Goal: Task Accomplishment & Management: Complete application form

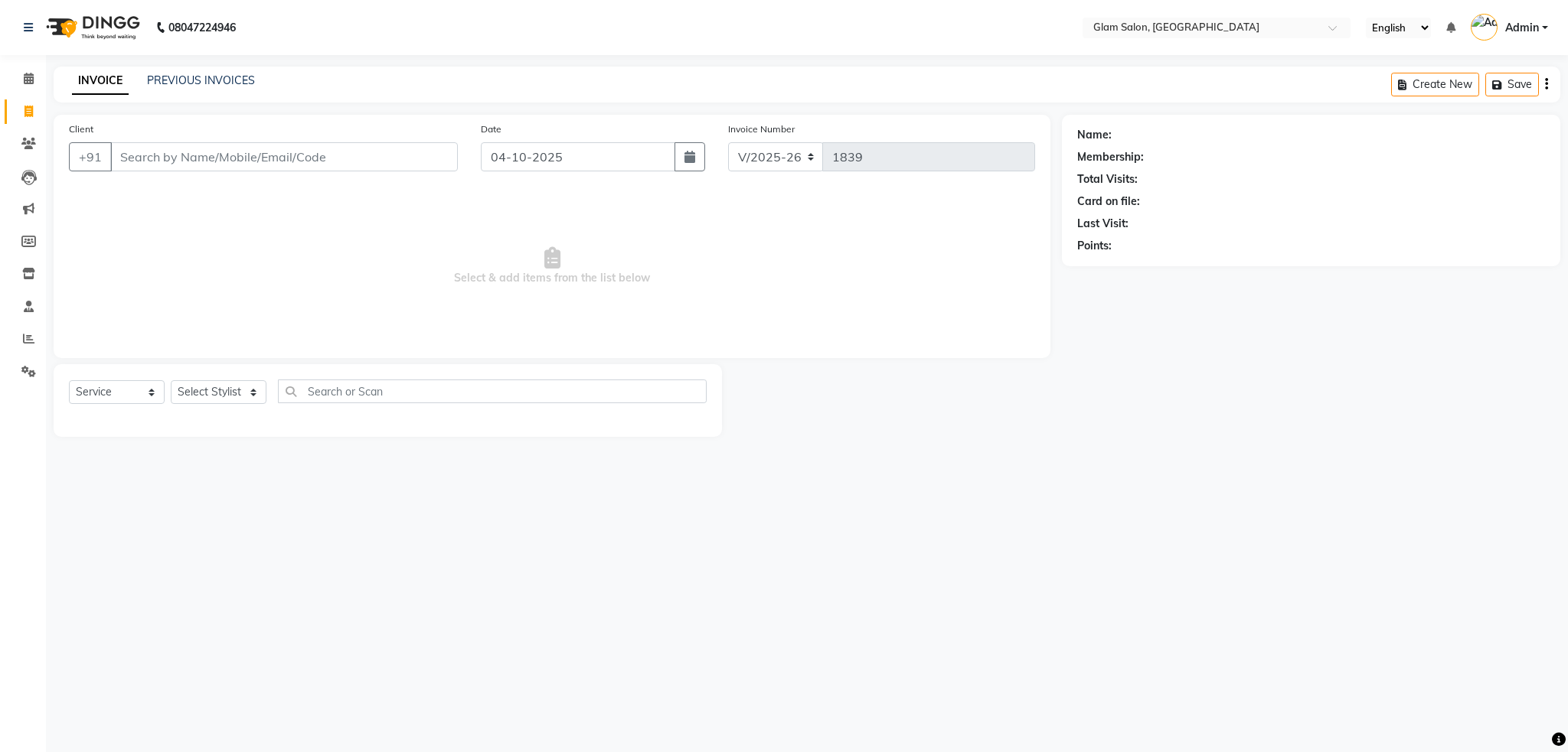
select select "5447"
select select "service"
click at [225, 390] on select "Select Stylist Akshay [PERSON_NAME] [PERSON_NAME] [PERSON_NAME] [PERSON_NAME]" at bounding box center [219, 392] width 96 height 24
select select "36891"
click at [171, 381] on select "Select Stylist Akshay [PERSON_NAME] [PERSON_NAME] [PERSON_NAME] [PERSON_NAME]" at bounding box center [219, 392] width 96 height 24
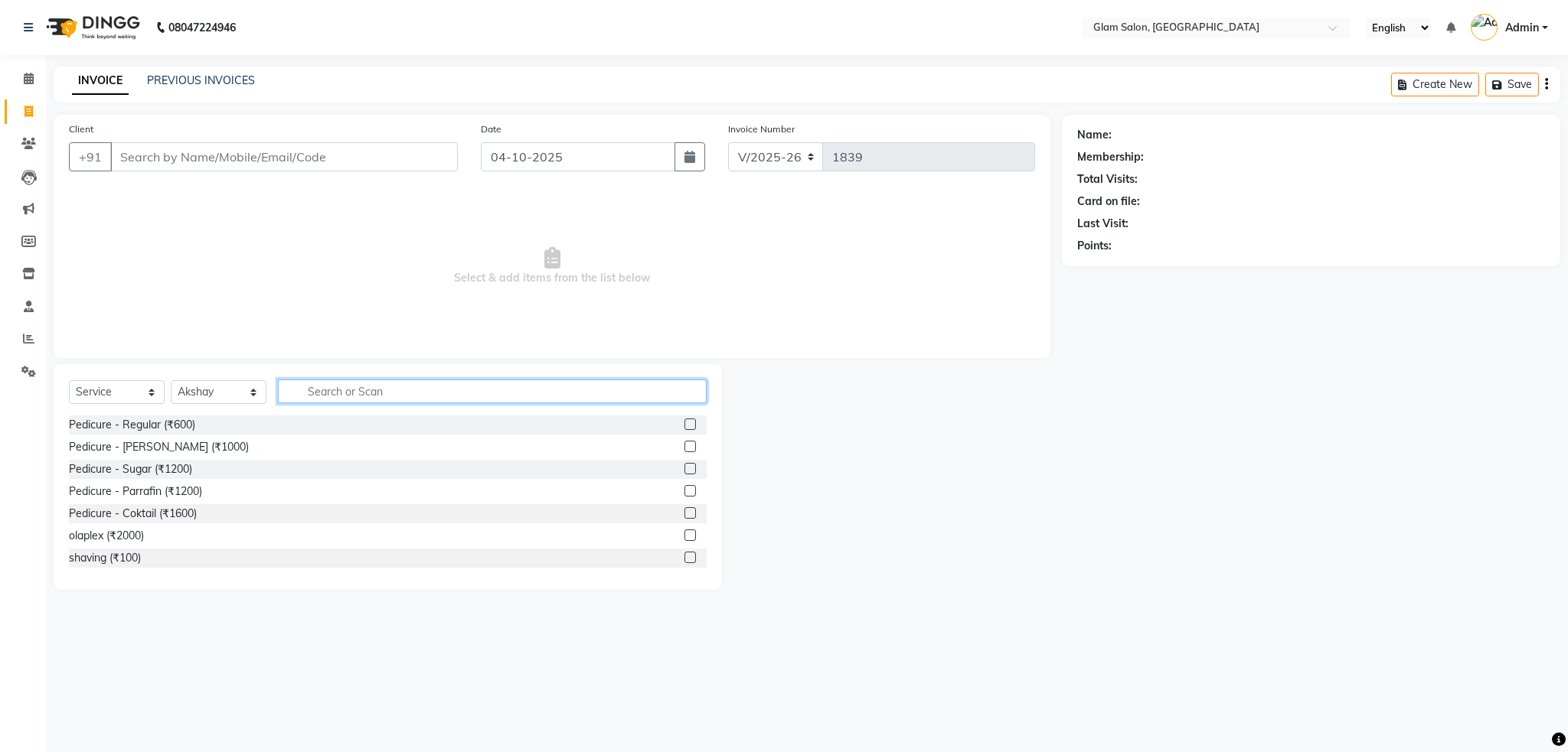
click at [314, 391] on input "text" at bounding box center [492, 391] width 429 height 24
type input "hair"
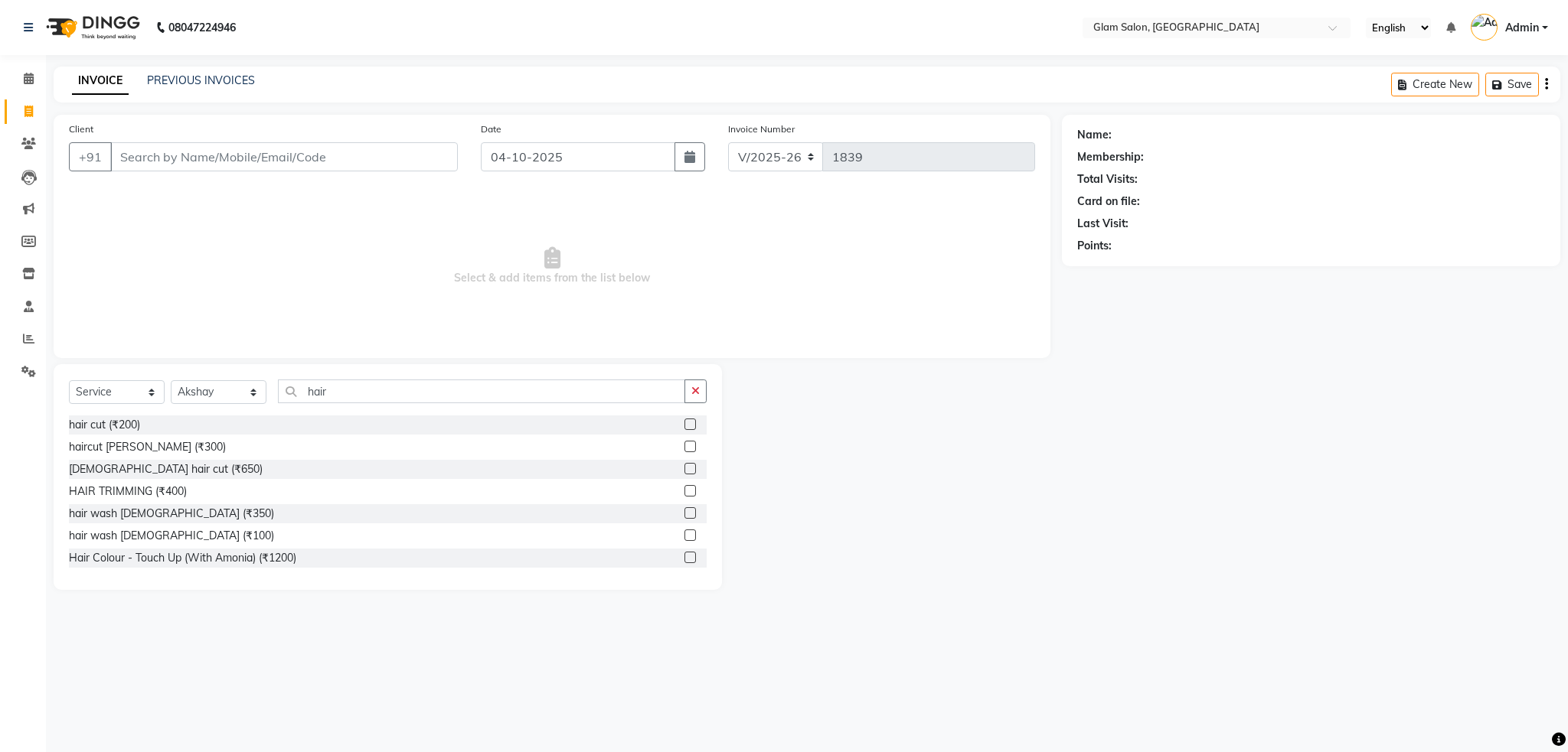
click at [685, 491] on label at bounding box center [690, 491] width 11 height 11
click at [685, 491] on input "checkbox" at bounding box center [689, 492] width 10 height 10
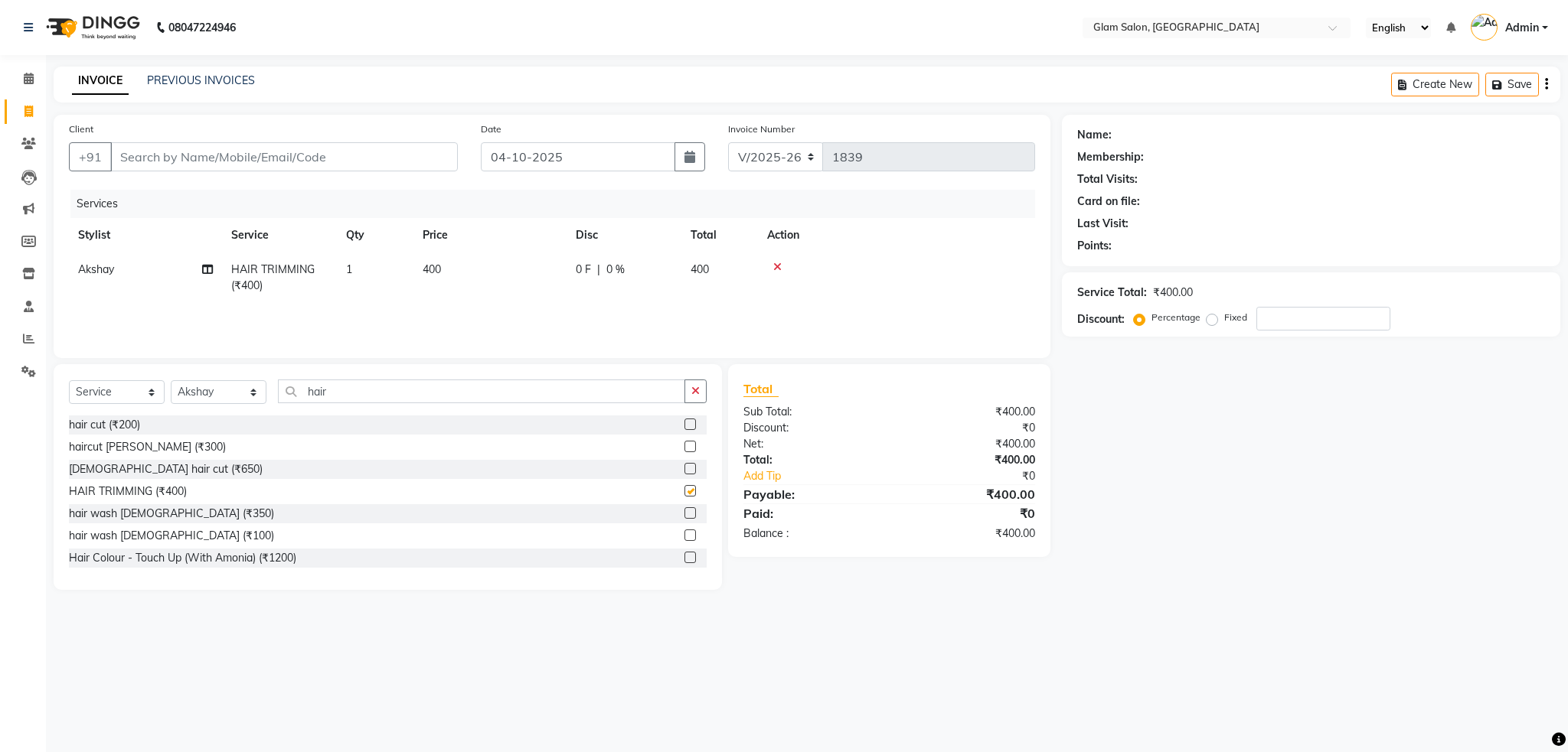
checkbox input "false"
drag, startPoint x: 437, startPoint y: 269, endPoint x: 455, endPoint y: 265, distance: 18.4
click at [455, 265] on td "400" at bounding box center [490, 278] width 153 height 50
click at [455, 265] on input "1" at bounding box center [447, 273] width 58 height 24
click at [493, 260] on td "400" at bounding box center [490, 278] width 153 height 50
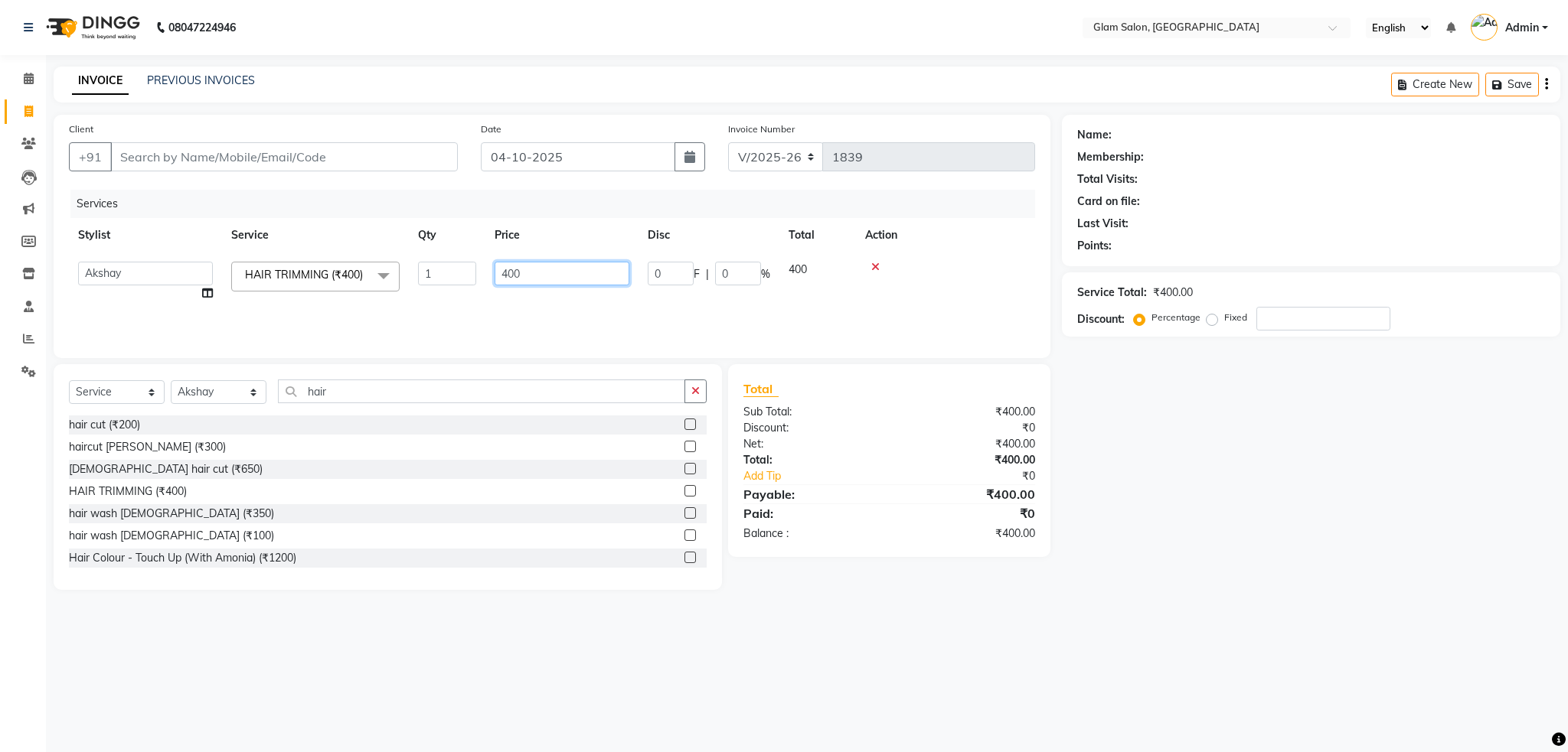
click at [540, 269] on input "400" at bounding box center [562, 273] width 135 height 24
type input "4"
type input "300"
click at [540, 307] on div "Services Stylist Service Qty Price Disc Total Action Akshay HAIR TRIMMING (₹400…" at bounding box center [552, 266] width 966 height 153
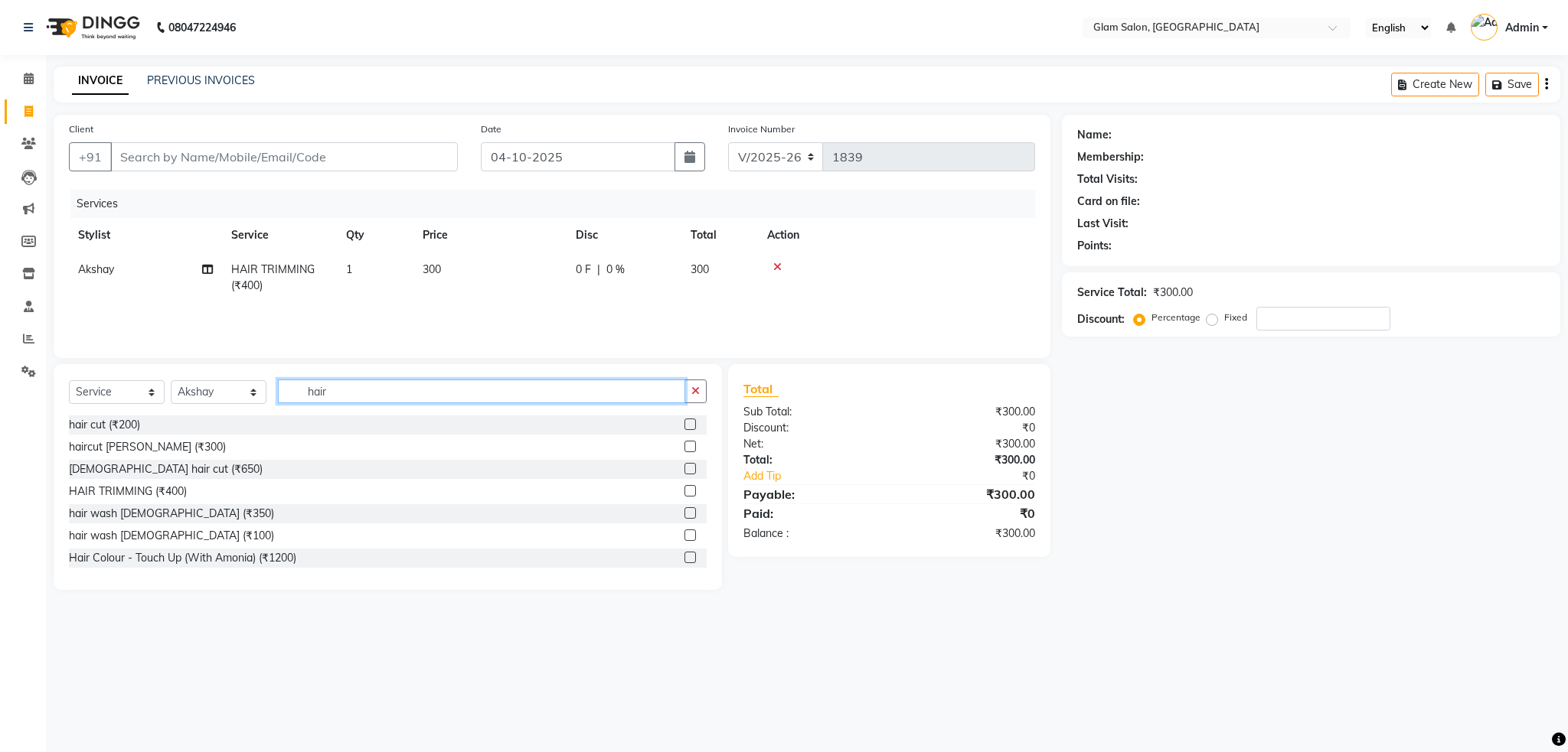
click at [384, 383] on input "hair" at bounding box center [481, 391] width 407 height 24
type input "h"
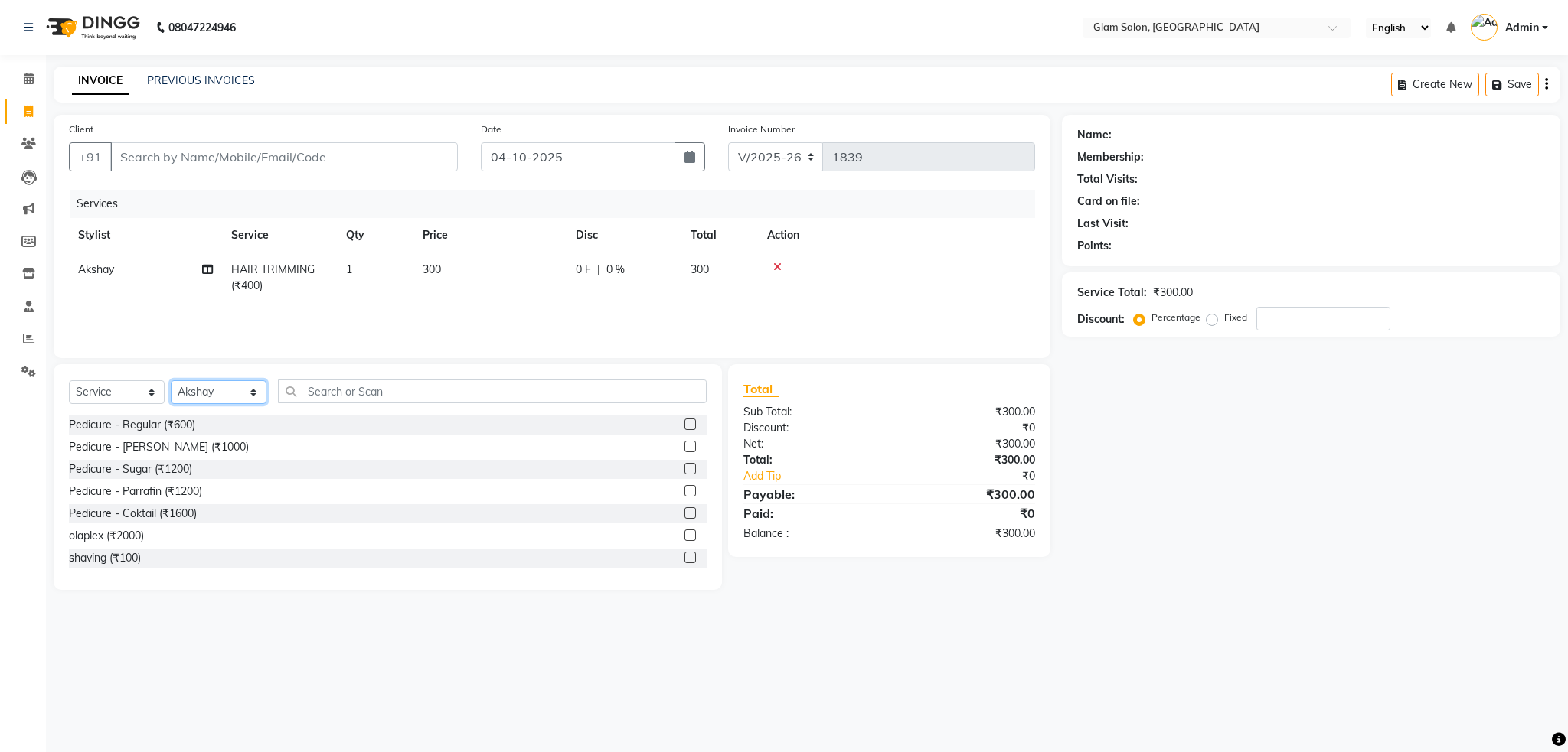
click at [234, 394] on select "Select Stylist Akshay [PERSON_NAME] [PERSON_NAME] [PERSON_NAME] [PERSON_NAME]" at bounding box center [219, 392] width 96 height 24
select select "90403"
click at [171, 381] on select "Select Stylist Akshay [PERSON_NAME] [PERSON_NAME] [PERSON_NAME] [PERSON_NAME]" at bounding box center [219, 392] width 96 height 24
click at [347, 397] on input "text" at bounding box center [492, 391] width 429 height 24
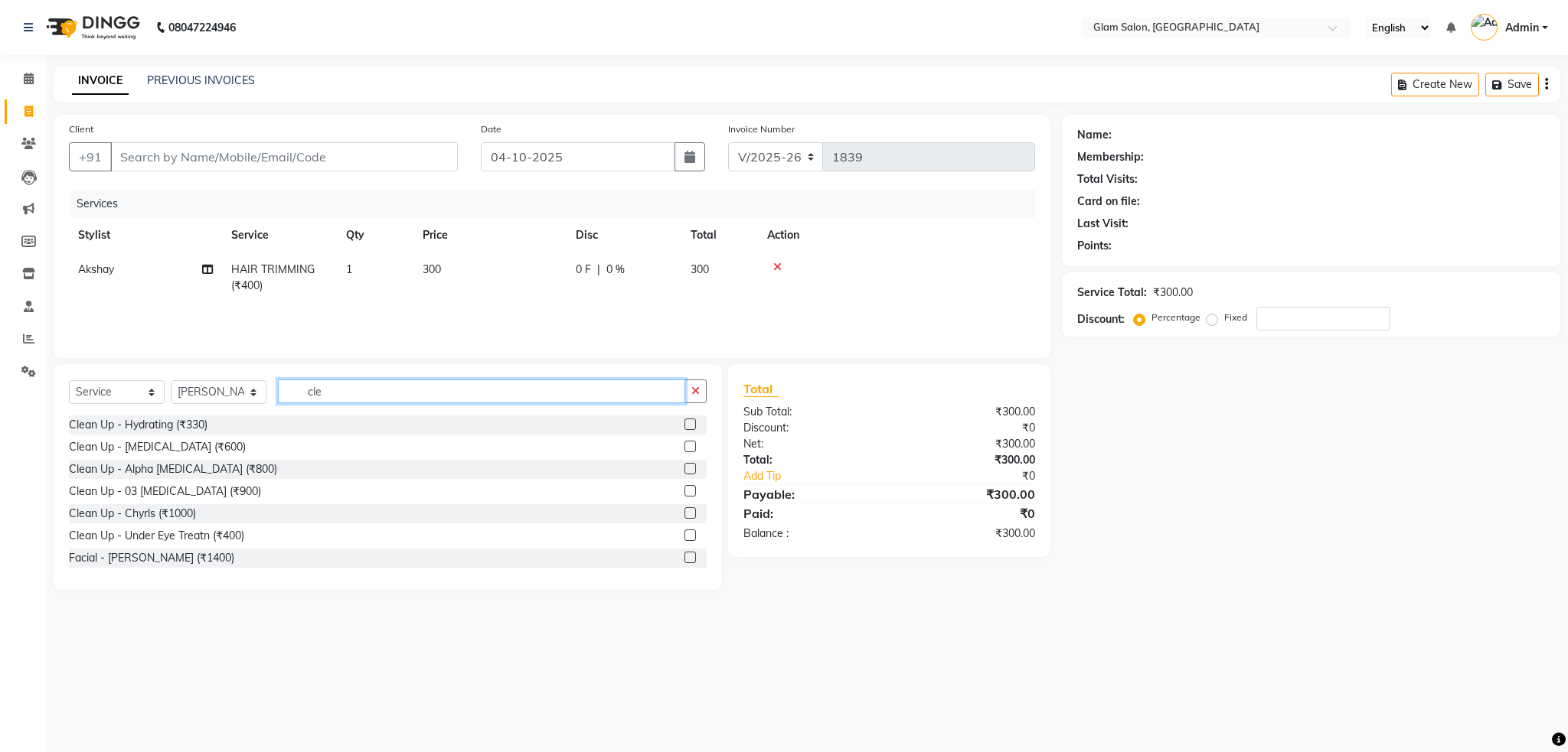
type input "cle"
click at [685, 514] on label at bounding box center [690, 513] width 11 height 11
click at [685, 514] on input "checkbox" at bounding box center [689, 513] width 10 height 10
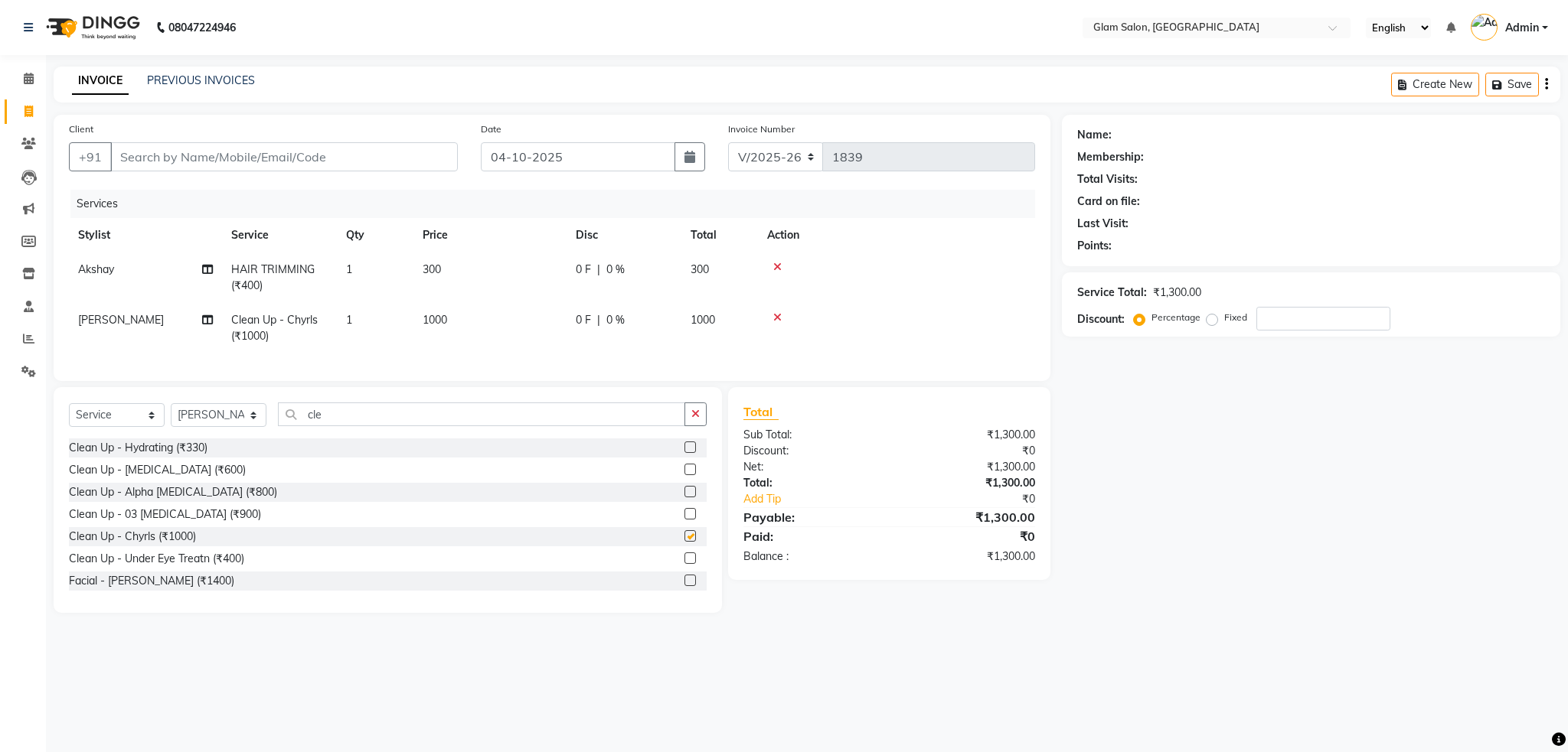
checkbox input "false"
click at [498, 426] on input "cle" at bounding box center [481, 414] width 407 height 24
type input "c"
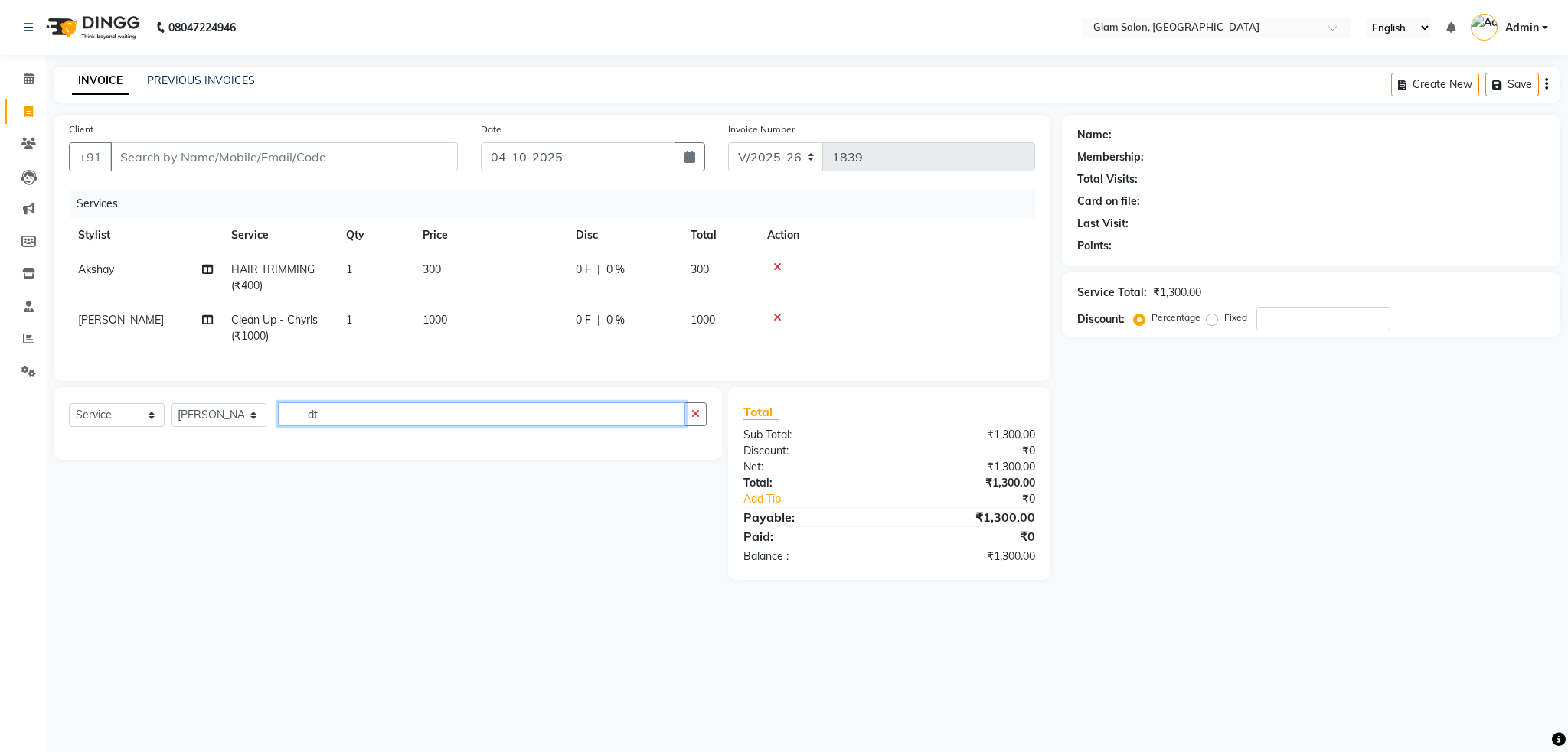
type input "d"
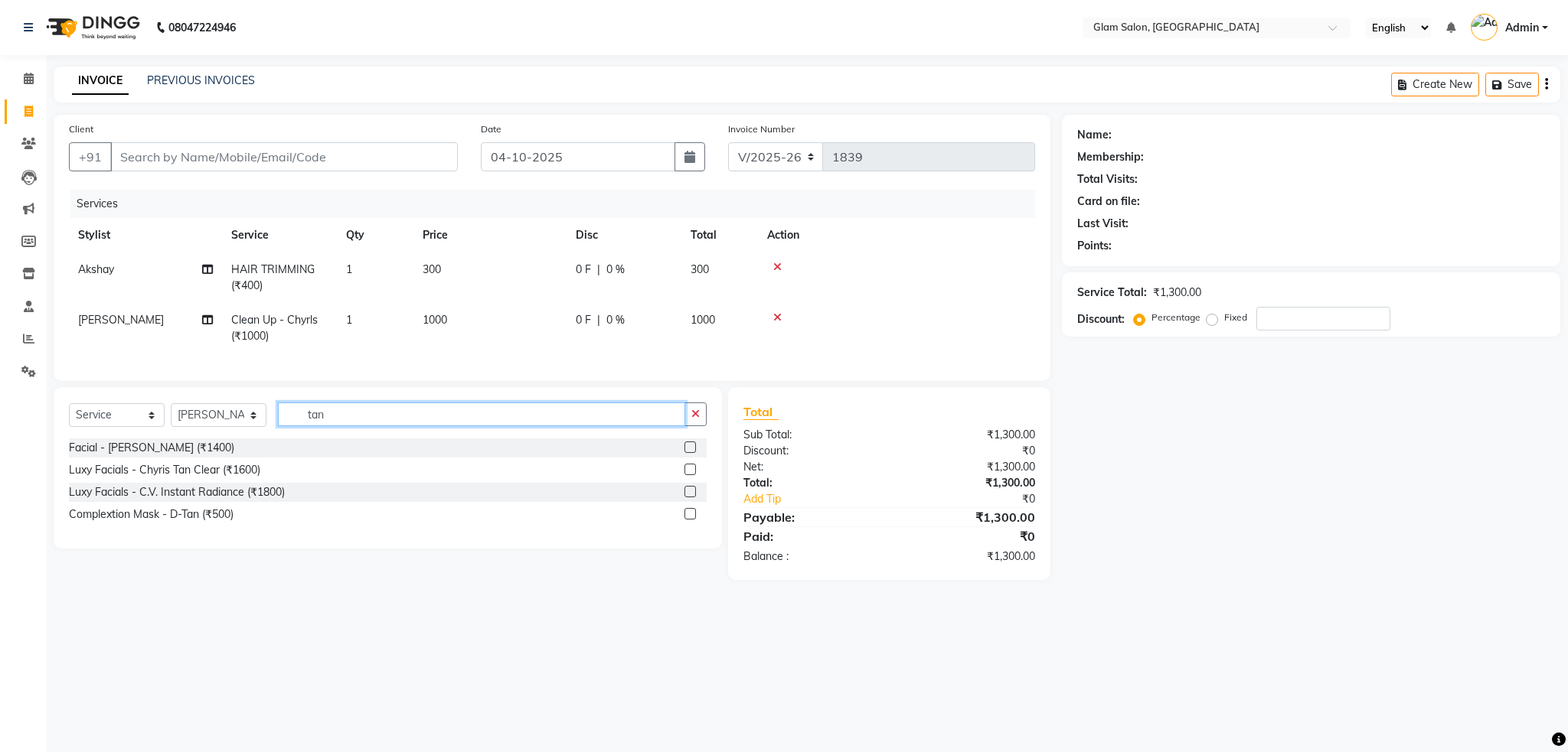
type input "tan"
click at [690, 520] on label at bounding box center [690, 514] width 11 height 11
click at [690, 520] on input "checkbox" at bounding box center [689, 514] width 10 height 10
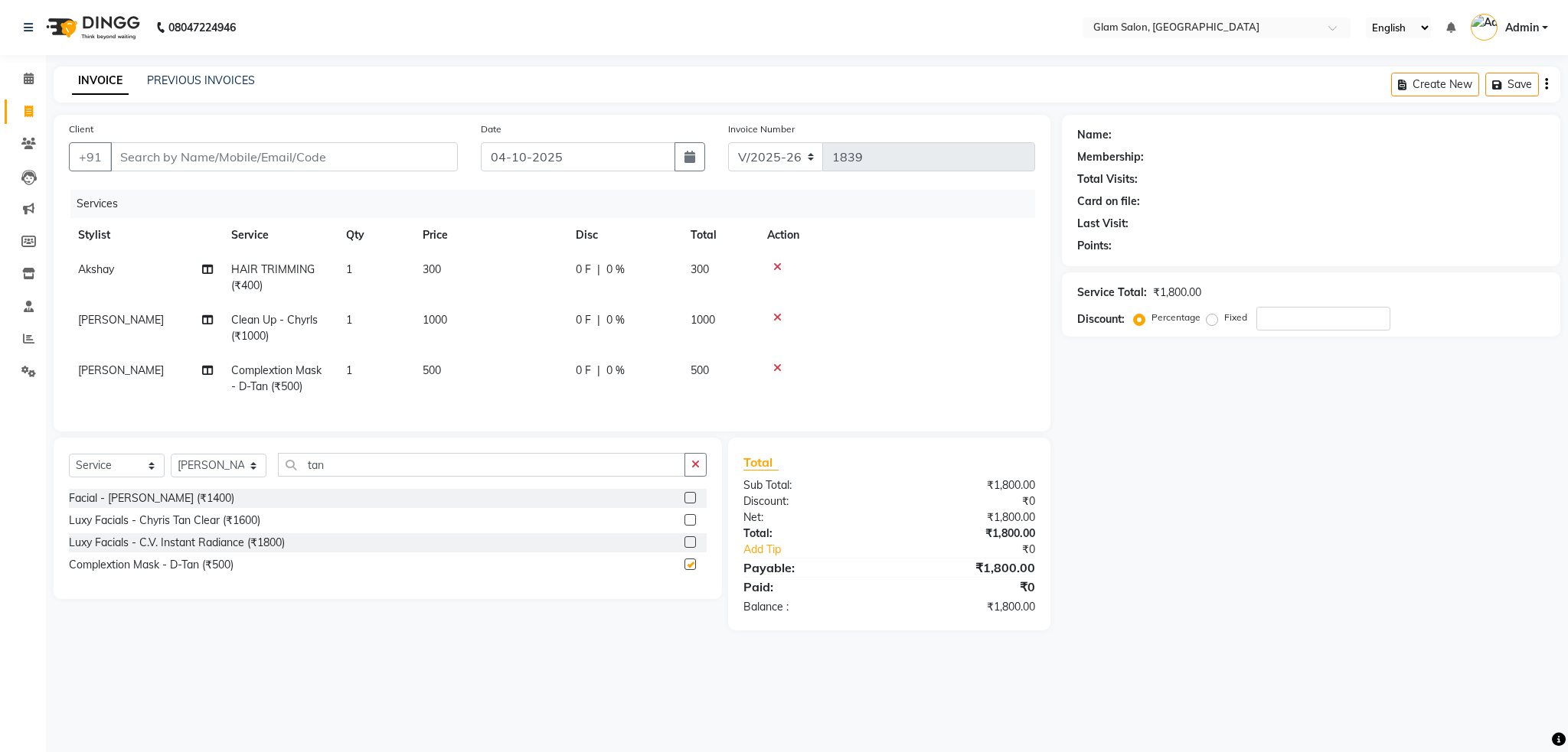
checkbox input "false"
click at [669, 477] on input "tan" at bounding box center [481, 465] width 407 height 24
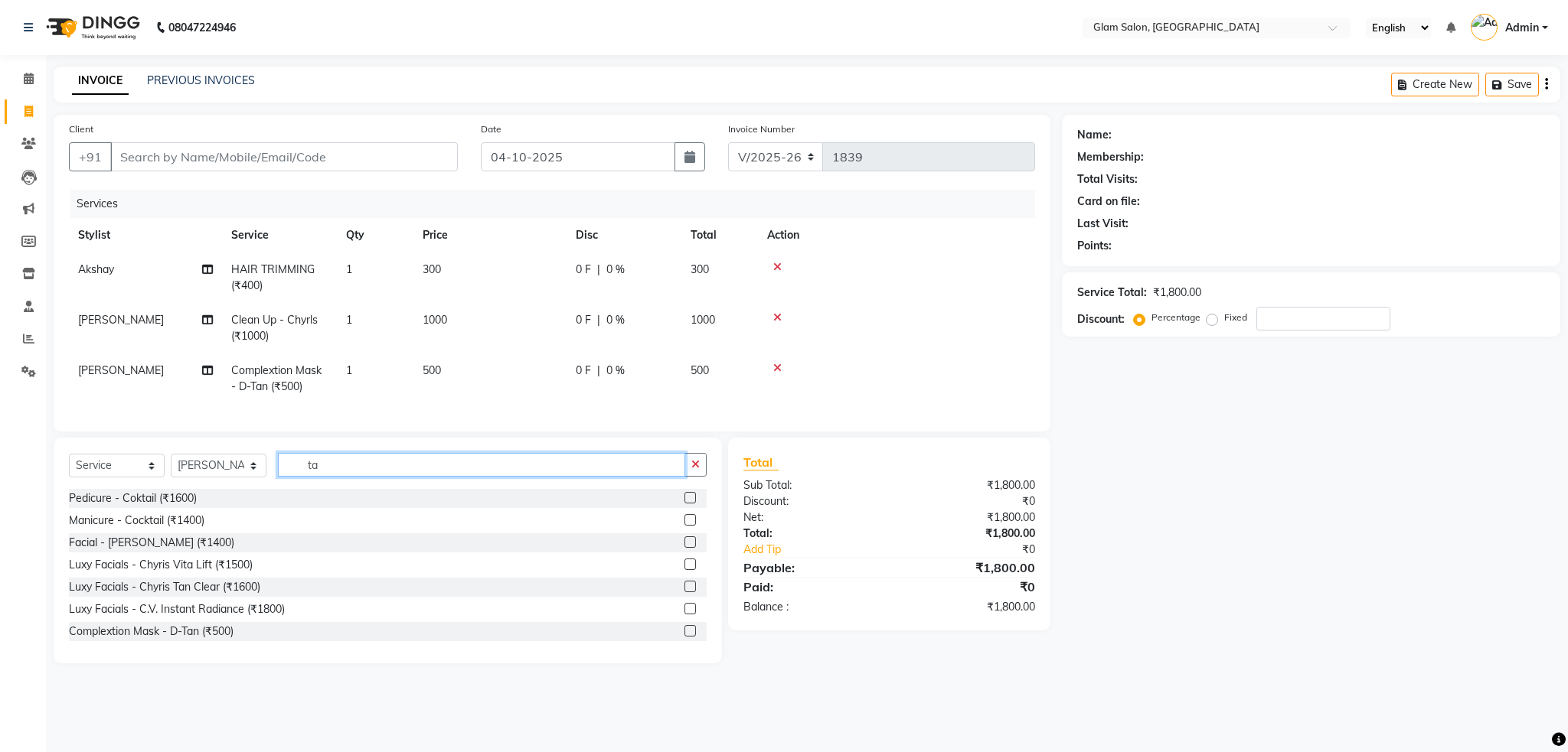
type input "t"
click at [397, 477] on input "text" at bounding box center [492, 465] width 429 height 24
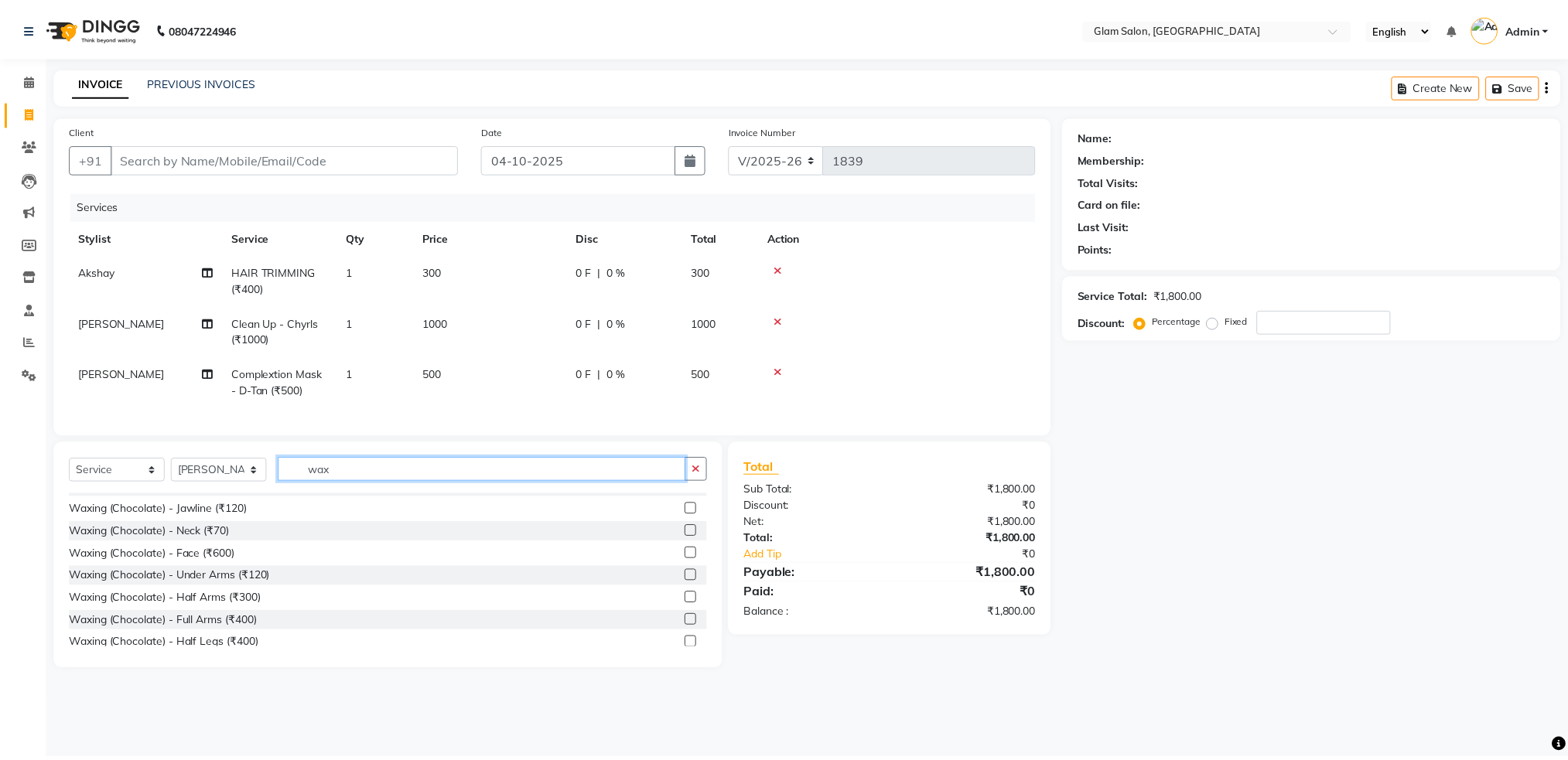
scroll to position [510, 0]
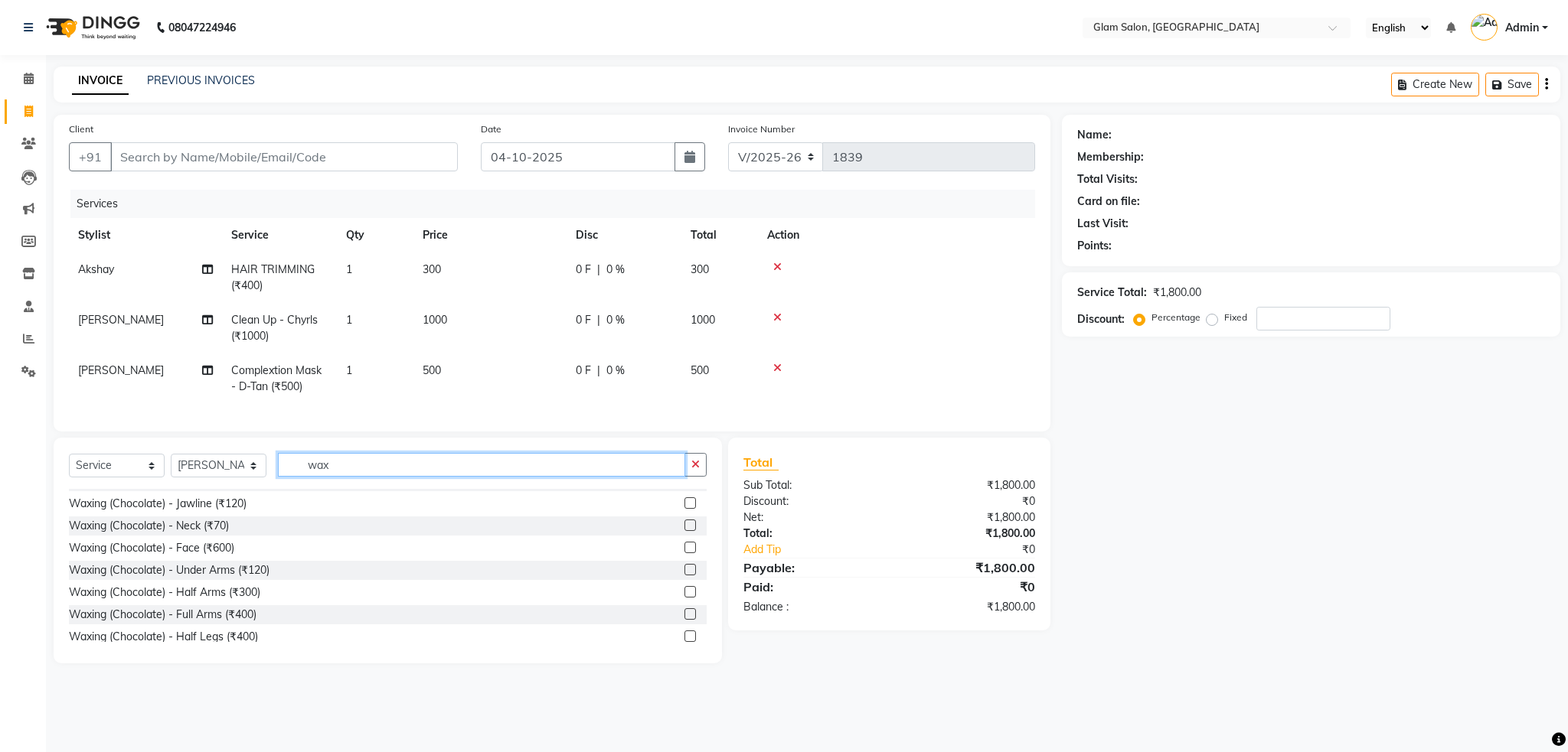
type input "wax"
click at [685, 598] on label at bounding box center [690, 592] width 11 height 11
click at [685, 598] on input "checkbox" at bounding box center [689, 592] width 10 height 10
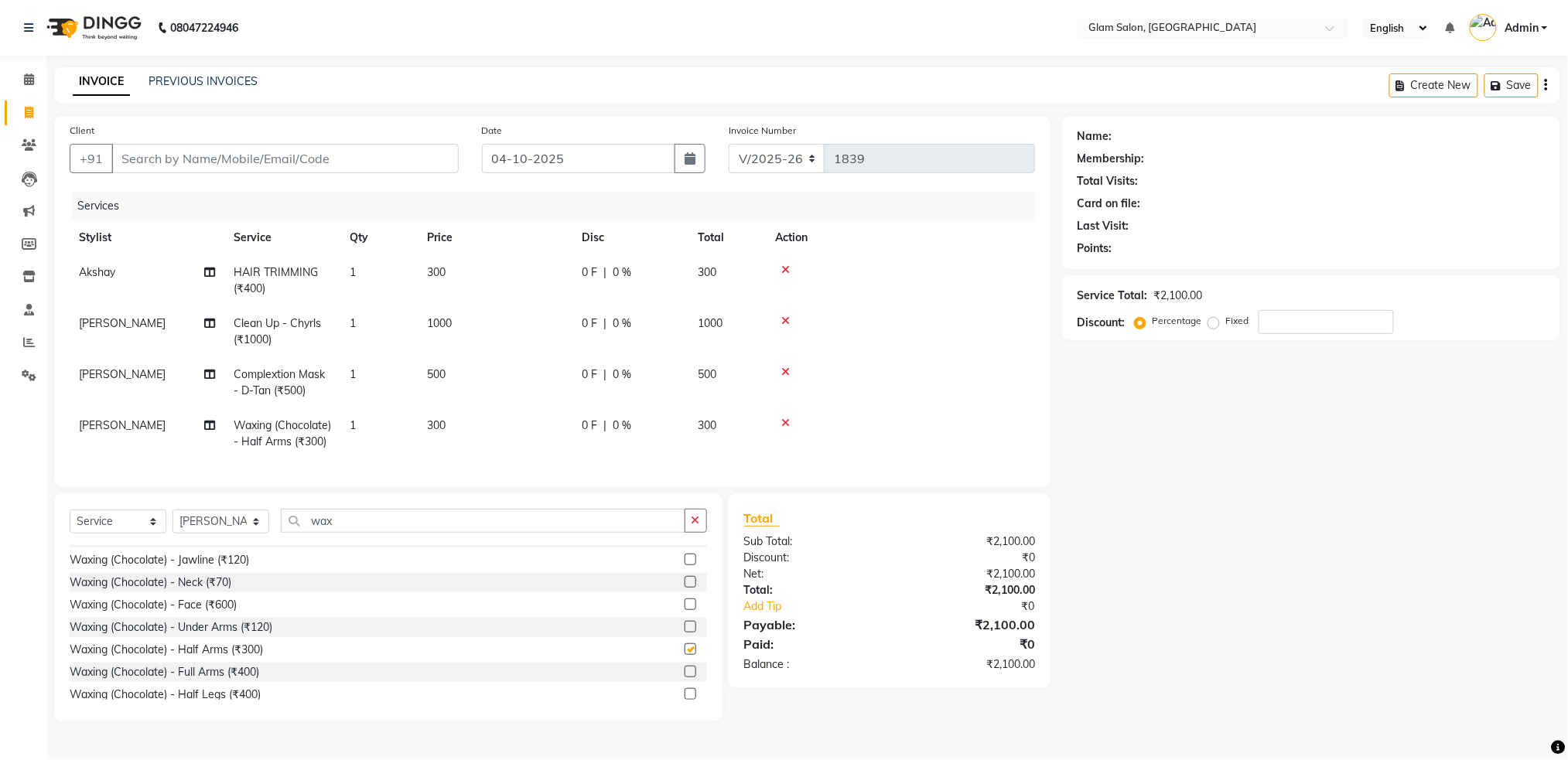
checkbox input "false"
click at [490, 432] on td "300" at bounding box center [495, 433] width 155 height 51
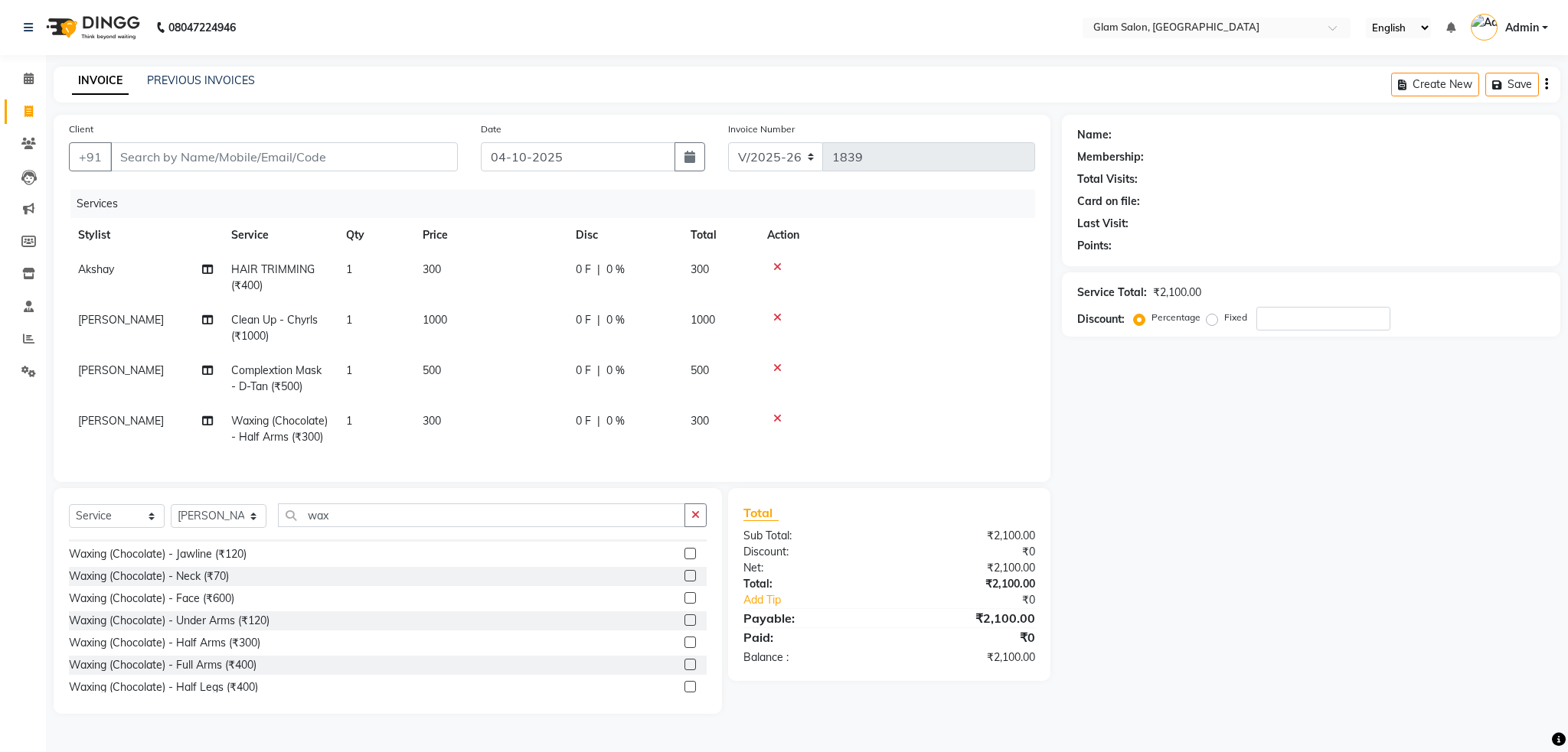
select select "90403"
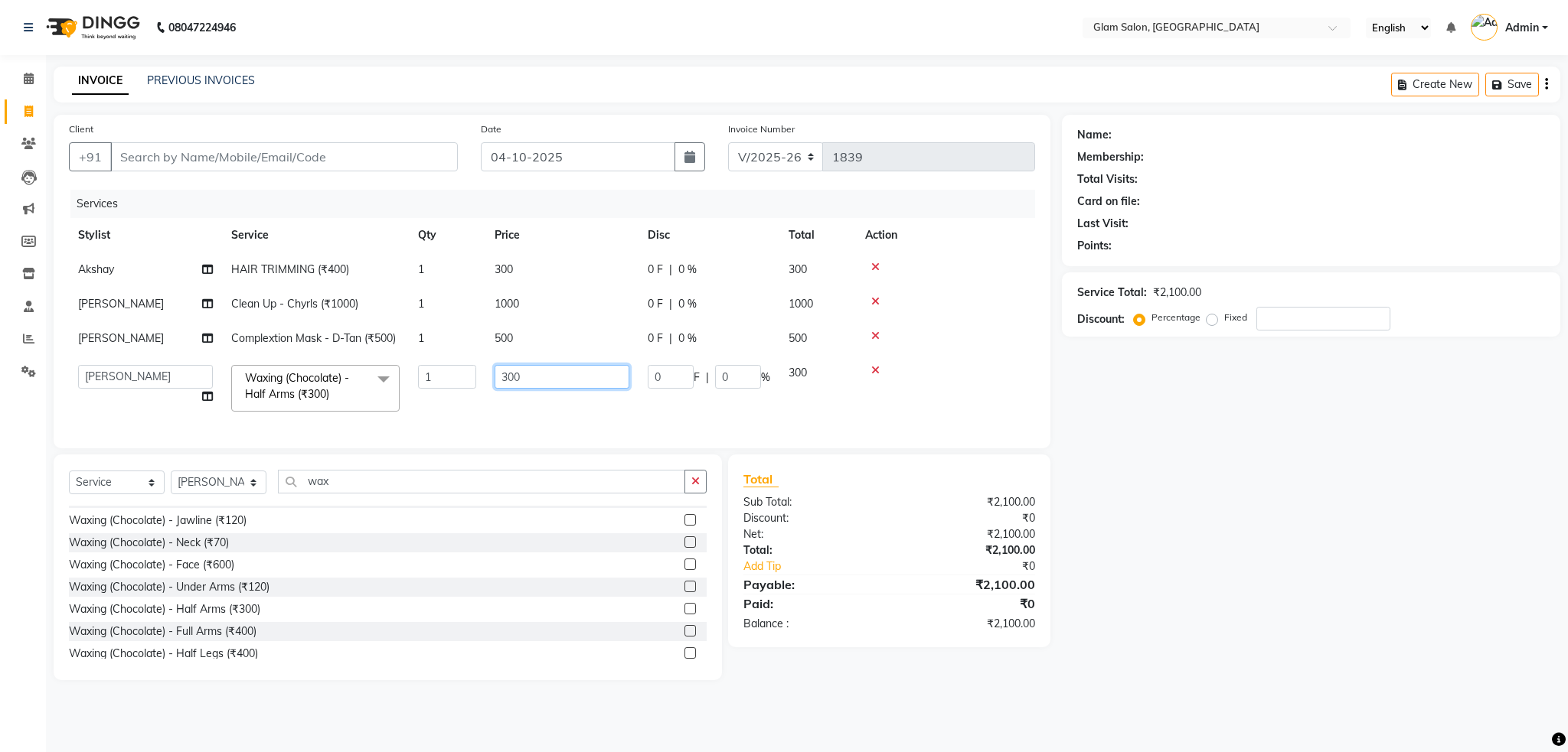
click at [543, 387] on input "300" at bounding box center [562, 376] width 135 height 24
type input "3"
type input "250"
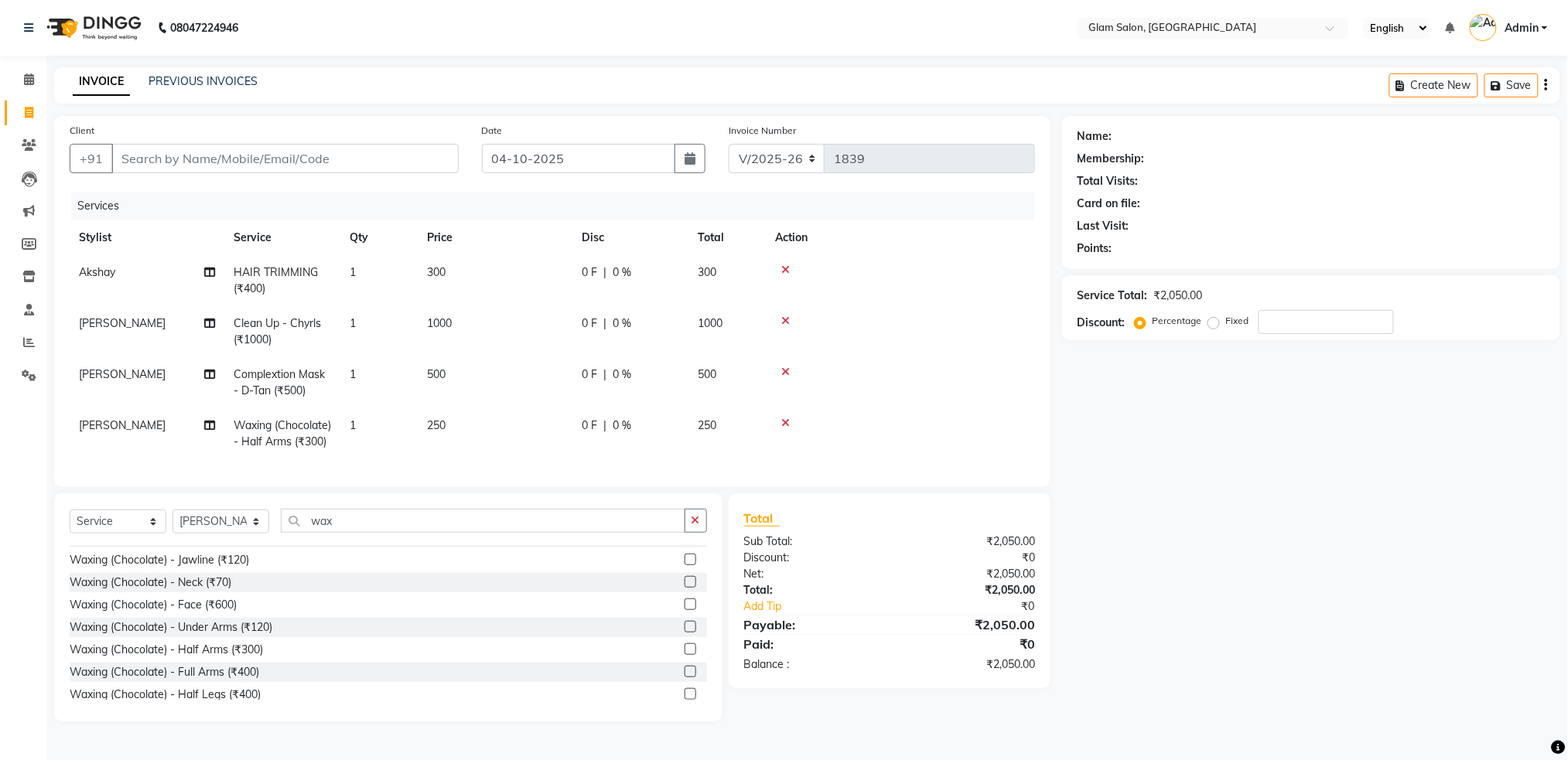
click at [576, 342] on tbody "Akshay HAIR TRIMMING (₹400) 1 300 0 F | 0 % 300 [PERSON_NAME] Clean Up - Chyrls…" at bounding box center [551, 357] width 966 height 205
click at [620, 324] on span "0 %" at bounding box center [622, 323] width 18 height 16
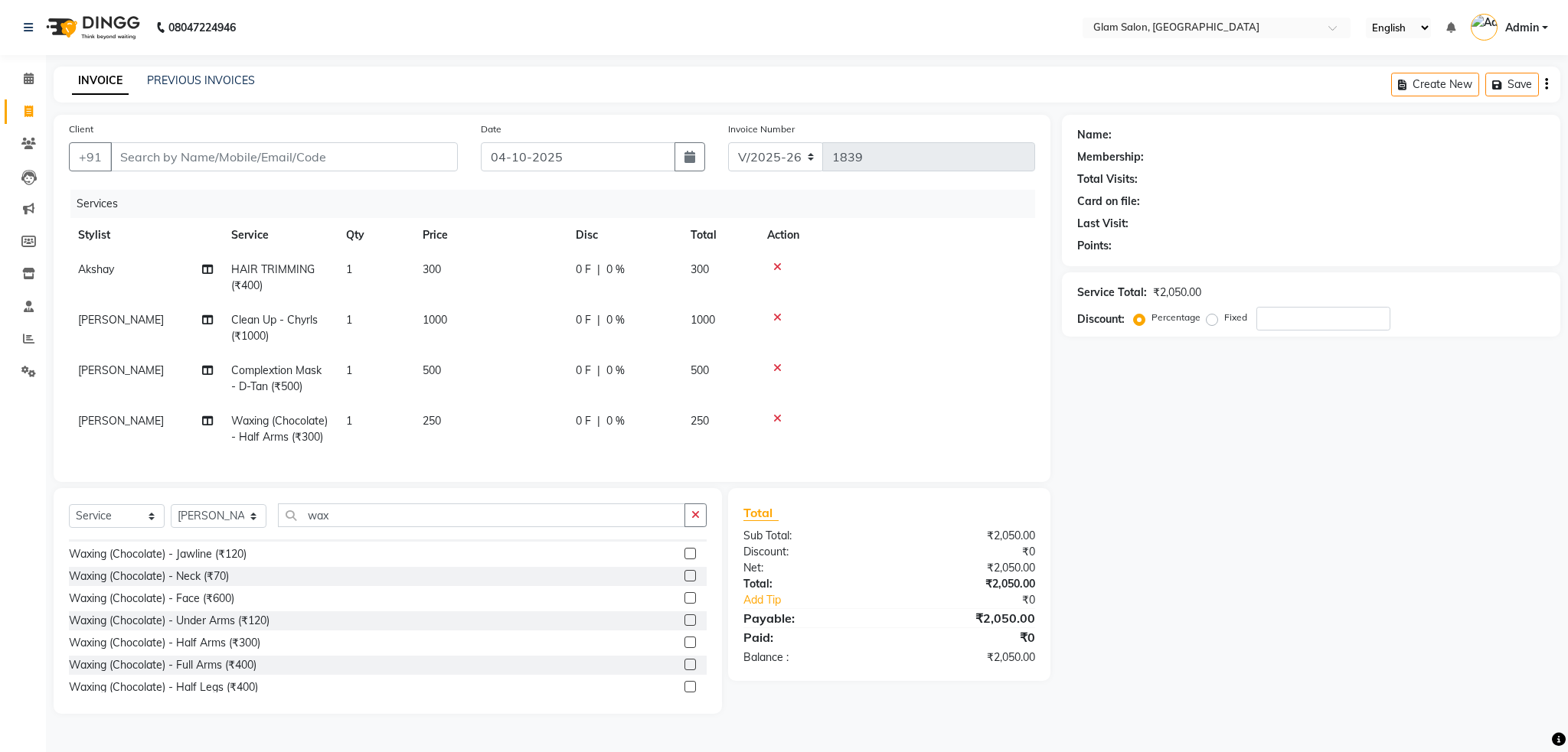
select select "90403"
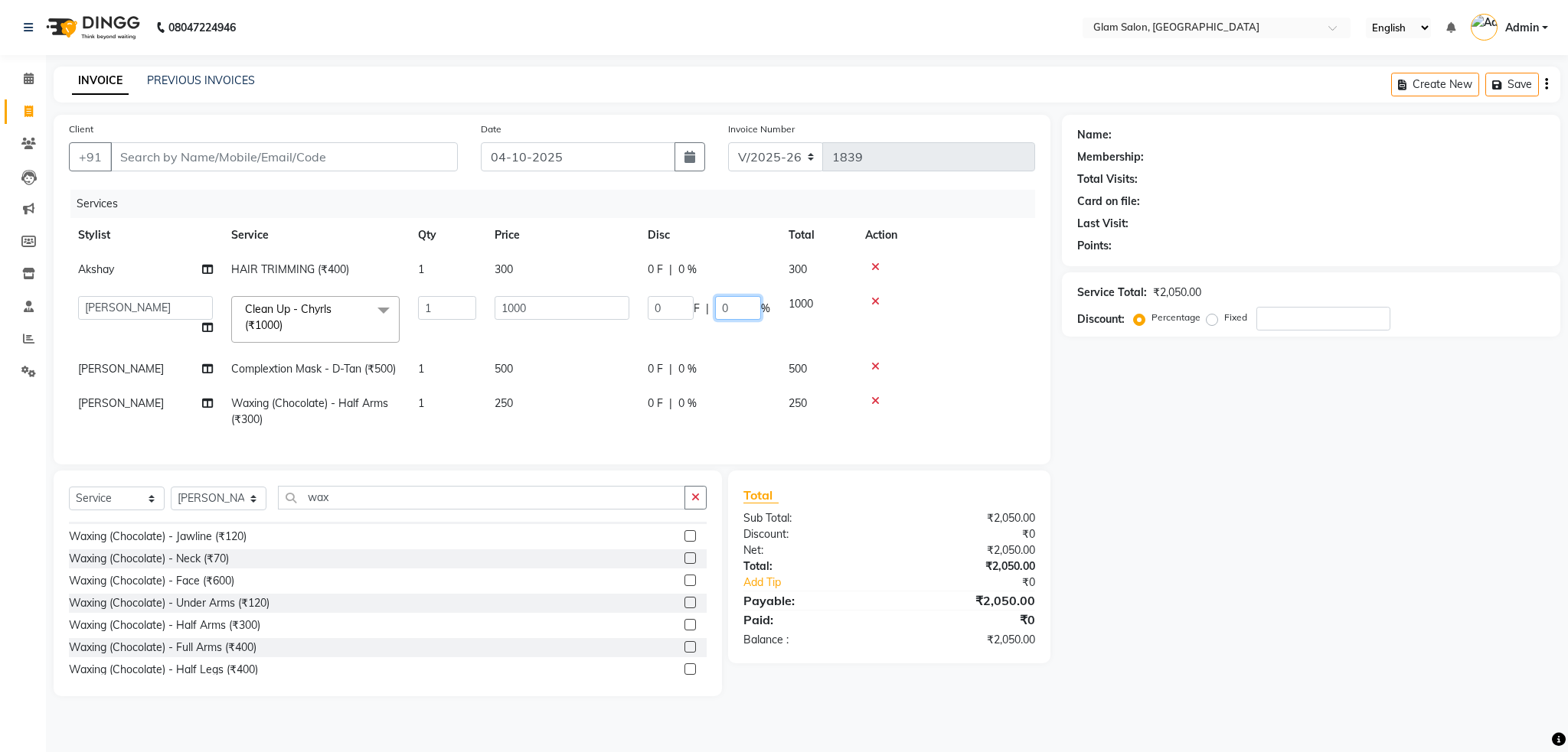
click at [731, 304] on input "0" at bounding box center [738, 308] width 46 height 24
type input "0"
type input "20"
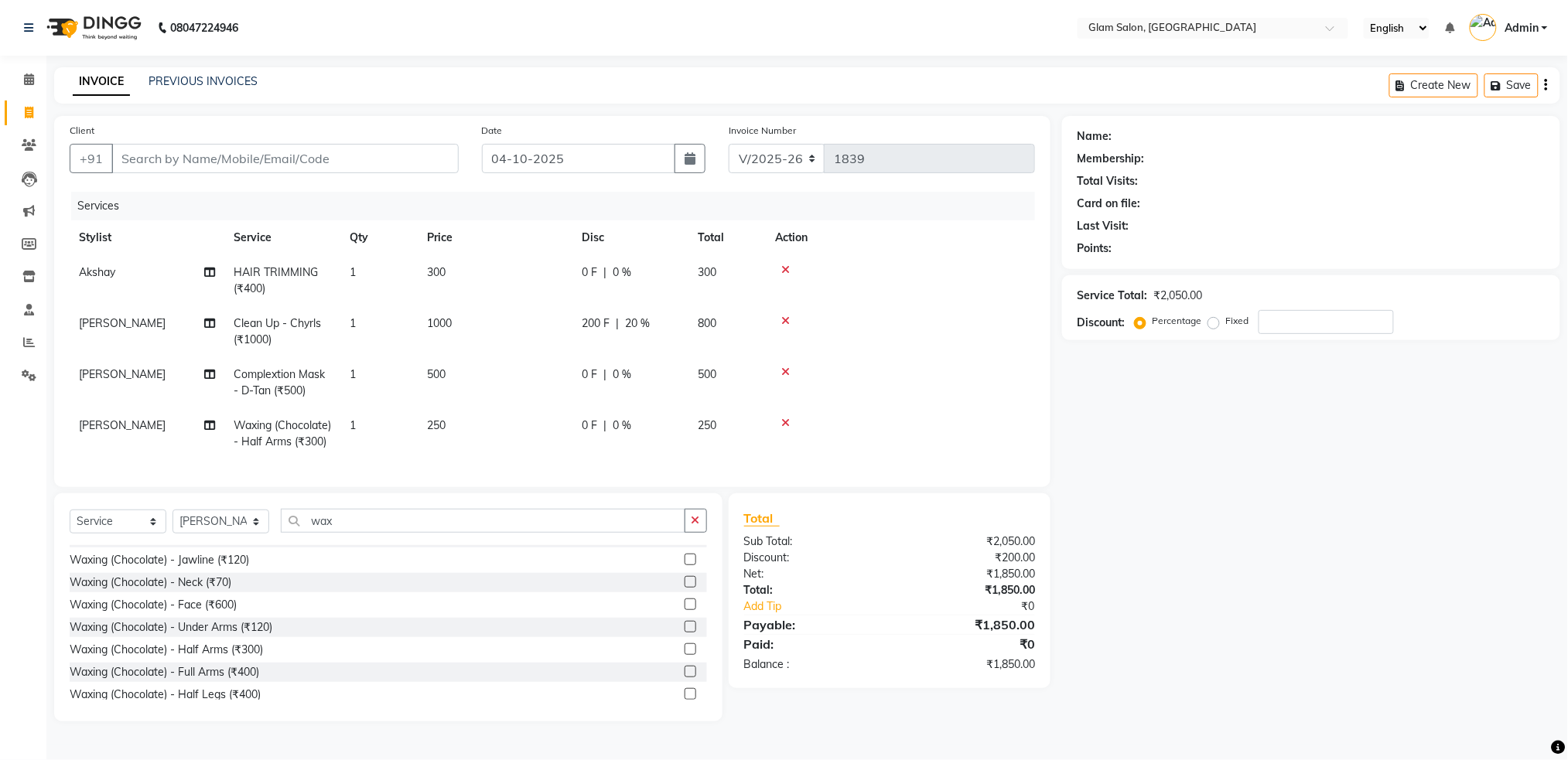
click at [704, 356] on tbody "Akshay HAIR TRIMMING (₹400) 1 300 0 F | 0 % 300 [PERSON_NAME] Clean Up - Chyrls…" at bounding box center [551, 357] width 966 height 205
click at [623, 371] on span "0 %" at bounding box center [622, 375] width 18 height 16
select select "90403"
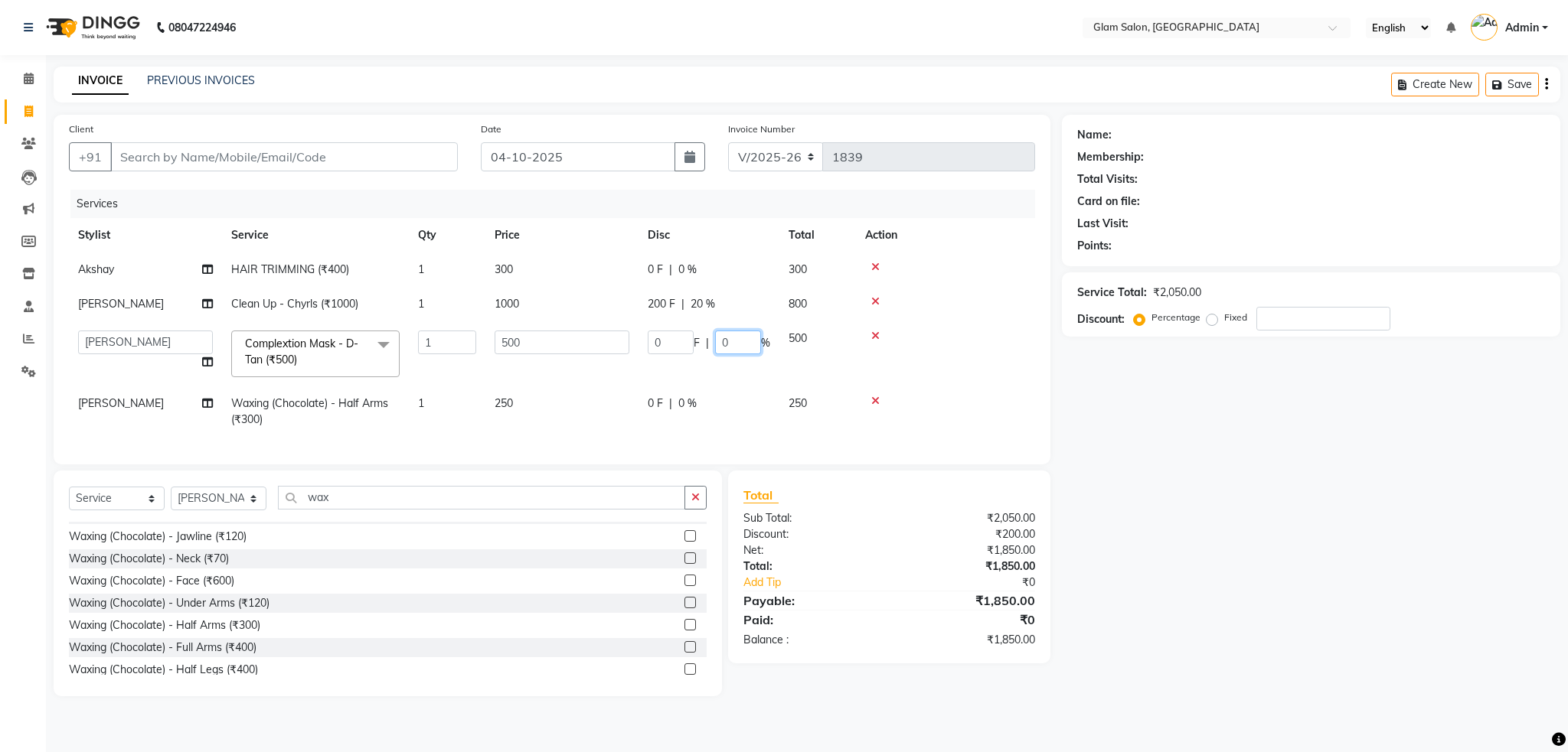
click at [732, 344] on input "0" at bounding box center [738, 342] width 46 height 24
type input "20"
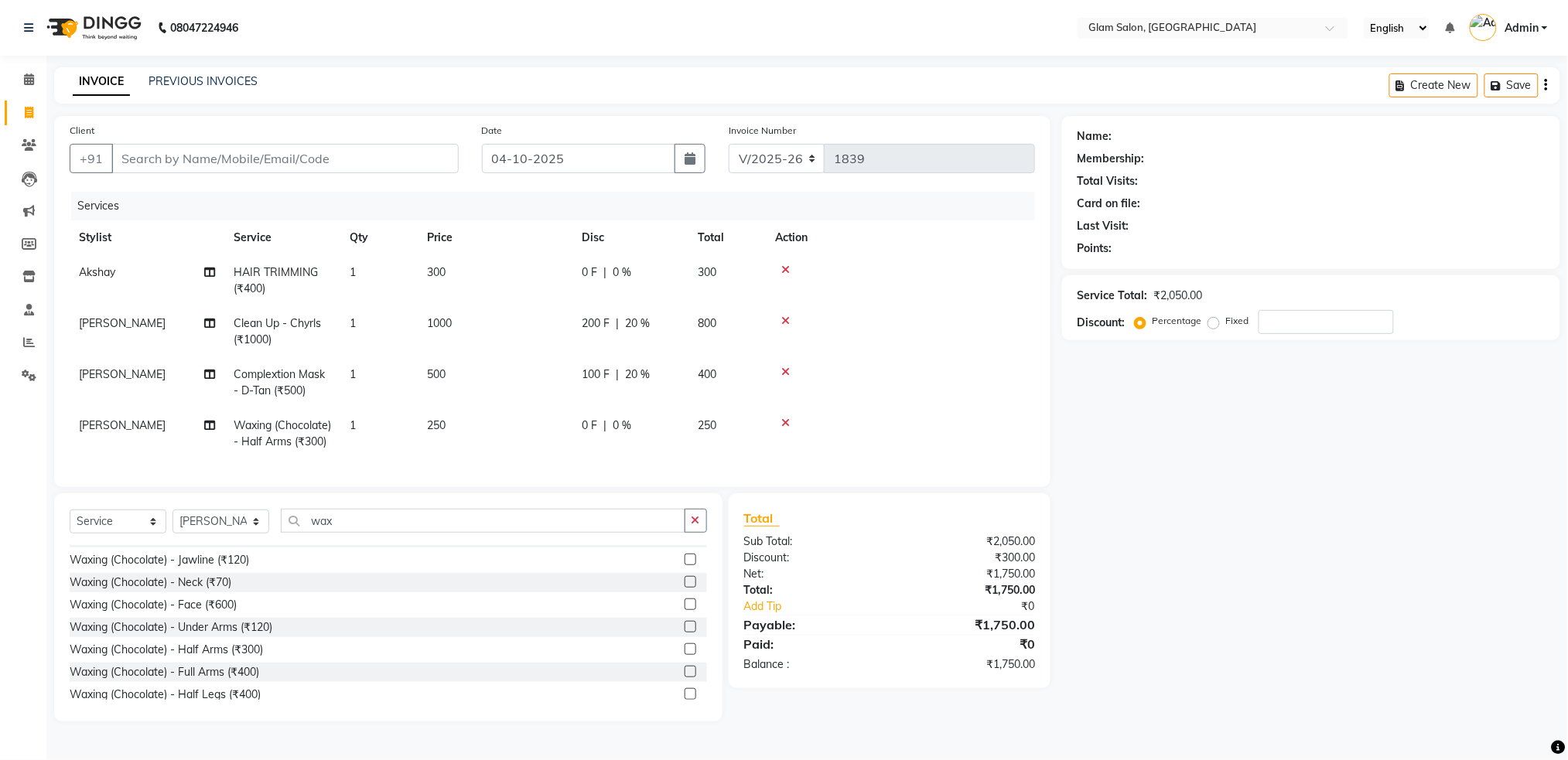
click at [707, 406] on tbody "Akshay HAIR TRIMMING (₹400) 1 300 0 F | 0 % 300 [PERSON_NAME] Clean Up - Chyrls…" at bounding box center [551, 357] width 966 height 205
click at [620, 423] on span "0 %" at bounding box center [622, 426] width 18 height 16
select select "90403"
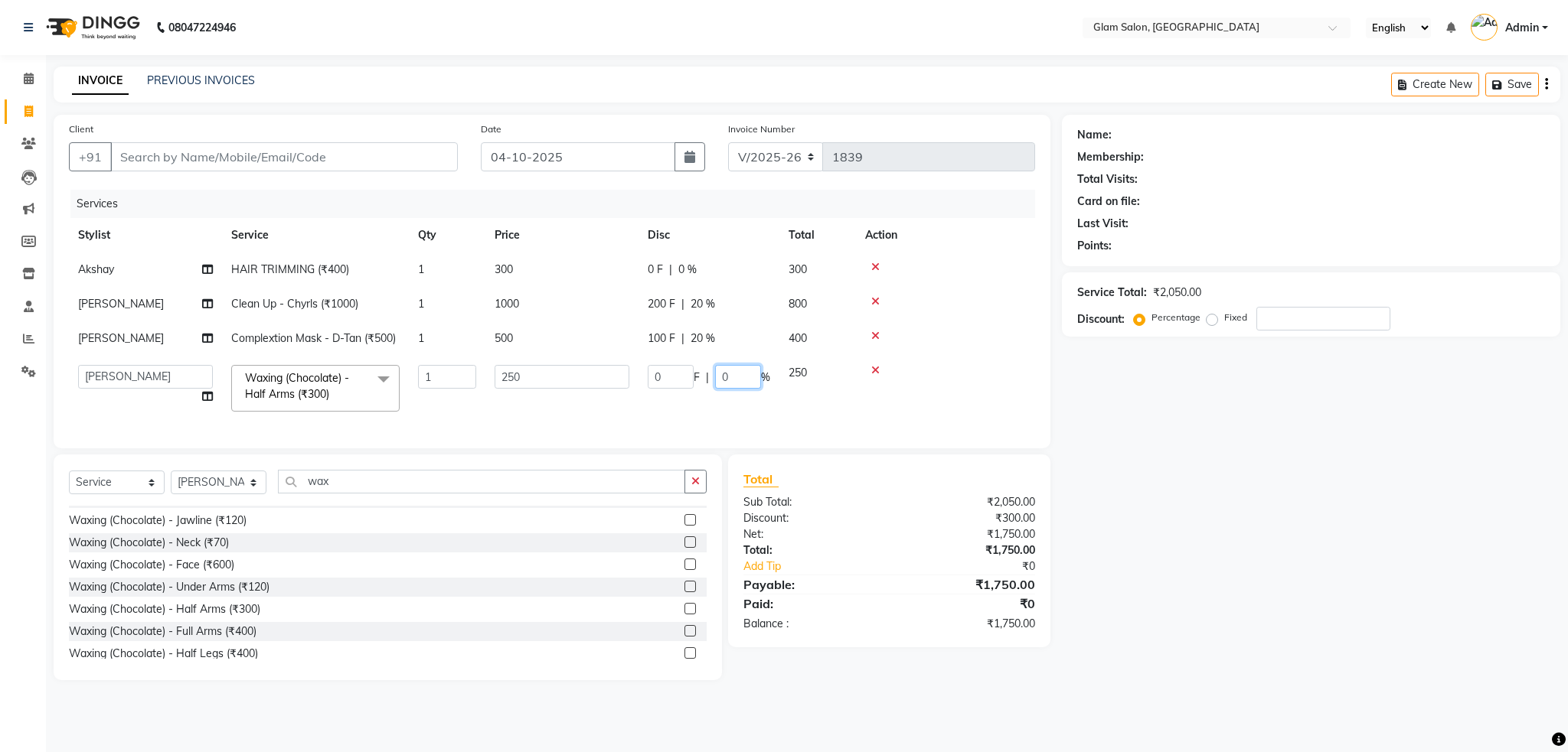
click at [731, 378] on input "0" at bounding box center [738, 376] width 46 height 24
type input "20"
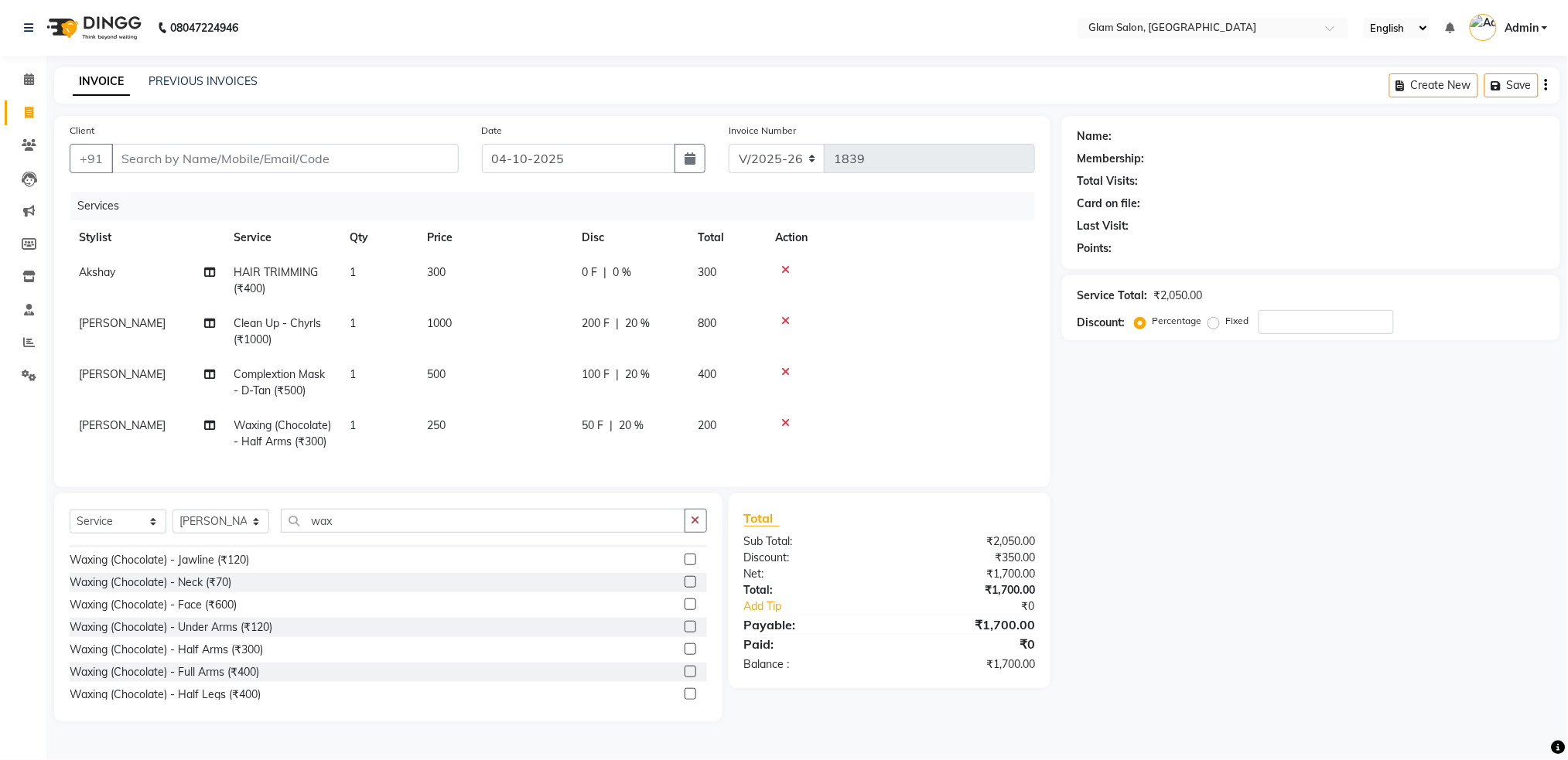
click at [721, 403] on tbody "Akshay HAIR TRIMMING (₹400) 1 300 0 F | 0 % 300 [PERSON_NAME] Clean Up - Chyrls…" at bounding box center [551, 357] width 966 height 205
click at [692, 526] on icon "button" at bounding box center [696, 520] width 9 height 11
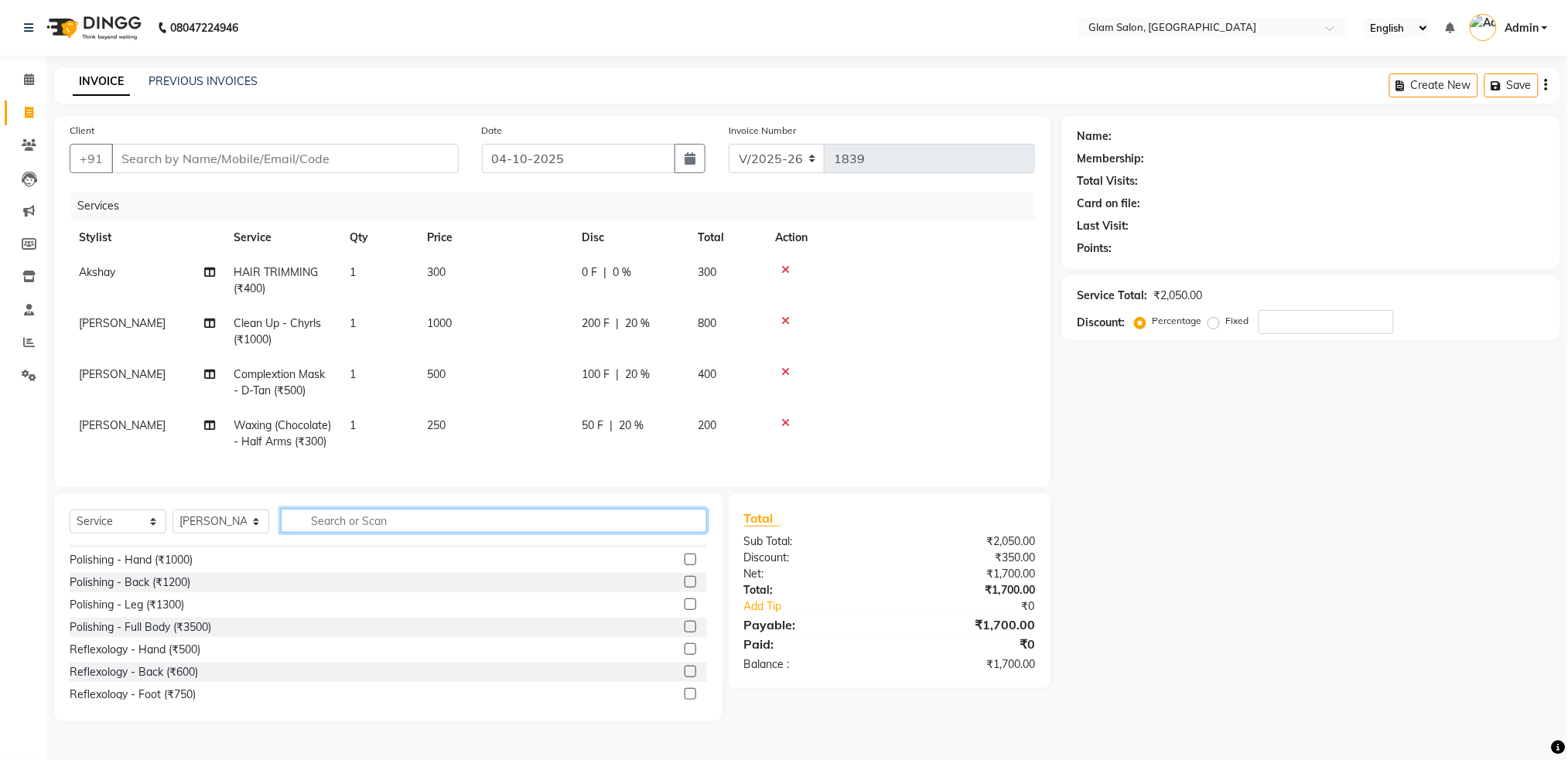
click at [624, 533] on input "text" at bounding box center [494, 521] width 427 height 24
click at [617, 533] on input "text" at bounding box center [494, 521] width 427 height 24
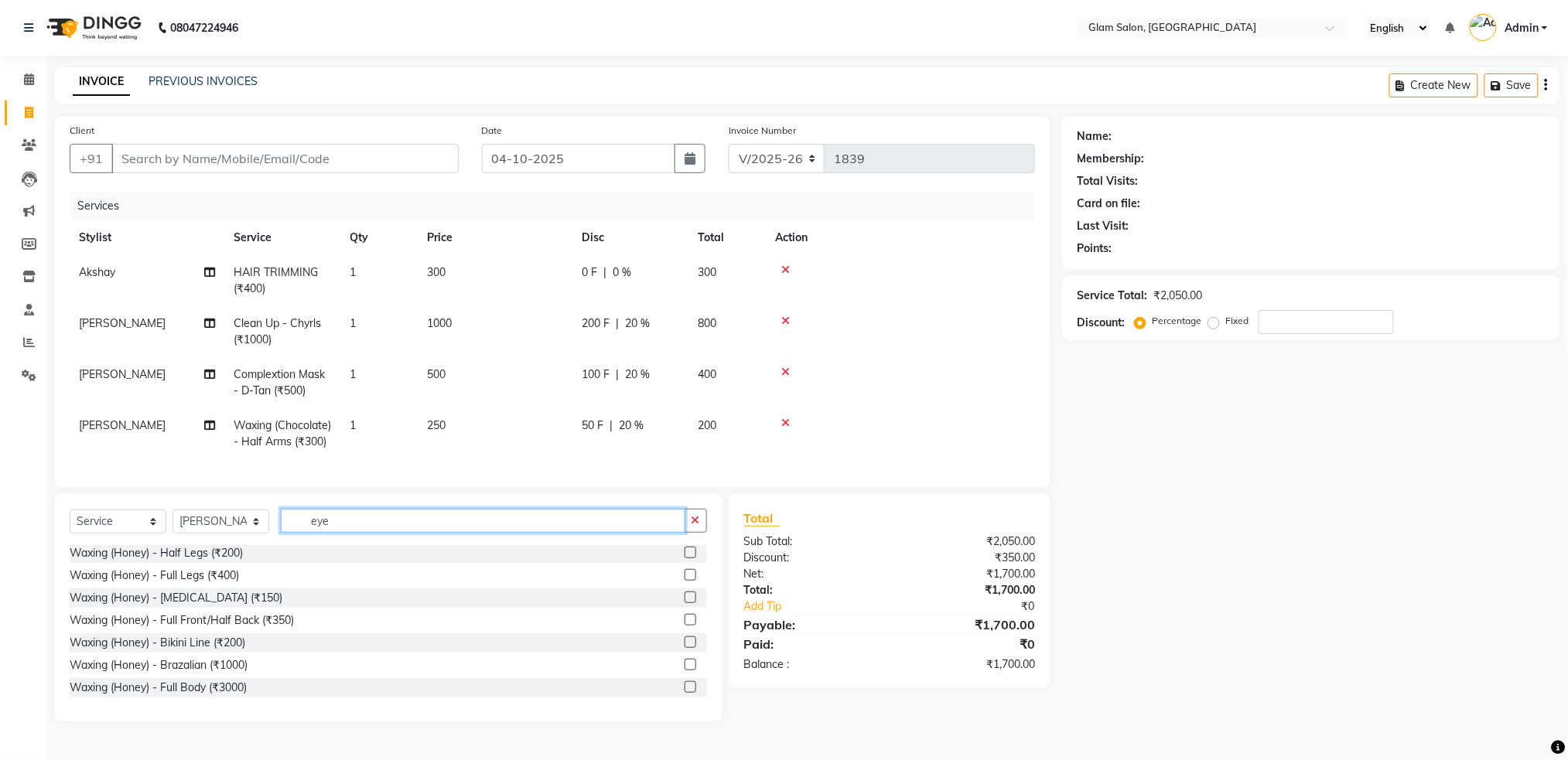
scroll to position [0, 0]
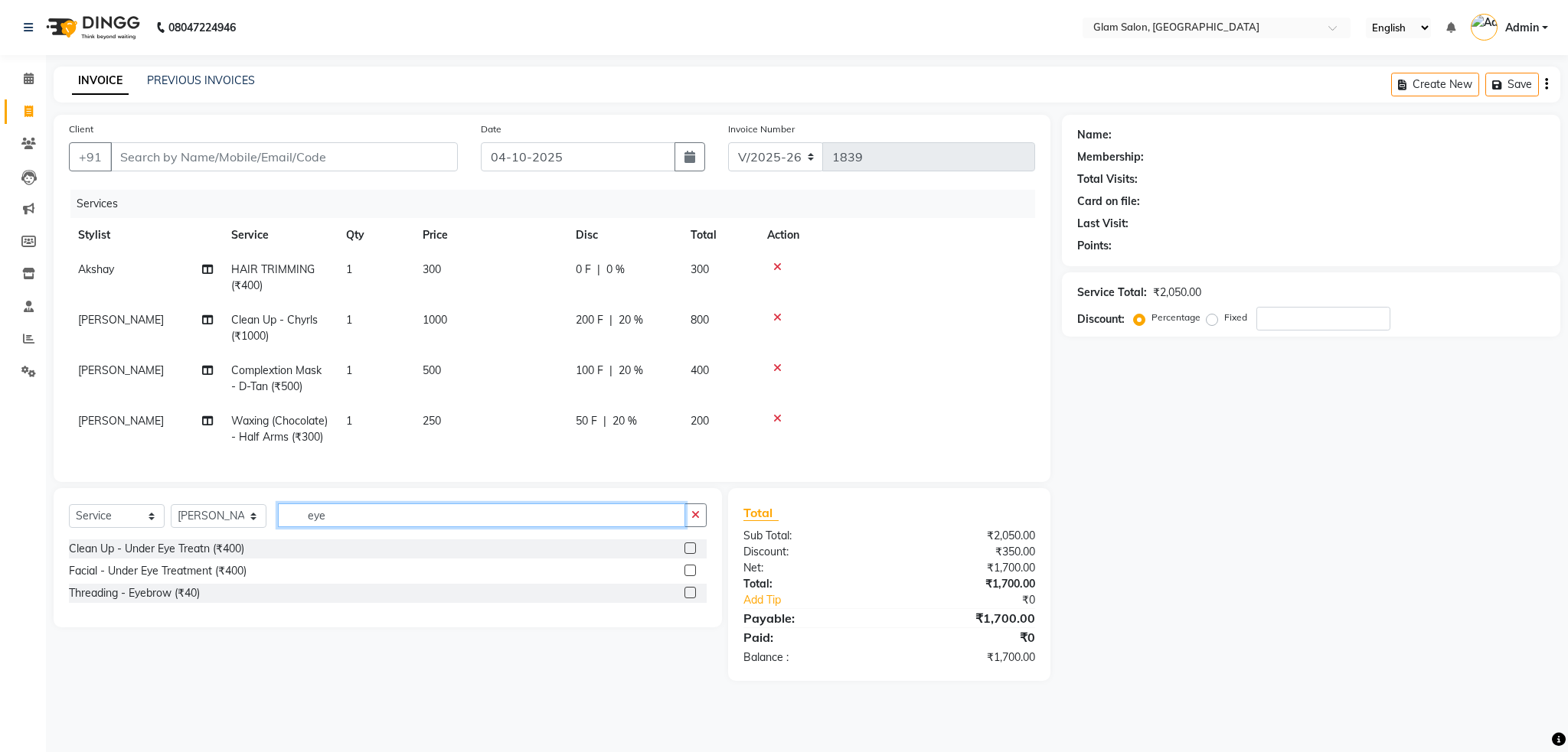
type input "eye"
click at [694, 599] on label at bounding box center [690, 592] width 11 height 11
click at [694, 599] on input "checkbox" at bounding box center [689, 593] width 10 height 10
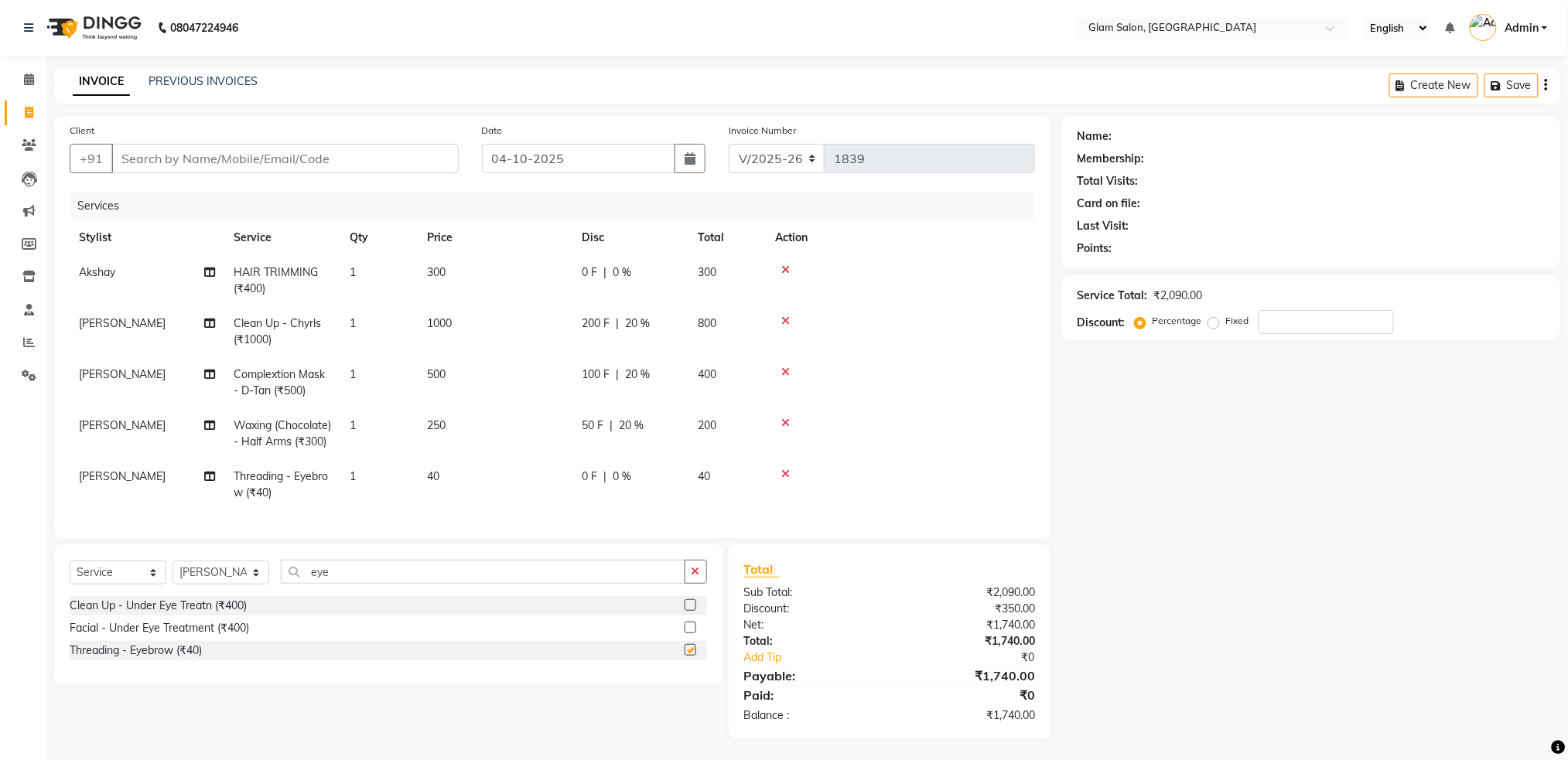
checkbox input "false"
click at [704, 483] on span "40" at bounding box center [703, 477] width 12 height 13
select select "90403"
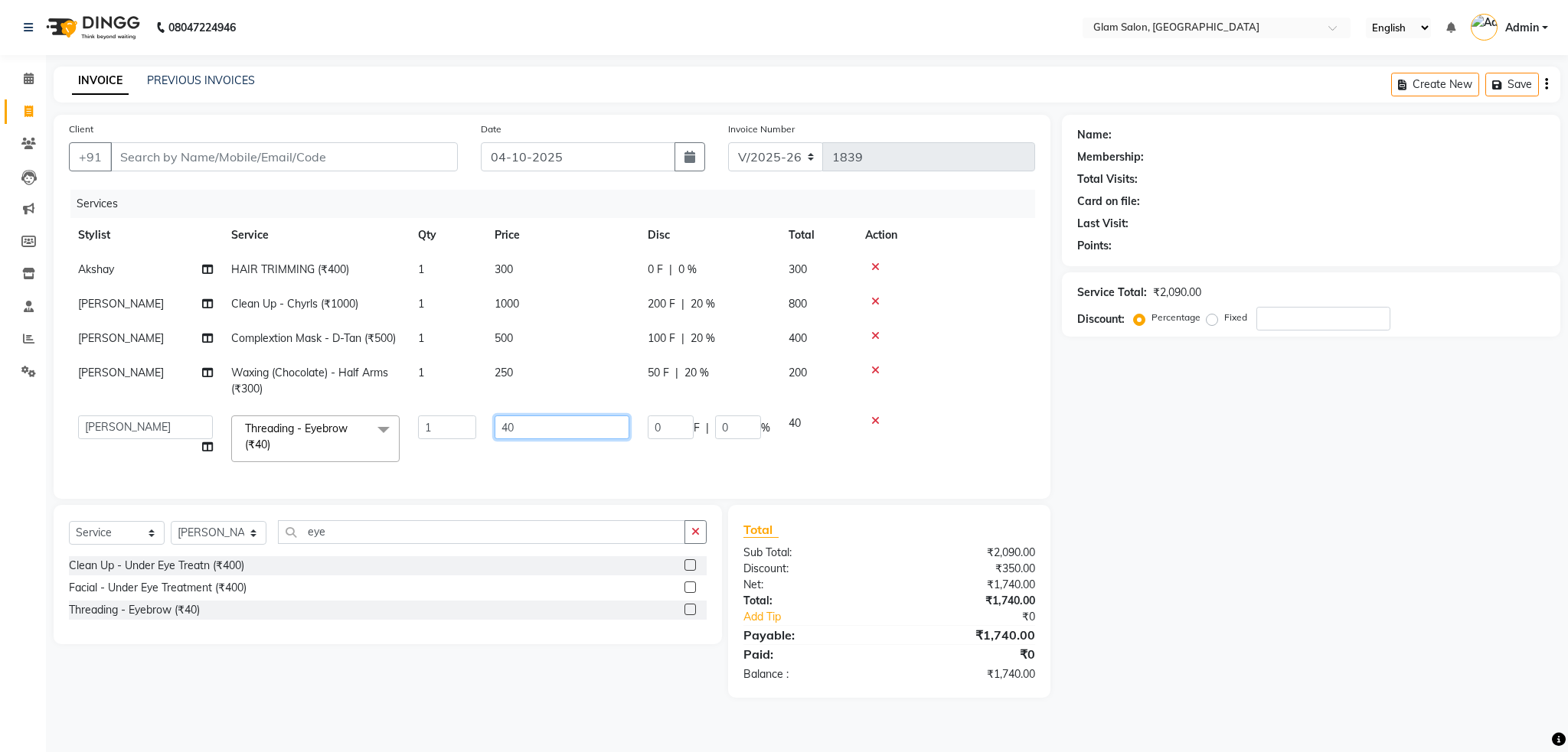
click at [602, 429] on input "40" at bounding box center [562, 427] width 135 height 24
type input "4"
type input "50"
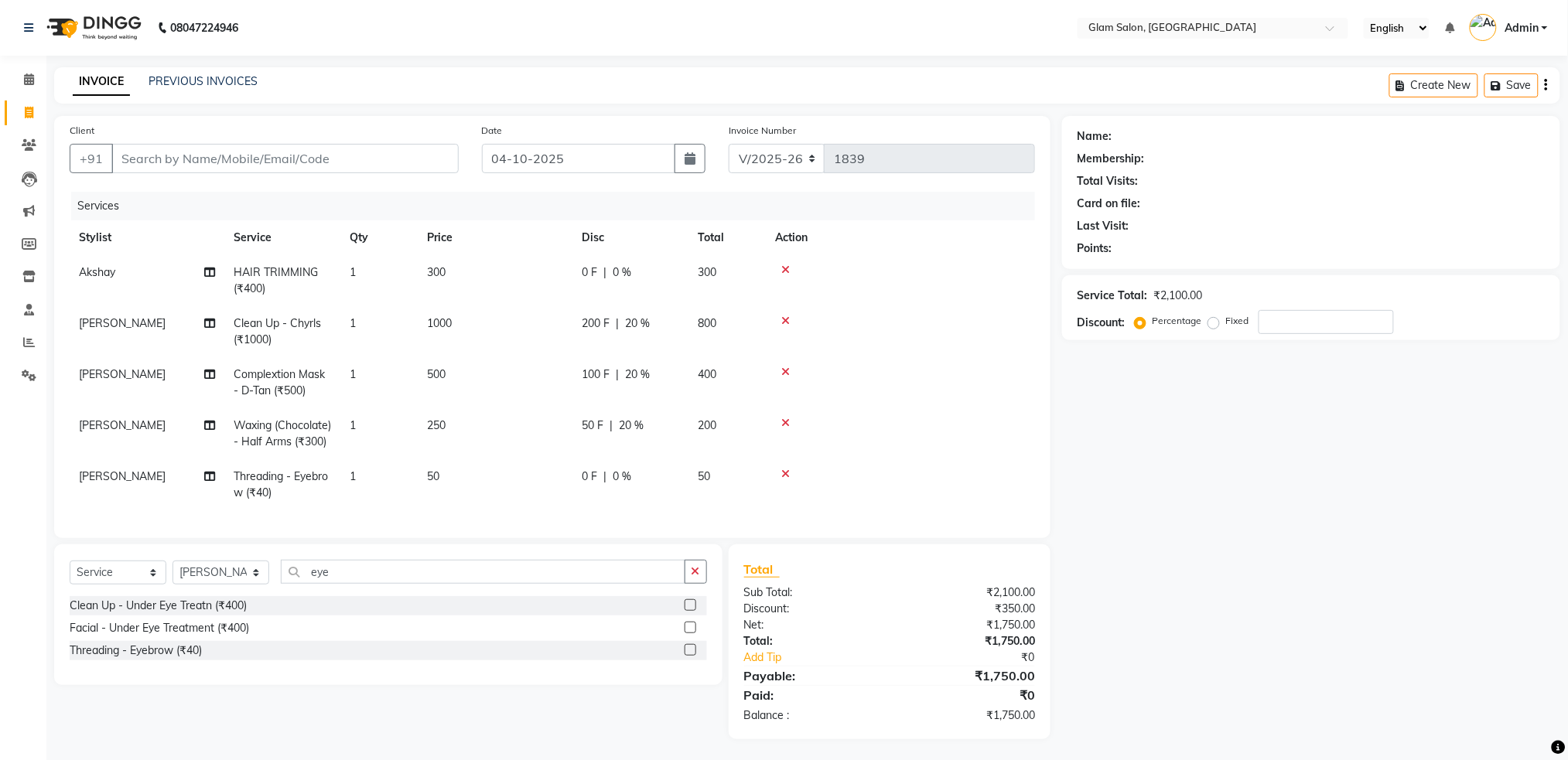
click at [602, 452] on tbody "Akshay HAIR TRIMMING (₹400) 1 300 0 F | 0 % 300 [PERSON_NAME] Clean Up - Chyrls…" at bounding box center [551, 383] width 966 height 256
click at [389, 141] on input "Client" at bounding box center [284, 156] width 347 height 30
type input "r"
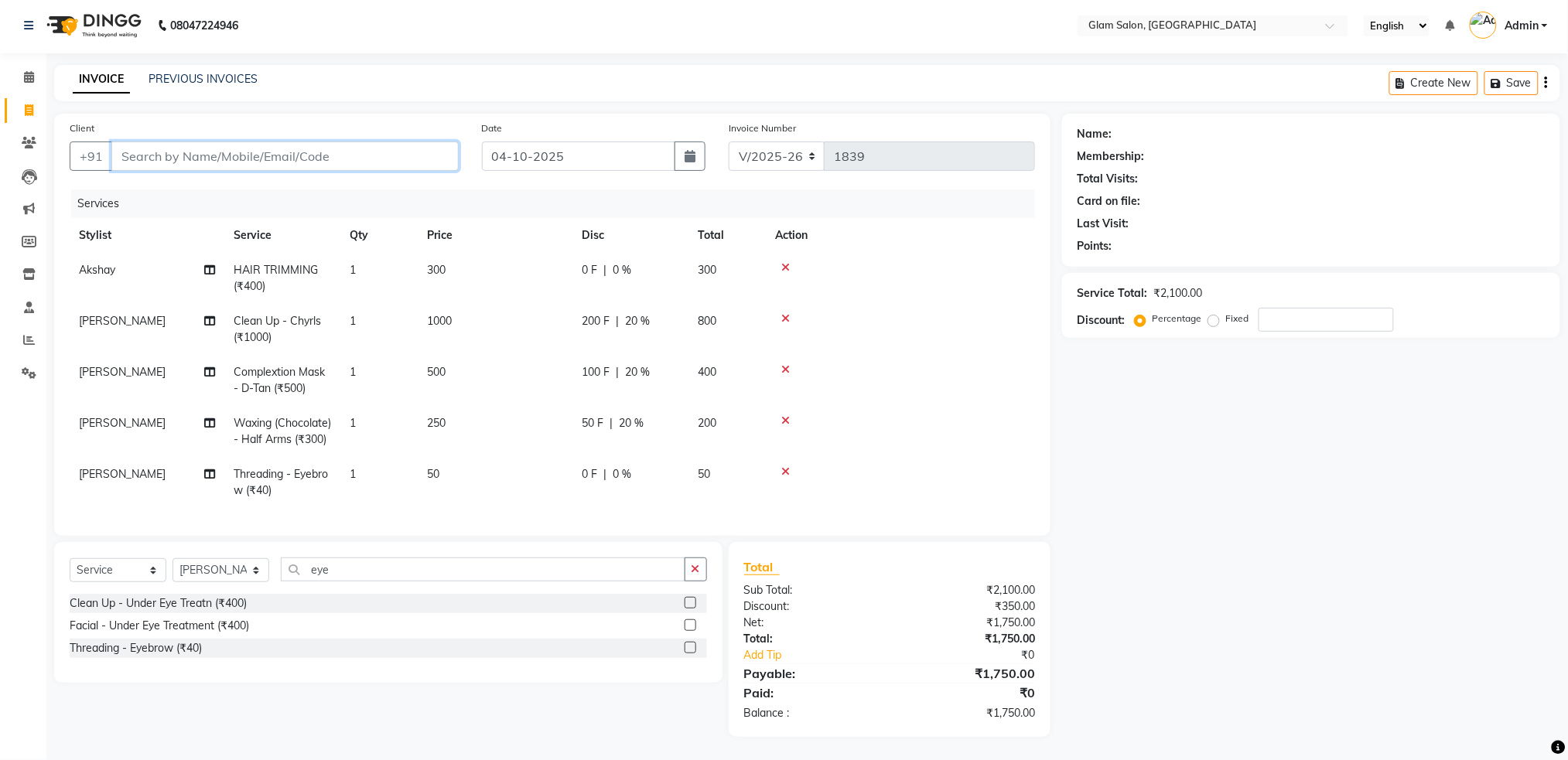
type input "0"
type input "r"
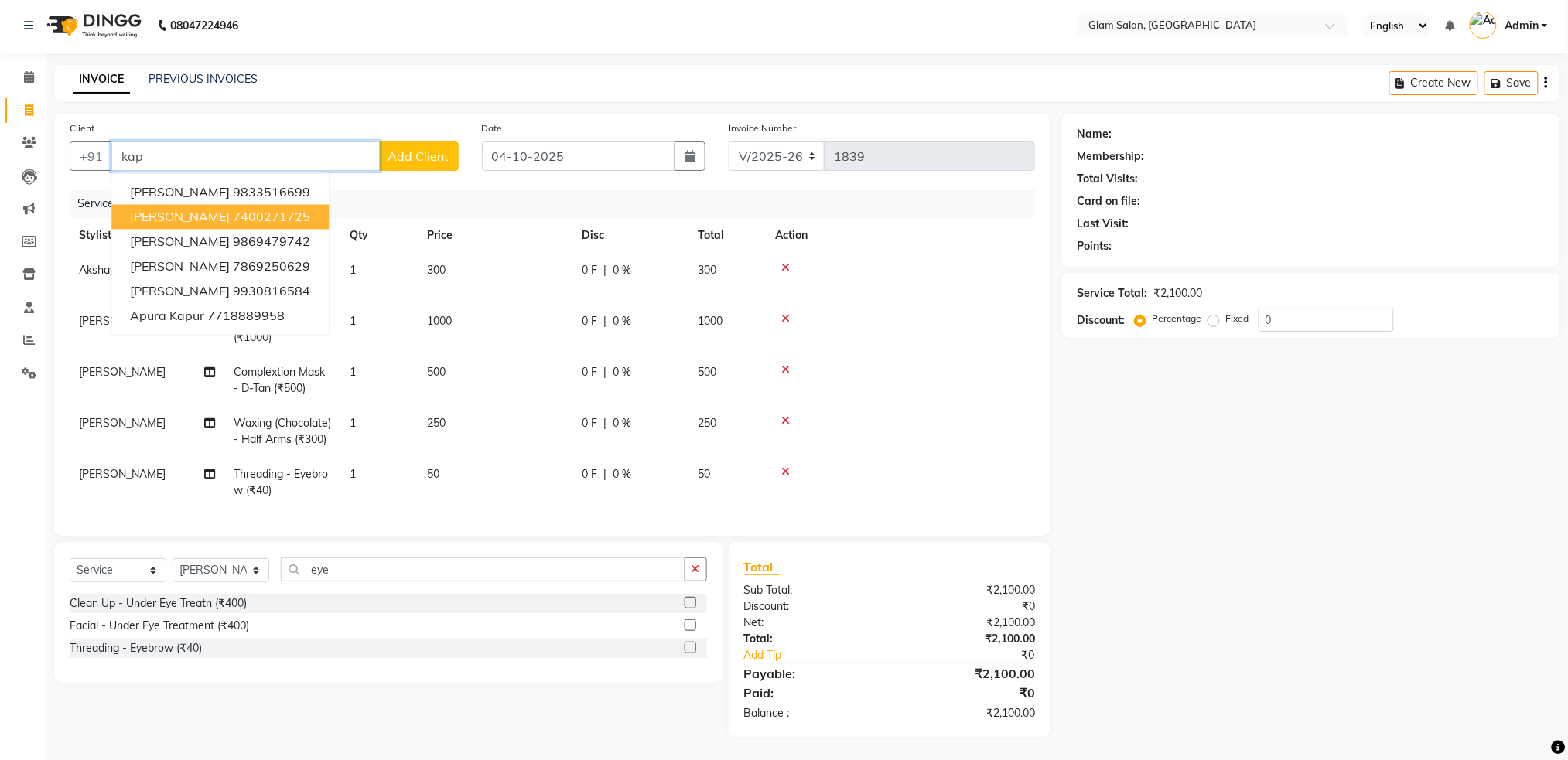
click at [282, 209] on ngb-highlight "7400271725" at bounding box center [271, 217] width 78 height 15
type input "7400271725"
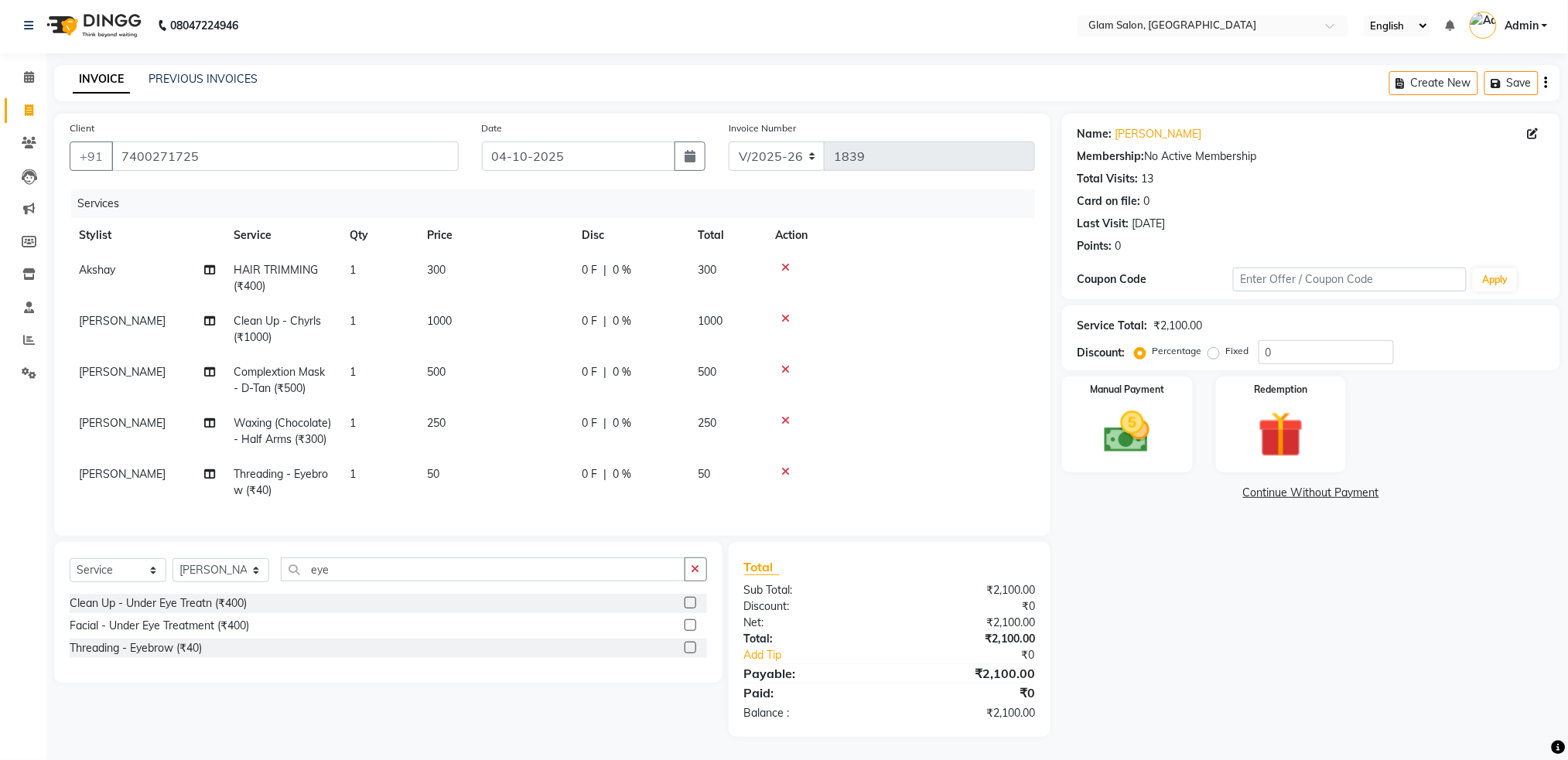
click at [626, 364] on span "0 %" at bounding box center [622, 372] width 18 height 16
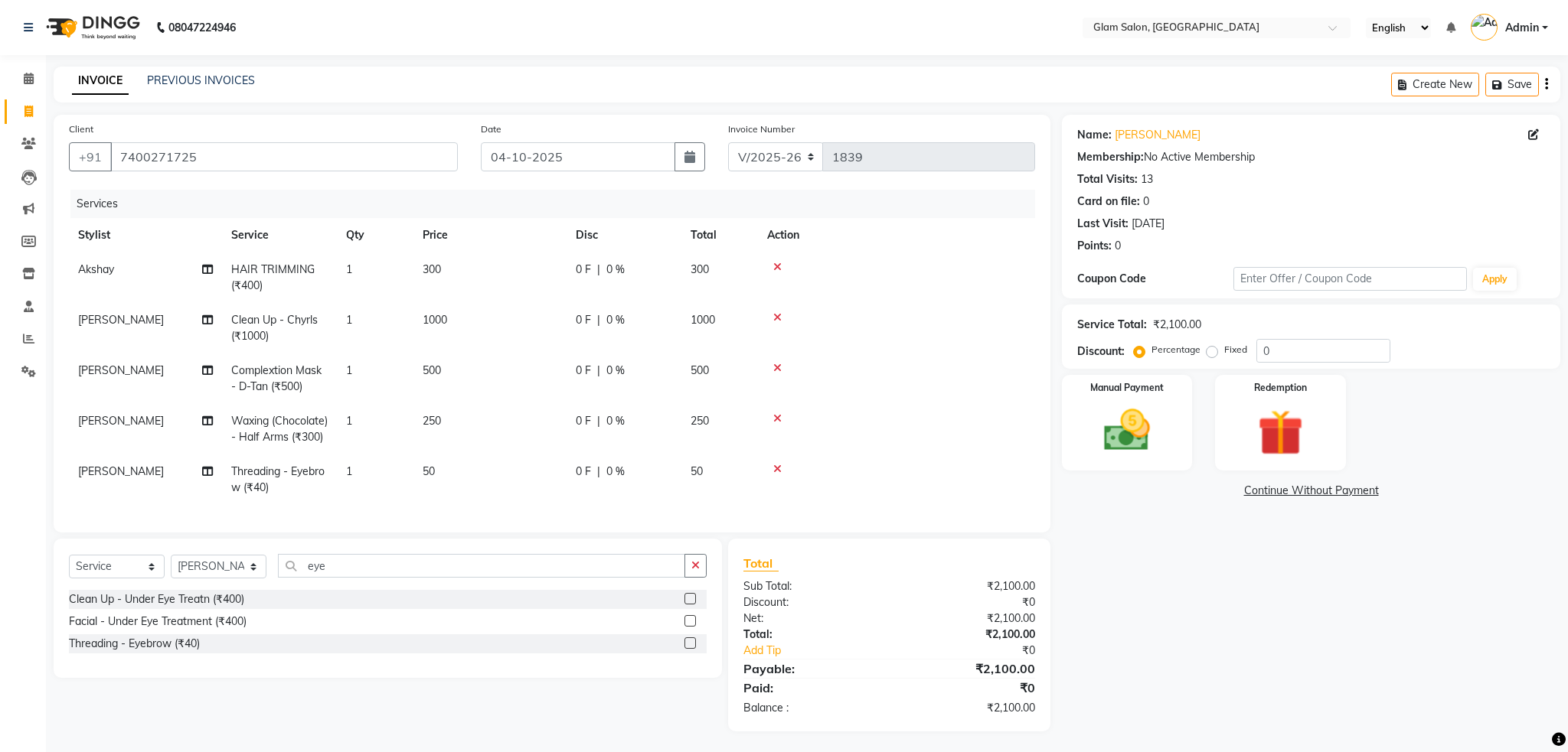
select select "90403"
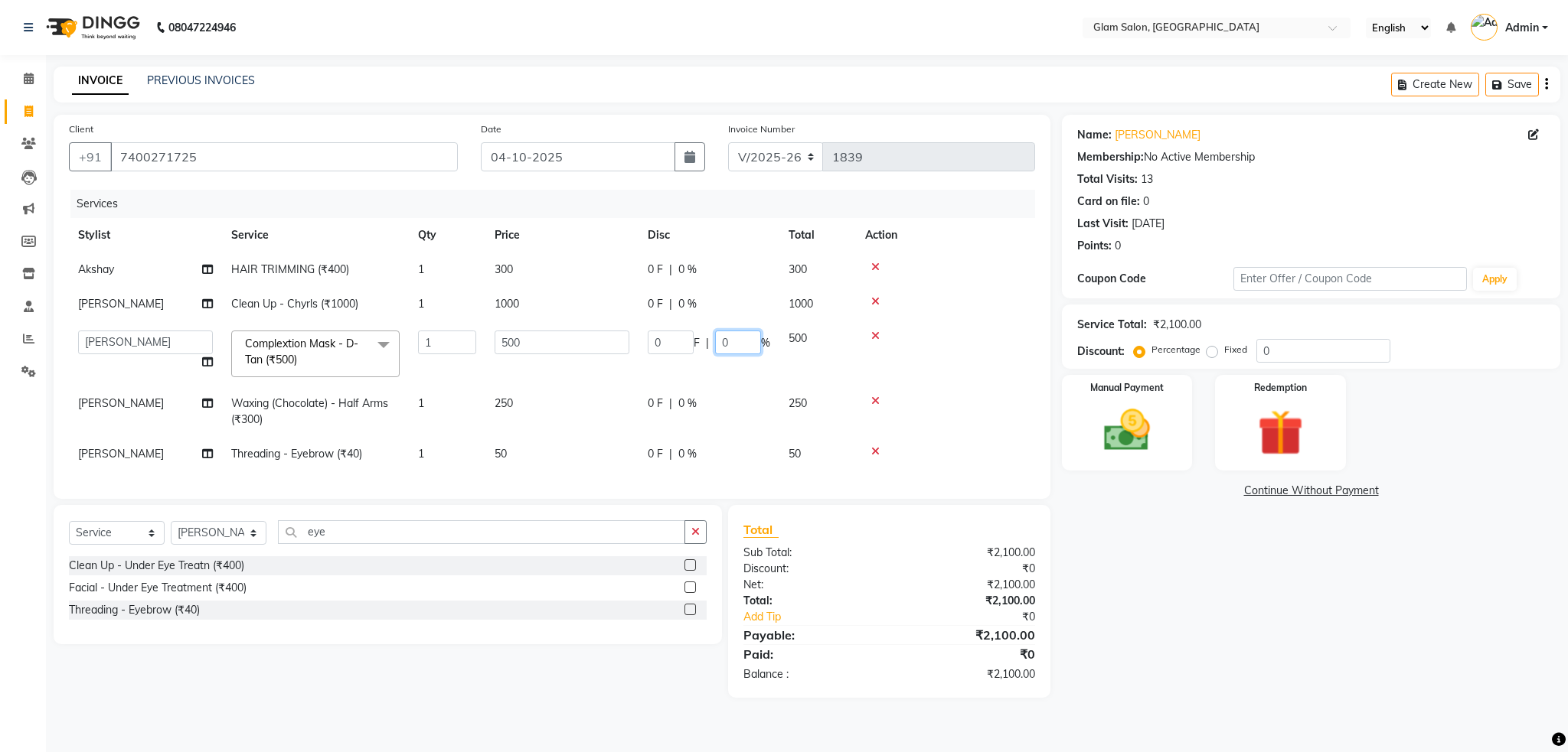
click at [728, 337] on input "0" at bounding box center [738, 342] width 46 height 24
type input "20"
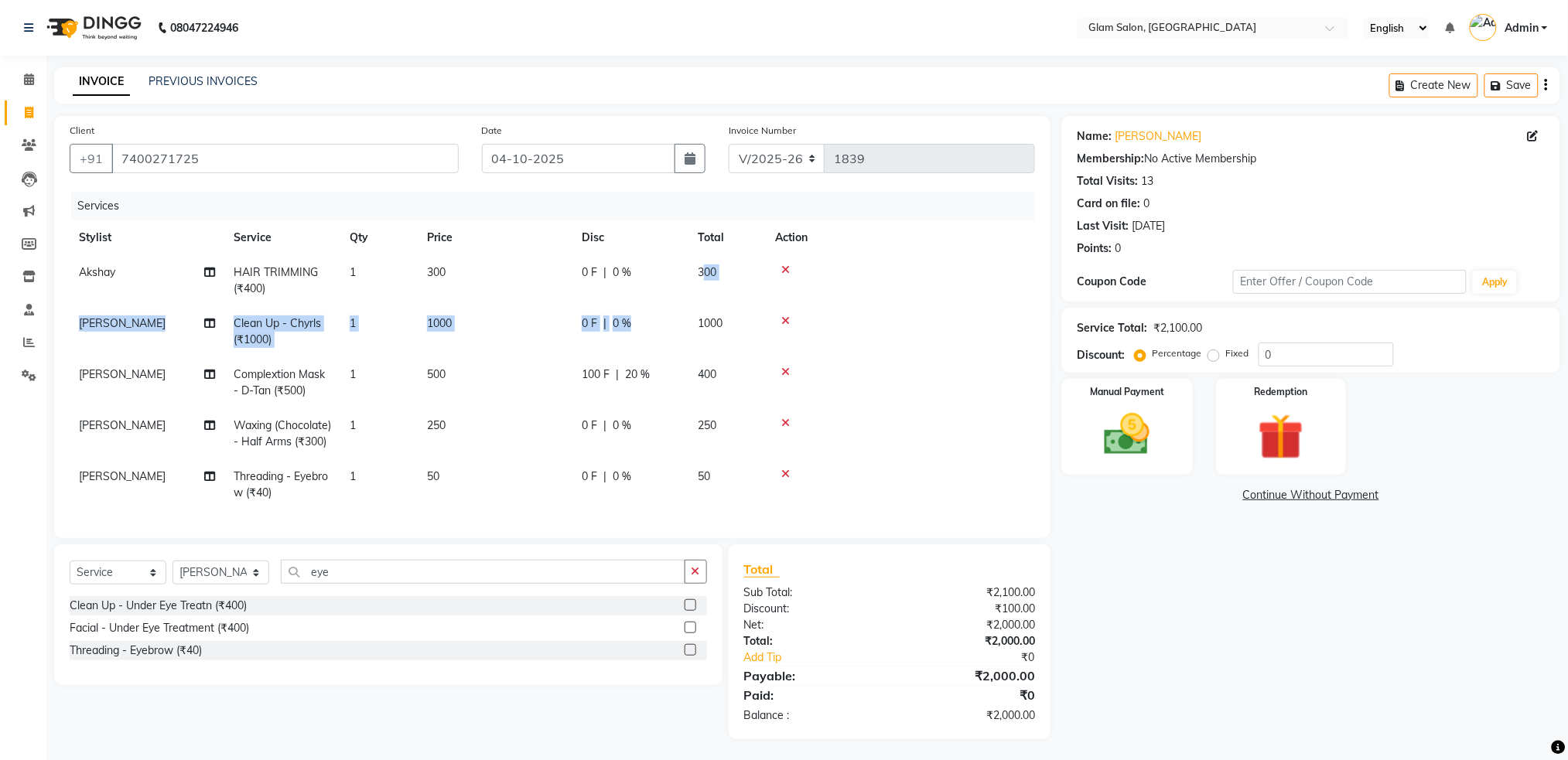
drag, startPoint x: 701, startPoint y: 291, endPoint x: 662, endPoint y: 314, distance: 45.3
click at [662, 314] on td "0 F | 0 %" at bounding box center [630, 331] width 116 height 51
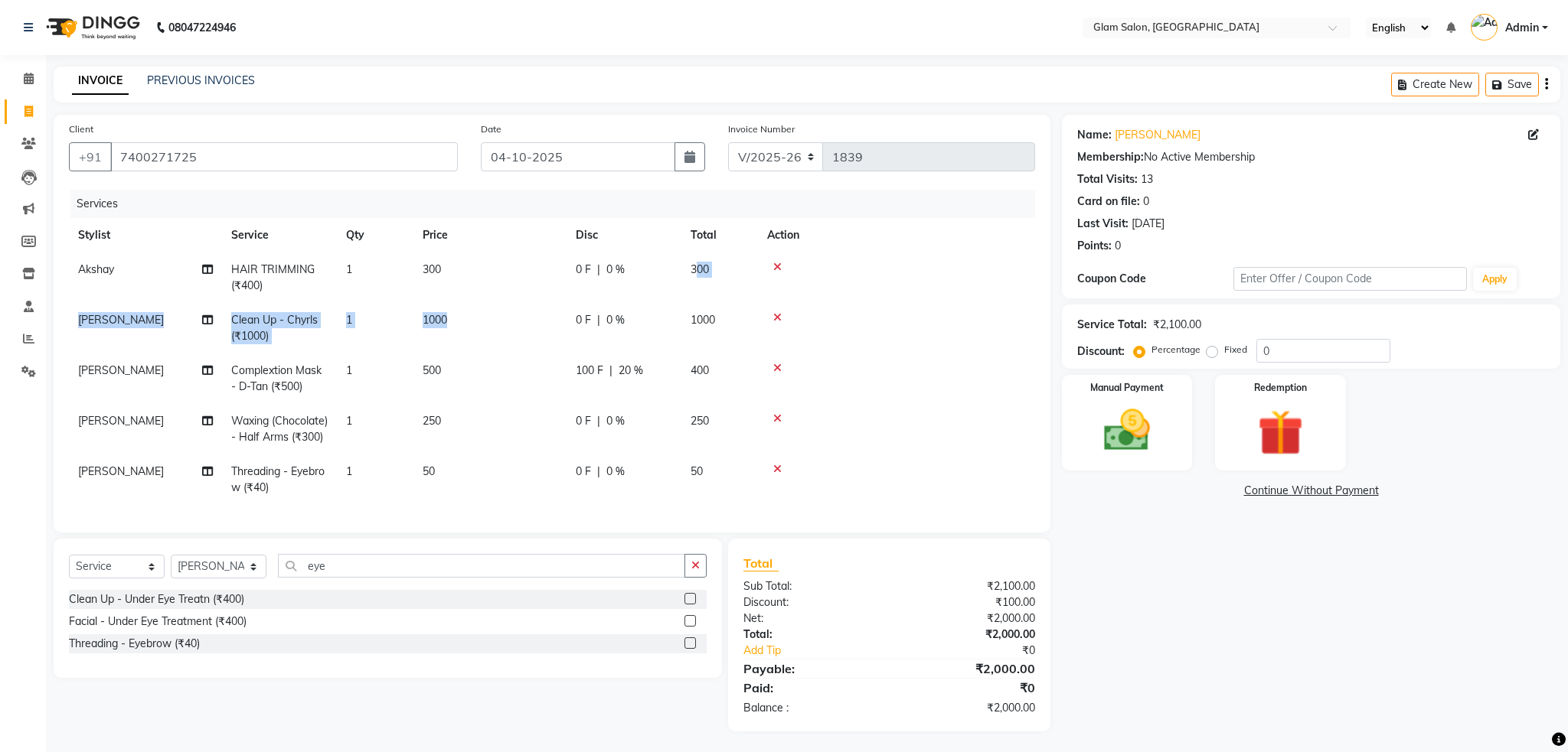
select select "90403"
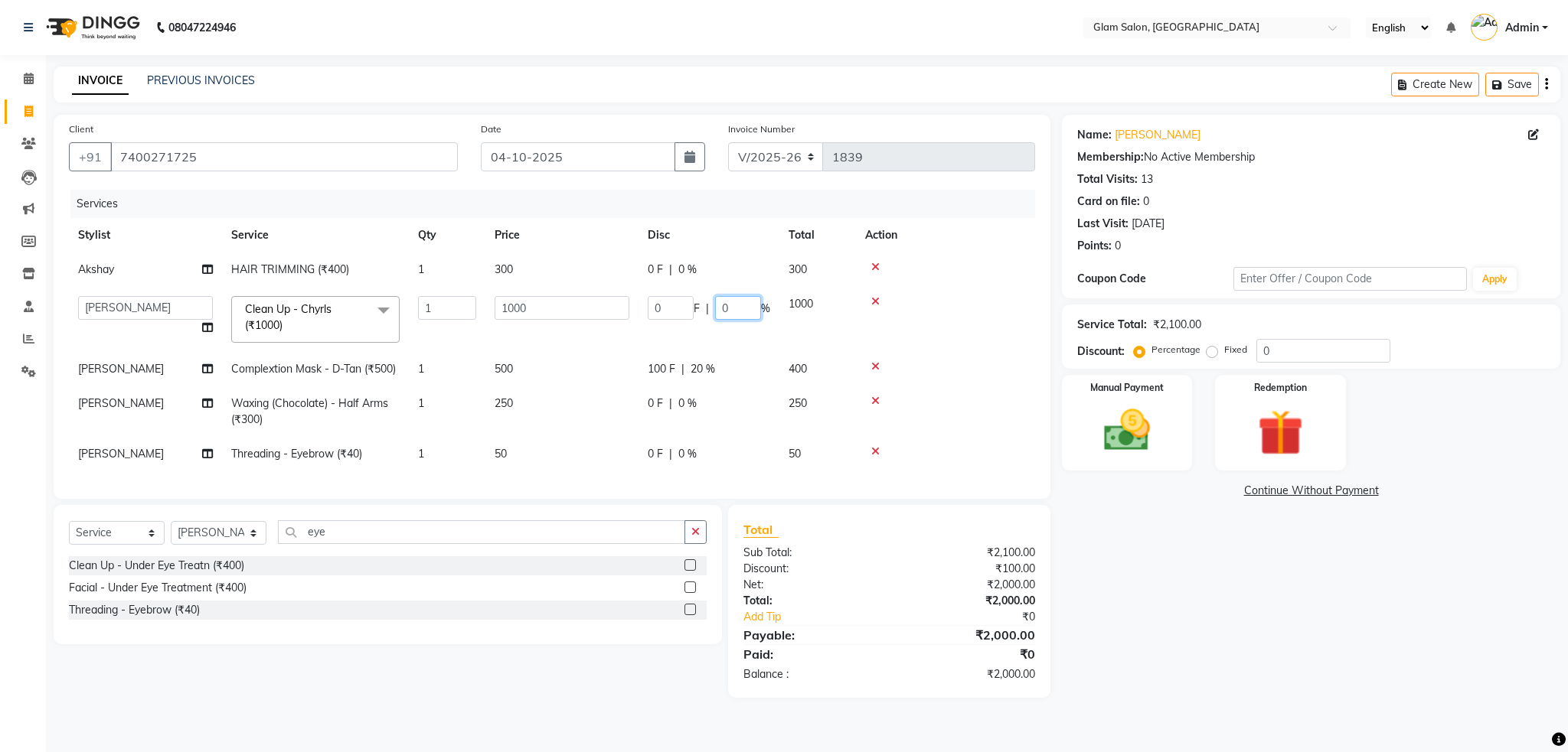
click at [735, 303] on input "0" at bounding box center [738, 308] width 46 height 24
type input "20"
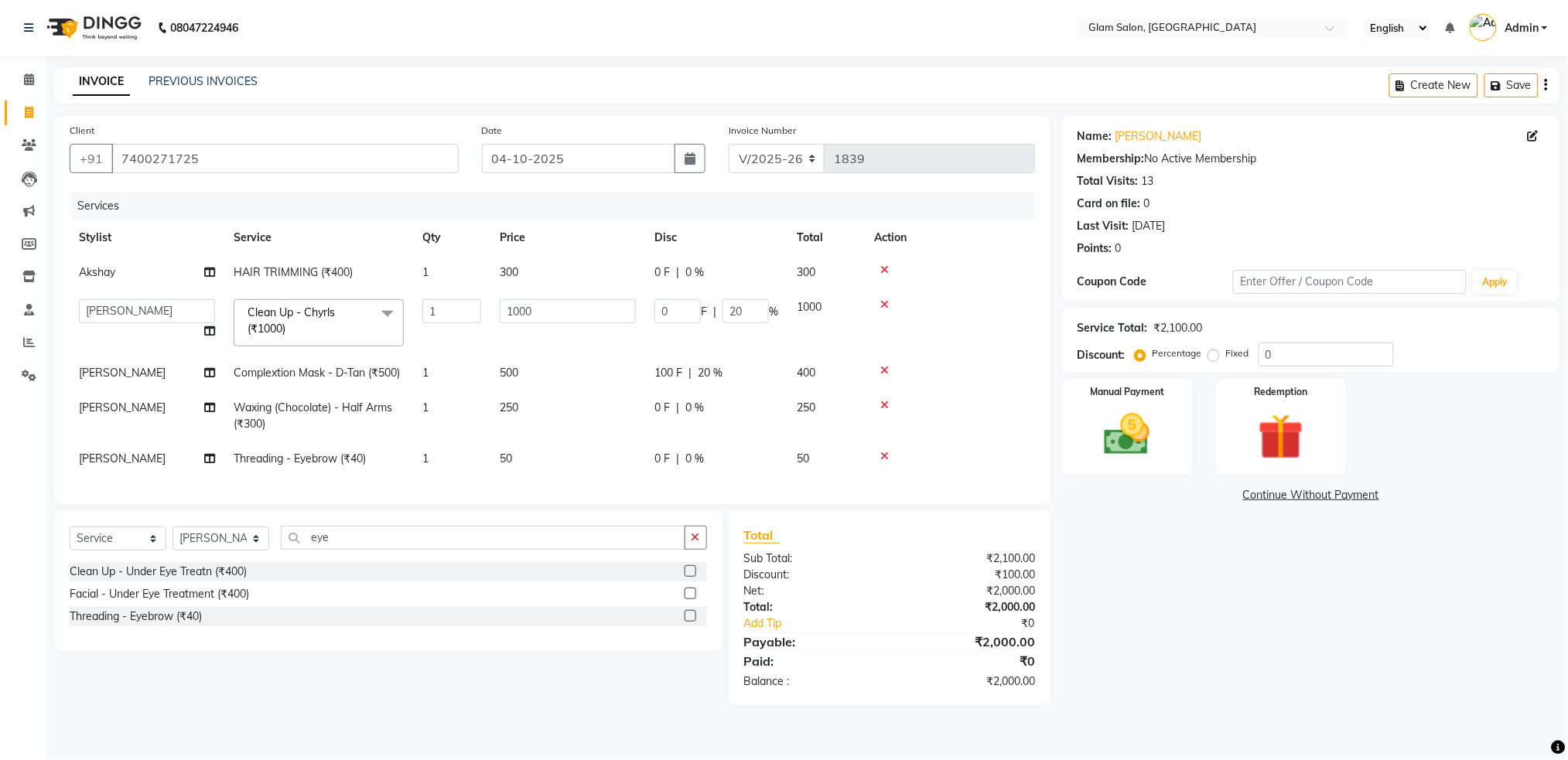
click at [739, 345] on tr "Akshay [PERSON_NAME] [PERSON_NAME] [PERSON_NAME] [PERSON_NAME] Clean Up - Chyrl…" at bounding box center [551, 323] width 966 height 65
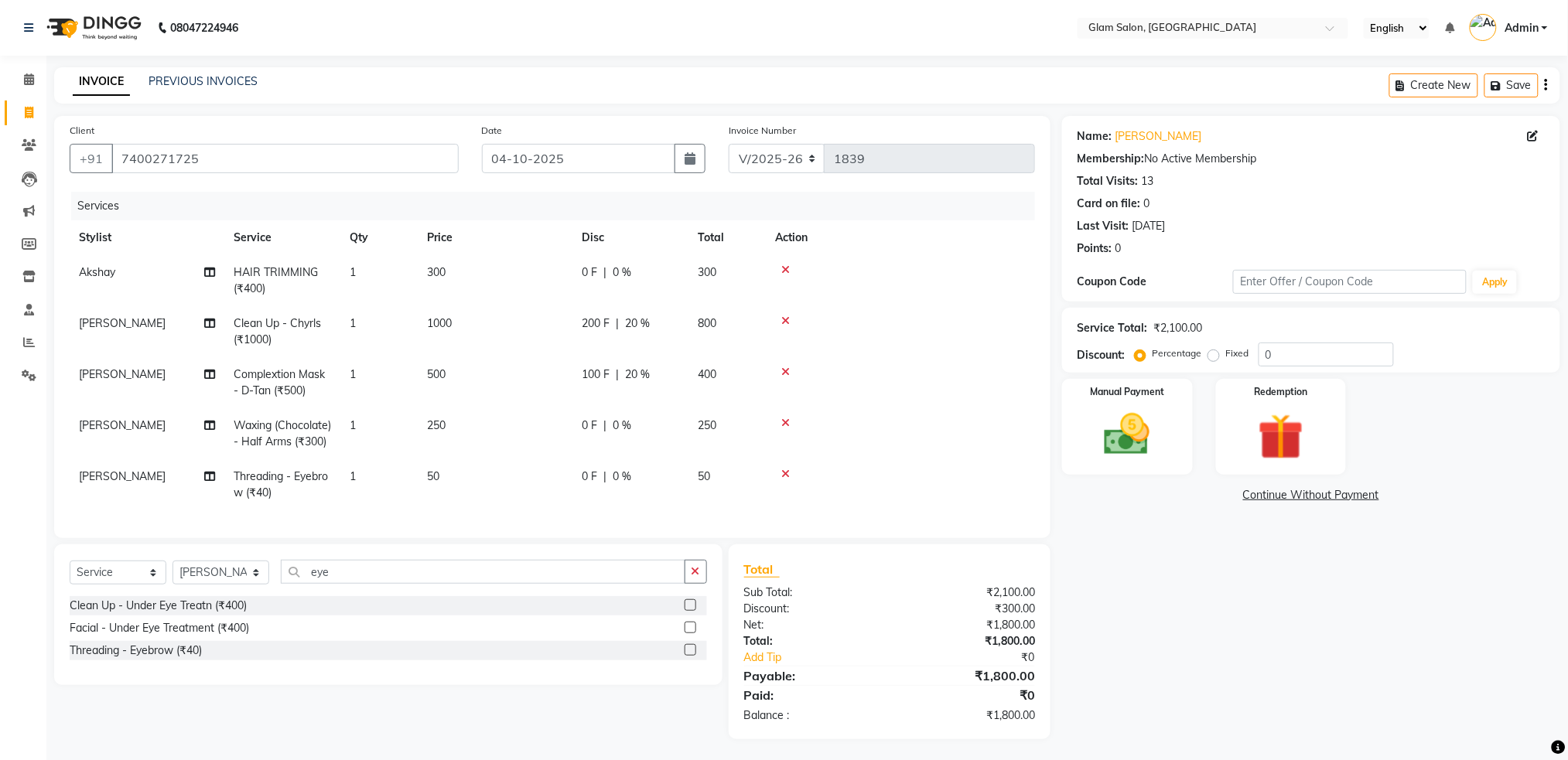
click at [632, 419] on div "0 F | 0 %" at bounding box center [629, 426] width 97 height 16
select select "90403"
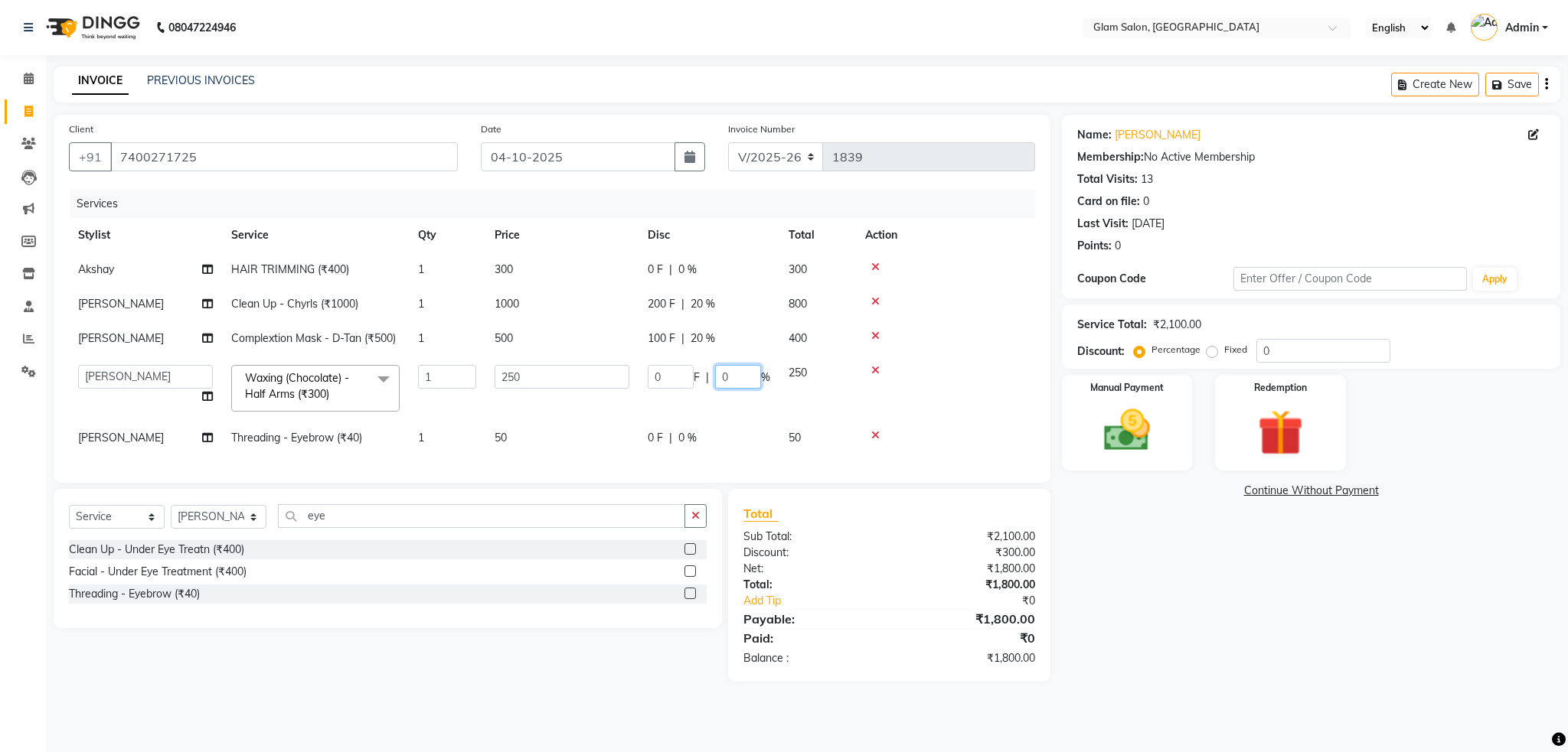
click at [733, 371] on input "0" at bounding box center [738, 376] width 46 height 24
type input "20"
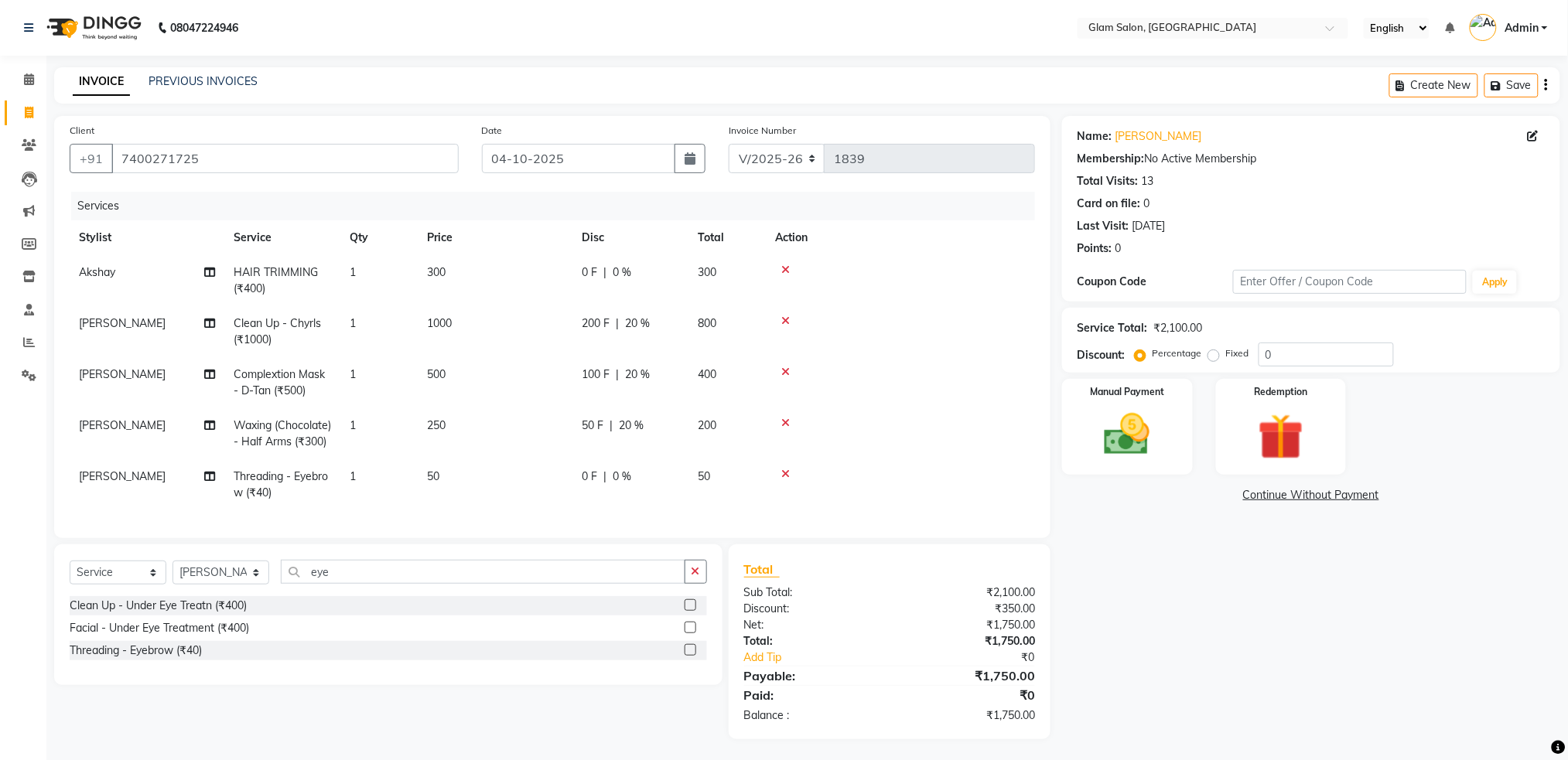
click at [758, 423] on tr "[PERSON_NAME] Waxing (Chocolate) - Half Arms (₹300) 1 250 50 F | 20 % 200" at bounding box center [551, 433] width 966 height 51
click at [1126, 410] on img at bounding box center [1127, 432] width 78 height 55
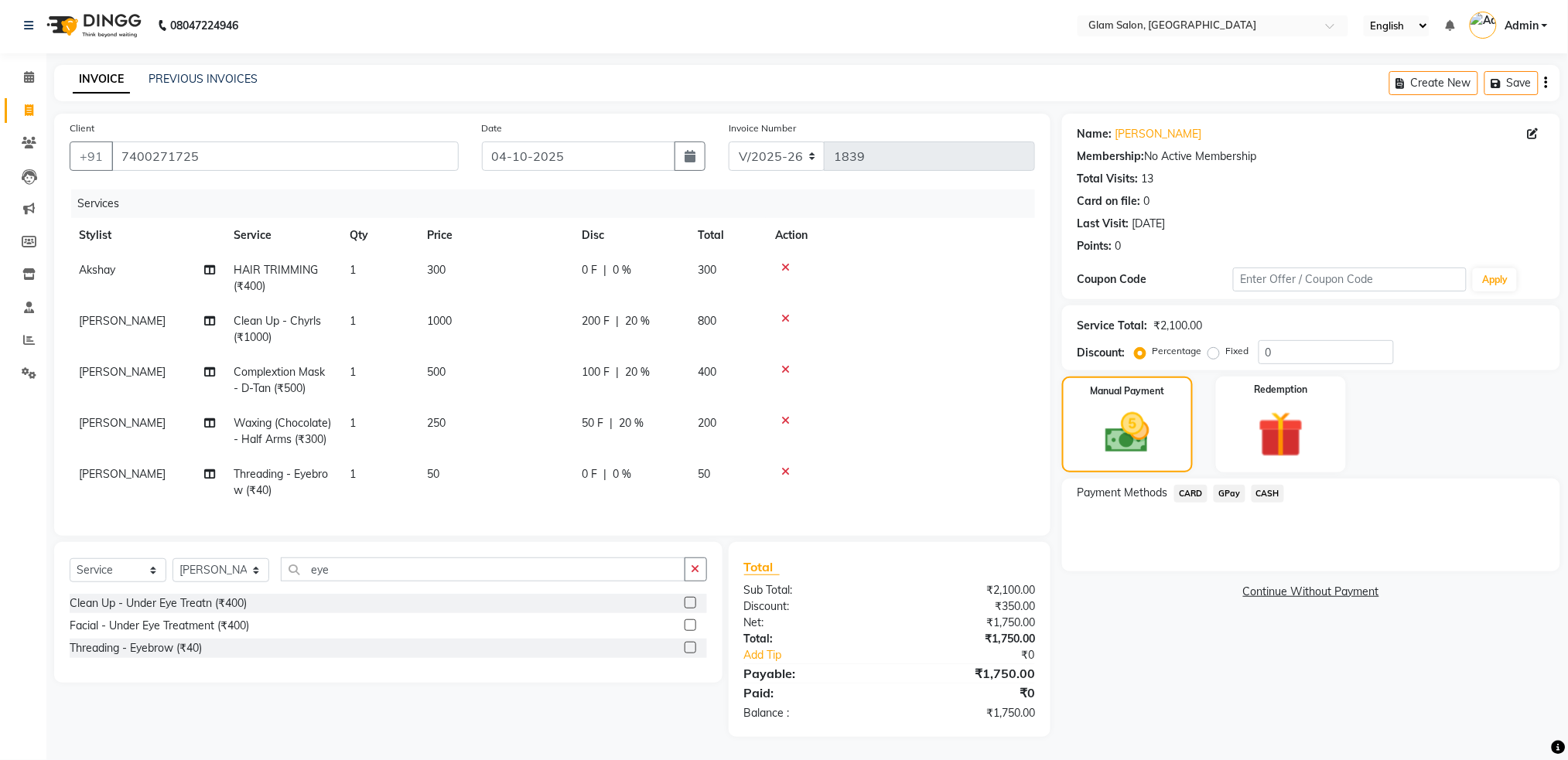
click at [1265, 485] on span "CASH" at bounding box center [1268, 494] width 34 height 18
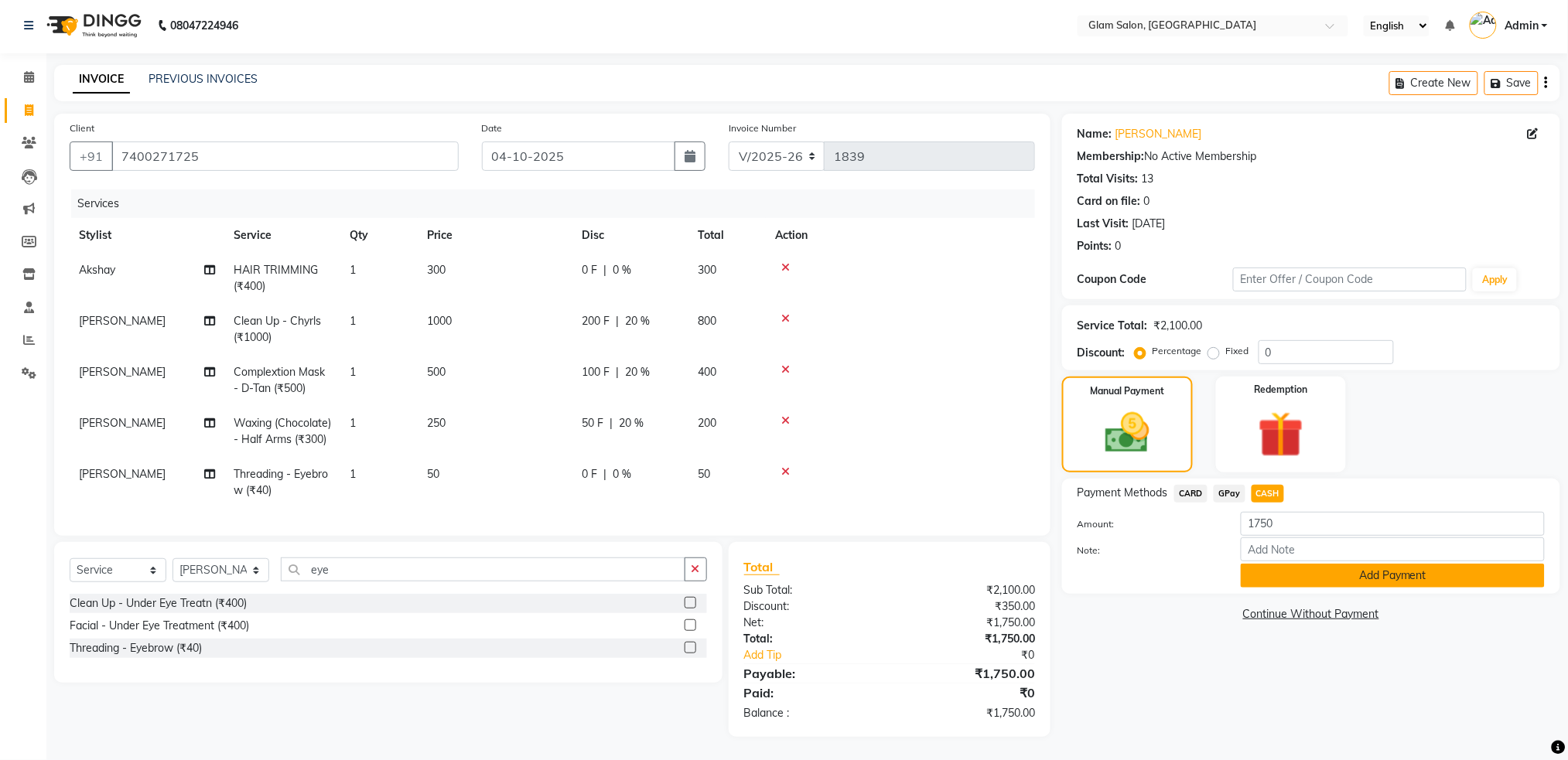
click at [1291, 564] on button "Add Payment" at bounding box center [1392, 576] width 304 height 24
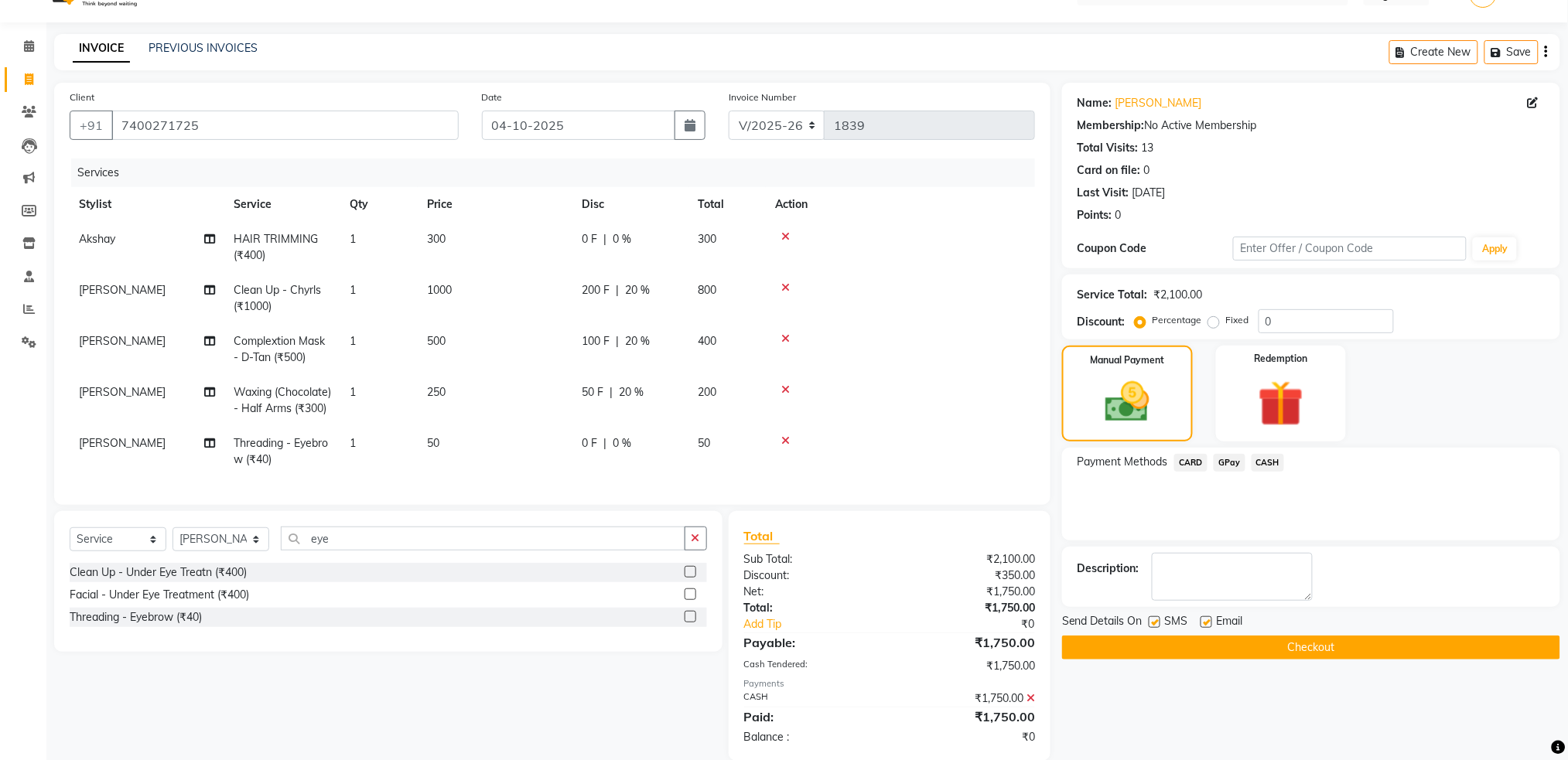
click at [1206, 620] on label at bounding box center [1206, 623] width 12 height 12
click at [1206, 620] on input "checkbox" at bounding box center [1205, 623] width 10 height 10
checkbox input "false"
click at [1196, 649] on button "Checkout" at bounding box center [1311, 648] width 498 height 24
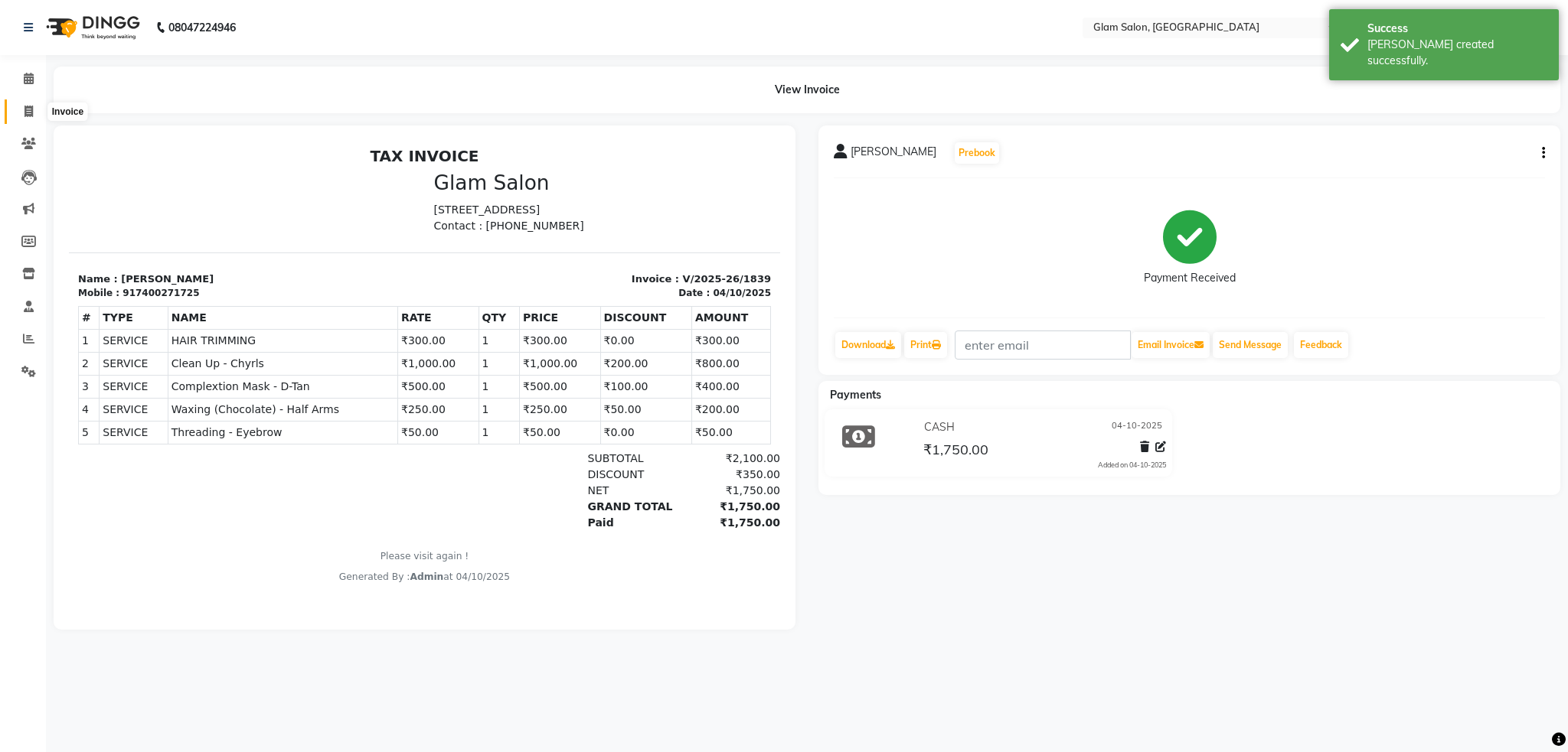
click at [22, 117] on span at bounding box center [29, 112] width 27 height 18
select select "5447"
select select "service"
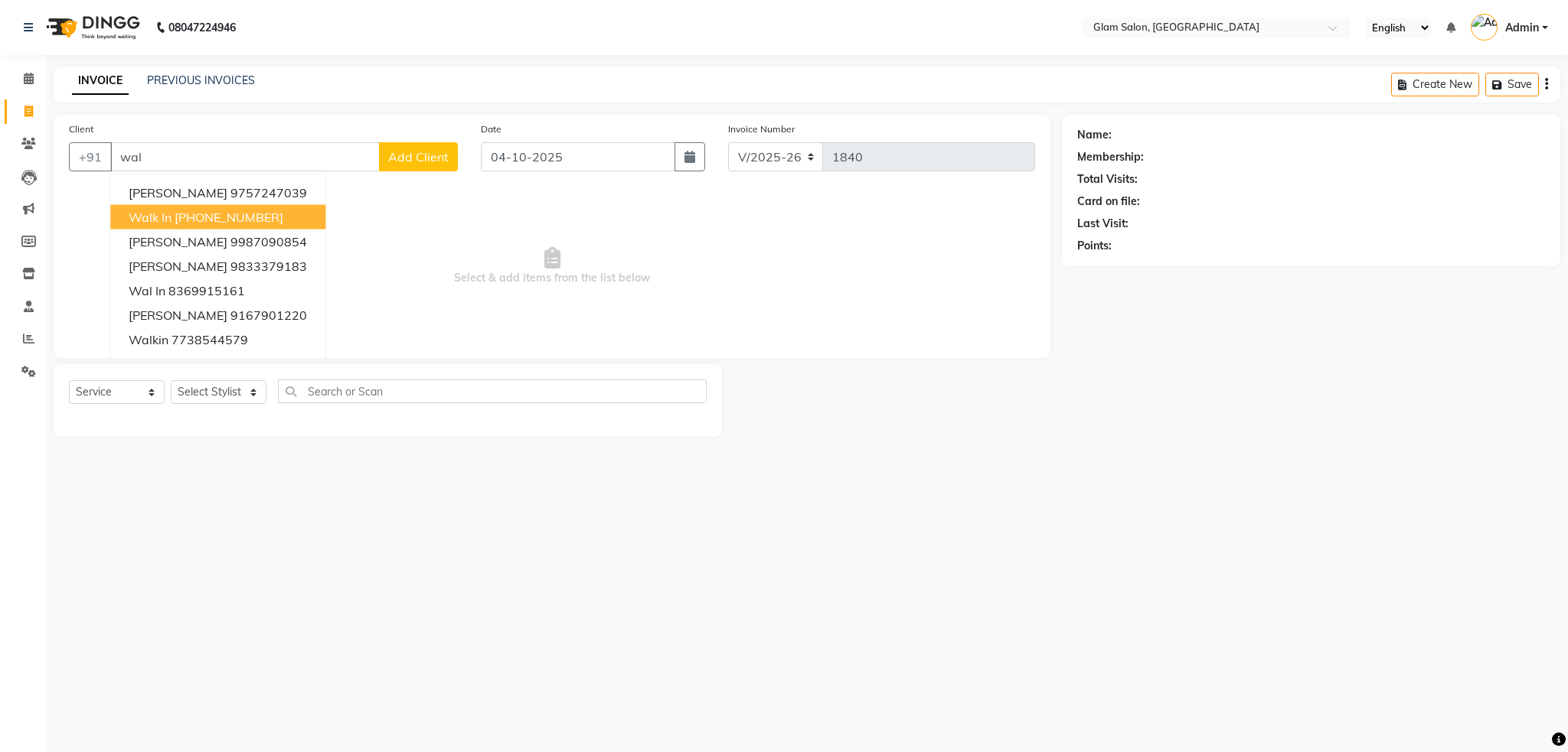
click at [163, 216] on span "Walk In" at bounding box center [149, 218] width 43 height 15
type input "12330000000"
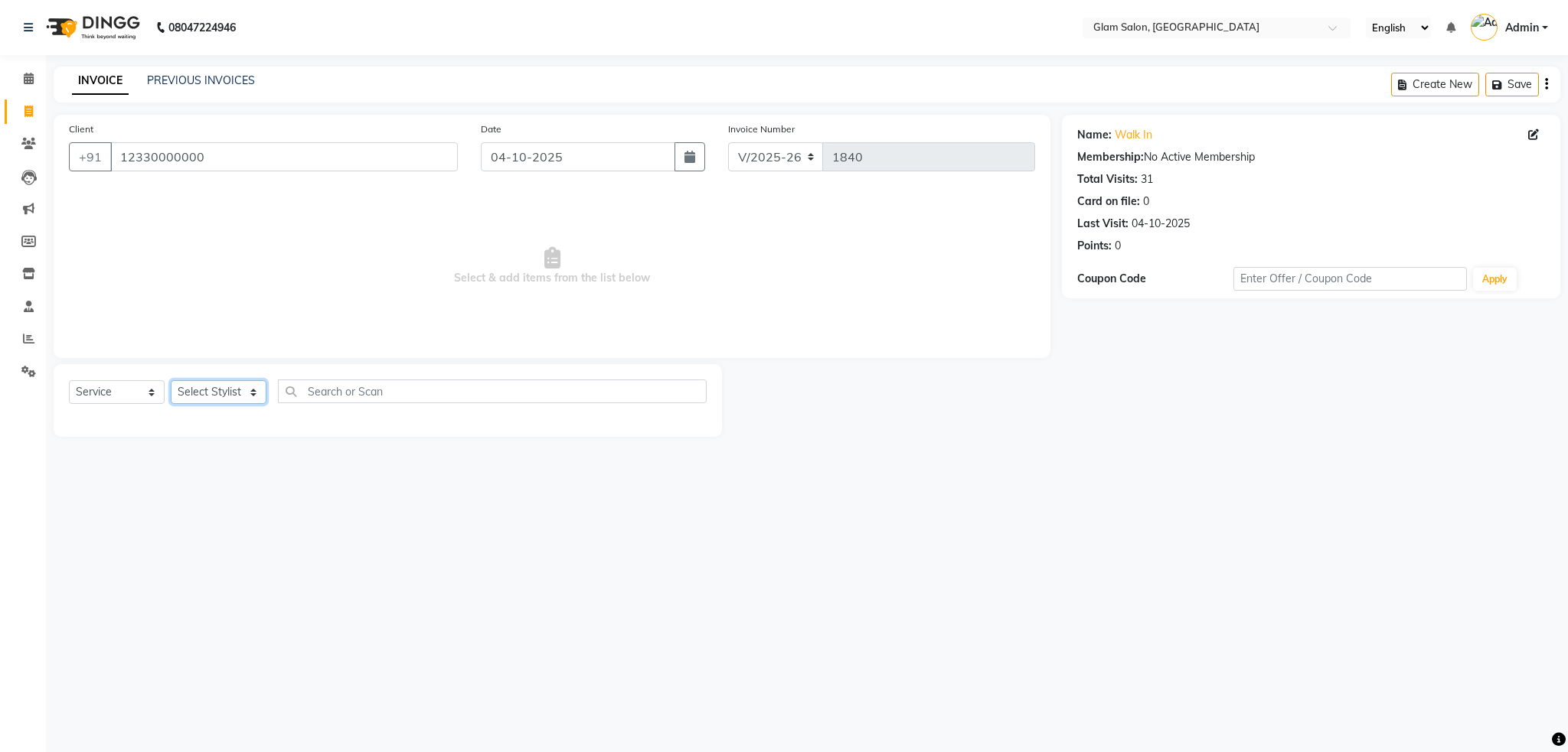
click at [193, 395] on select "Select Stylist Akshay [PERSON_NAME] [PERSON_NAME] [PERSON_NAME] [PERSON_NAME]" at bounding box center [219, 392] width 96 height 24
select select "91624"
click at [171, 381] on select "Select Stylist Akshay [PERSON_NAME] [PERSON_NAME] [PERSON_NAME] [PERSON_NAME]" at bounding box center [219, 392] width 96 height 24
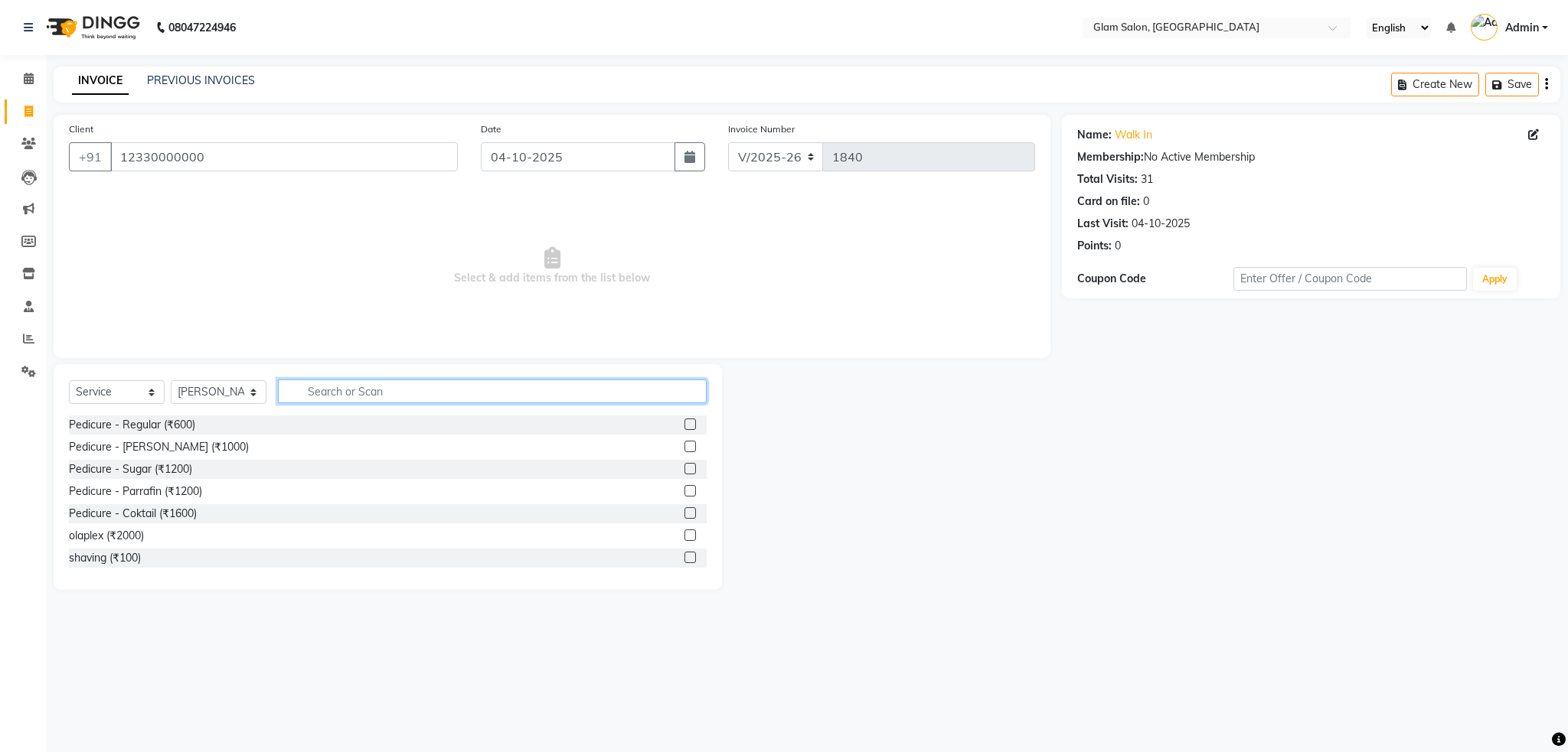
click at [324, 391] on input "text" at bounding box center [492, 391] width 429 height 24
type input "eye"
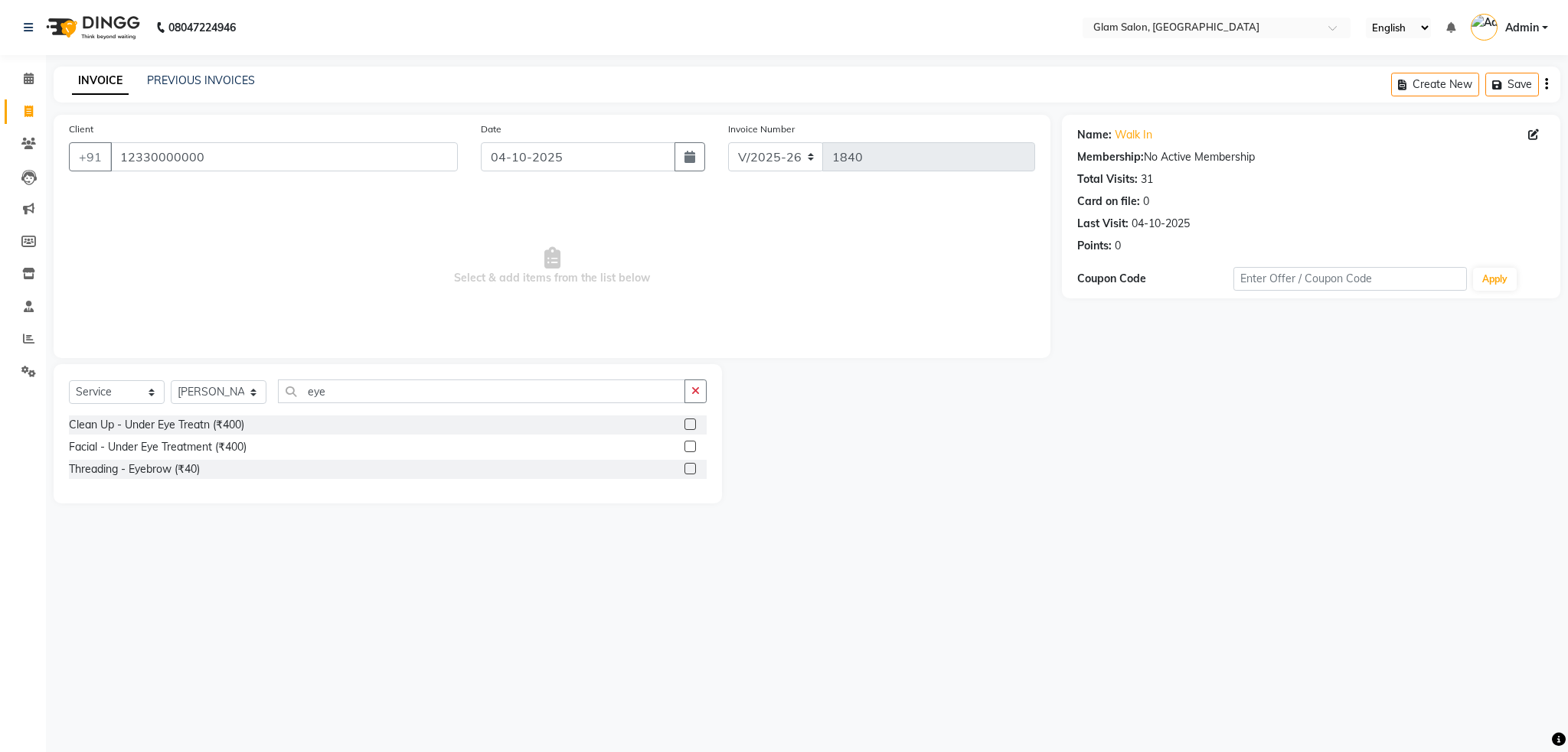
click at [689, 467] on label at bounding box center [690, 469] width 11 height 11
click at [689, 467] on input "checkbox" at bounding box center [689, 470] width 10 height 10
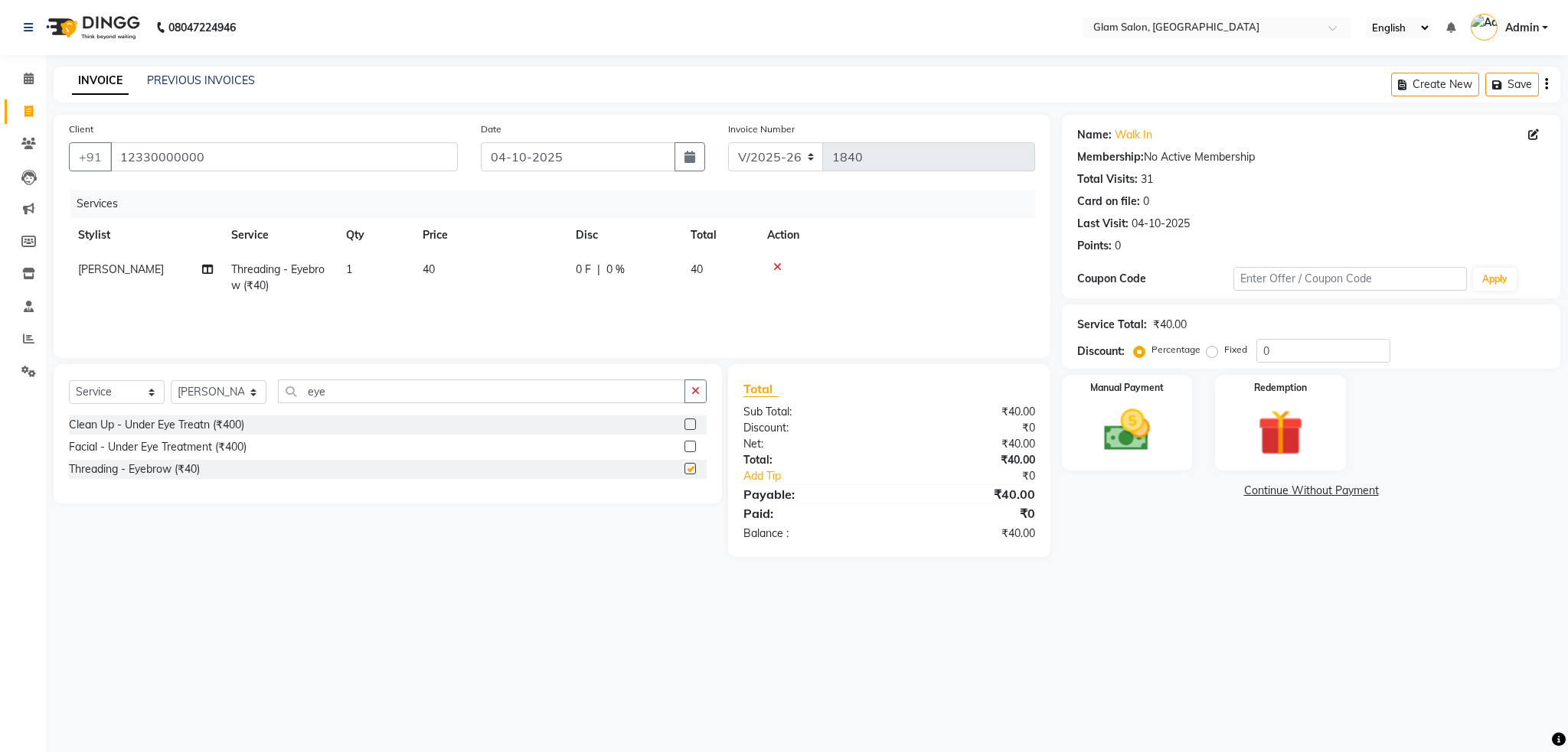
checkbox input "false"
click at [457, 264] on td "40" at bounding box center [490, 278] width 153 height 50
select select "91624"
click at [519, 273] on input "40" at bounding box center [562, 273] width 135 height 24
type input "4"
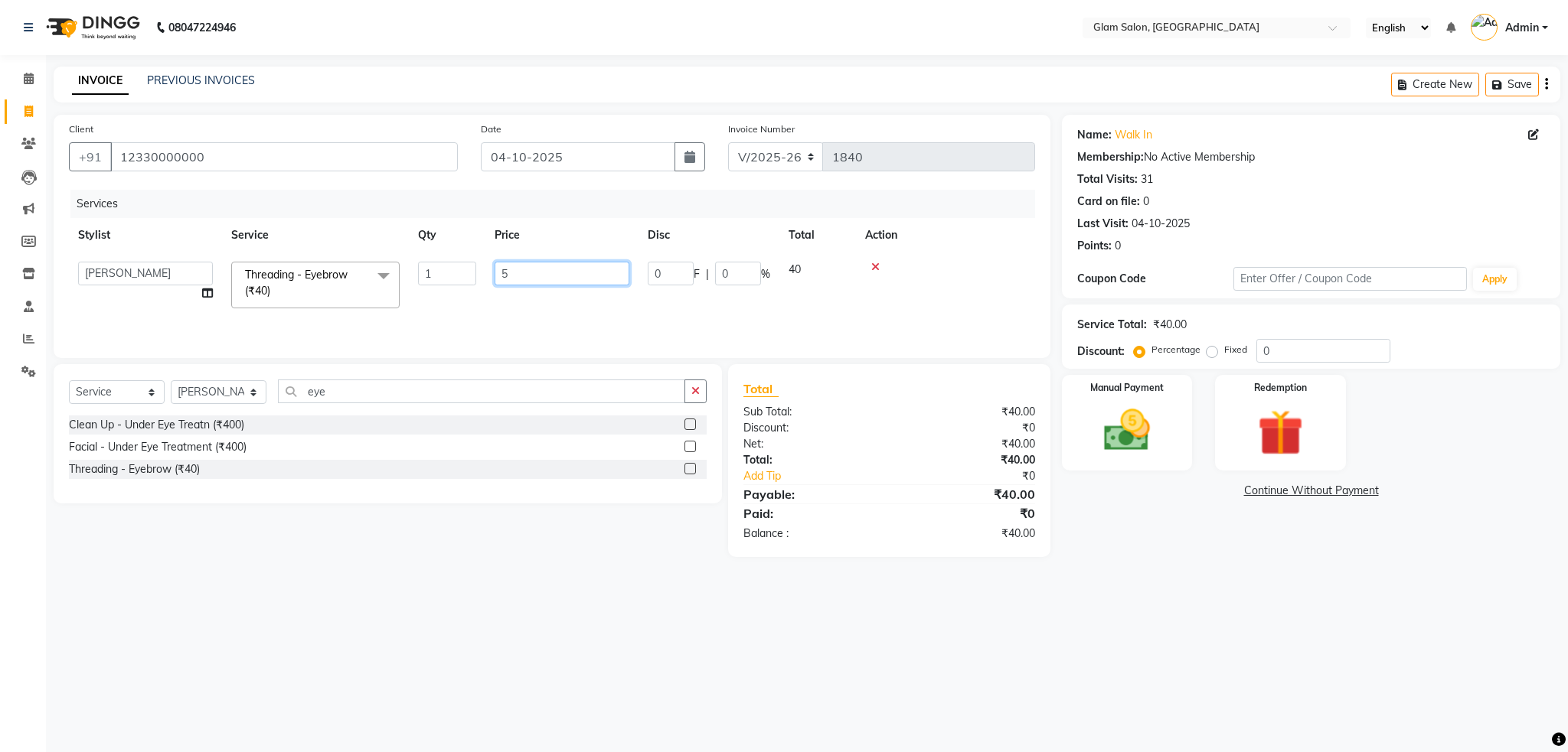
type input "50"
click at [601, 304] on div "Services Stylist Service Qty Price Disc Total Action [PERSON_NAME] Threading - …" at bounding box center [552, 266] width 966 height 153
click at [1099, 424] on img at bounding box center [1127, 431] width 78 height 55
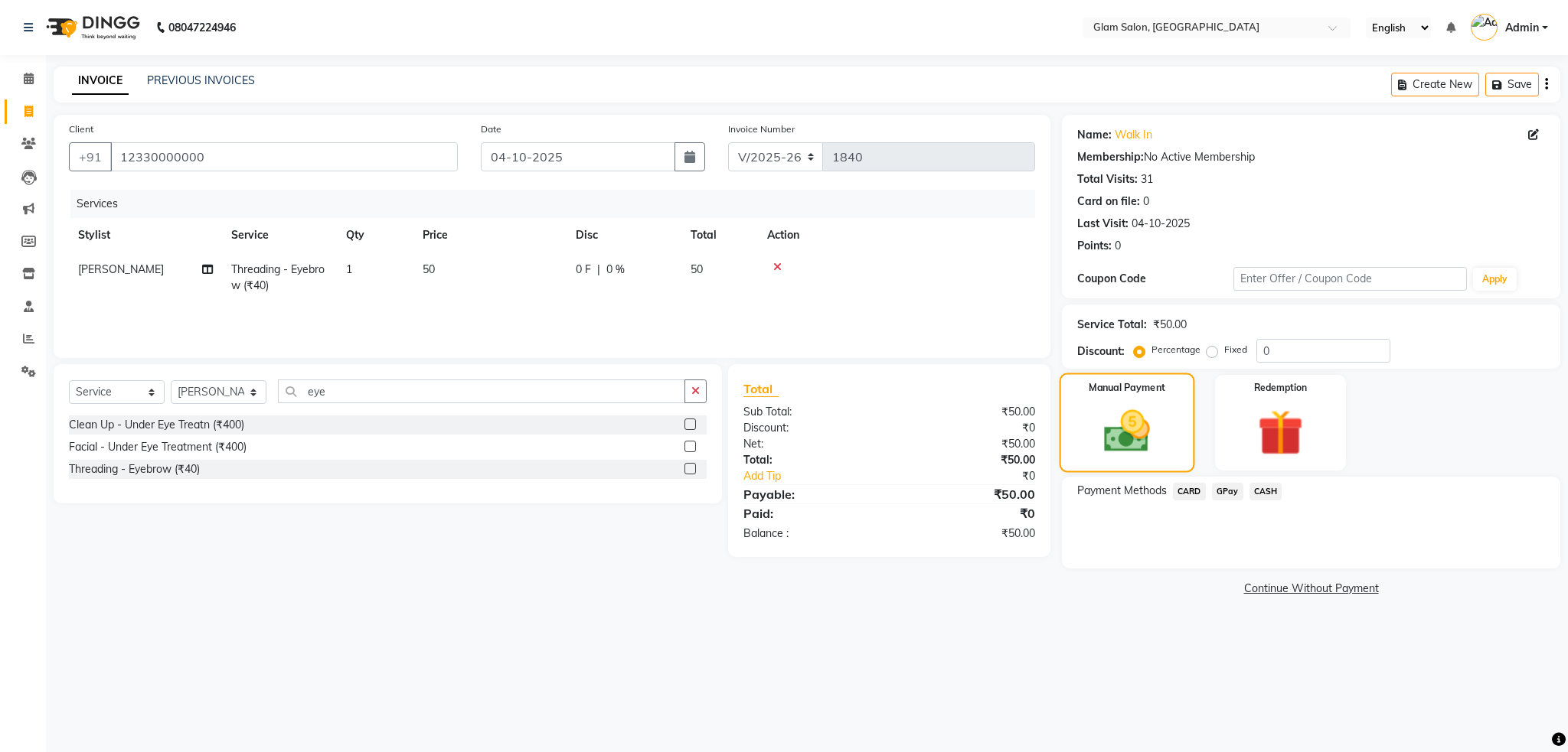
click at [1099, 426] on img at bounding box center [1127, 432] width 75 height 53
click at [1274, 496] on span "CASH" at bounding box center [1266, 492] width 33 height 18
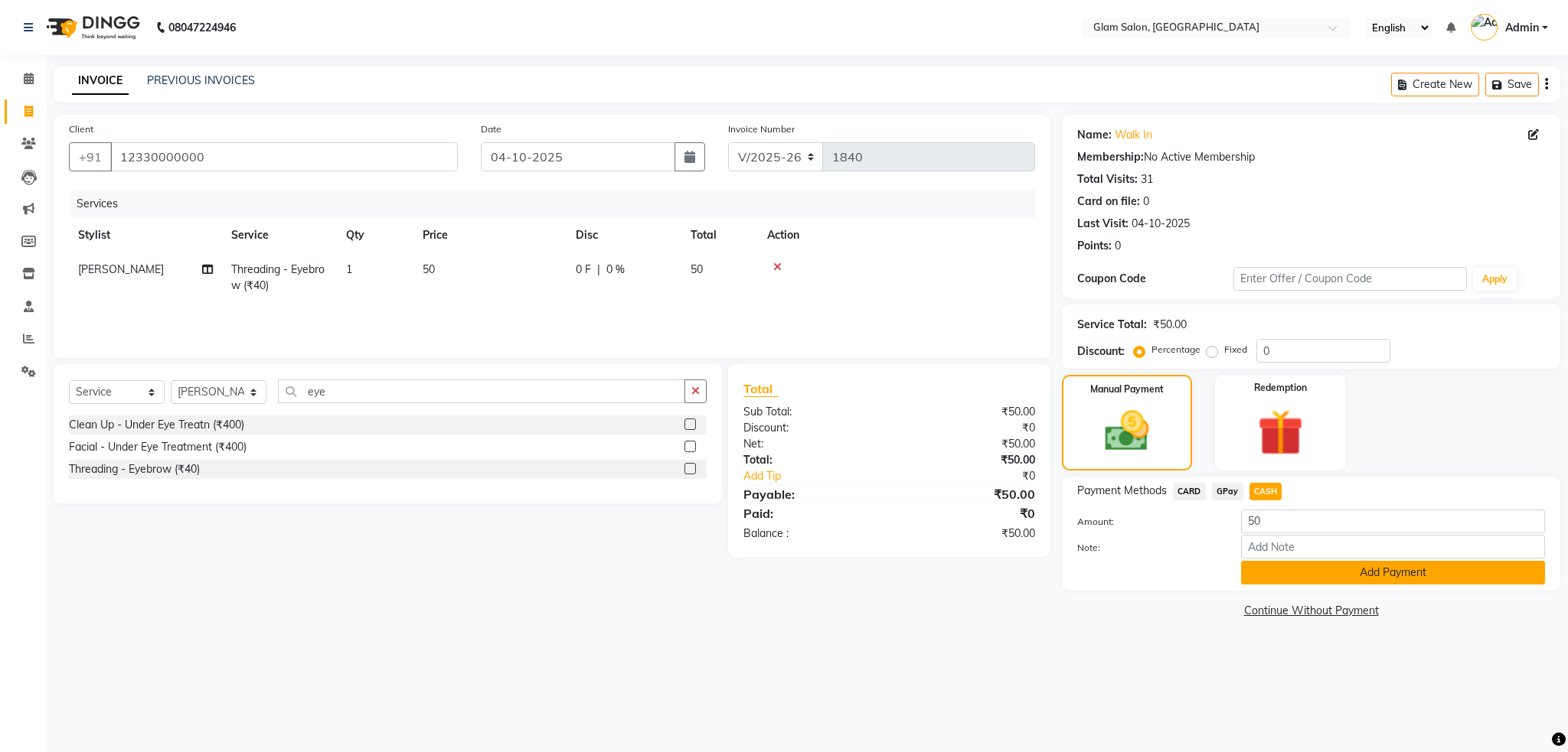
click at [1321, 576] on button "Add Payment" at bounding box center [1393, 572] width 304 height 24
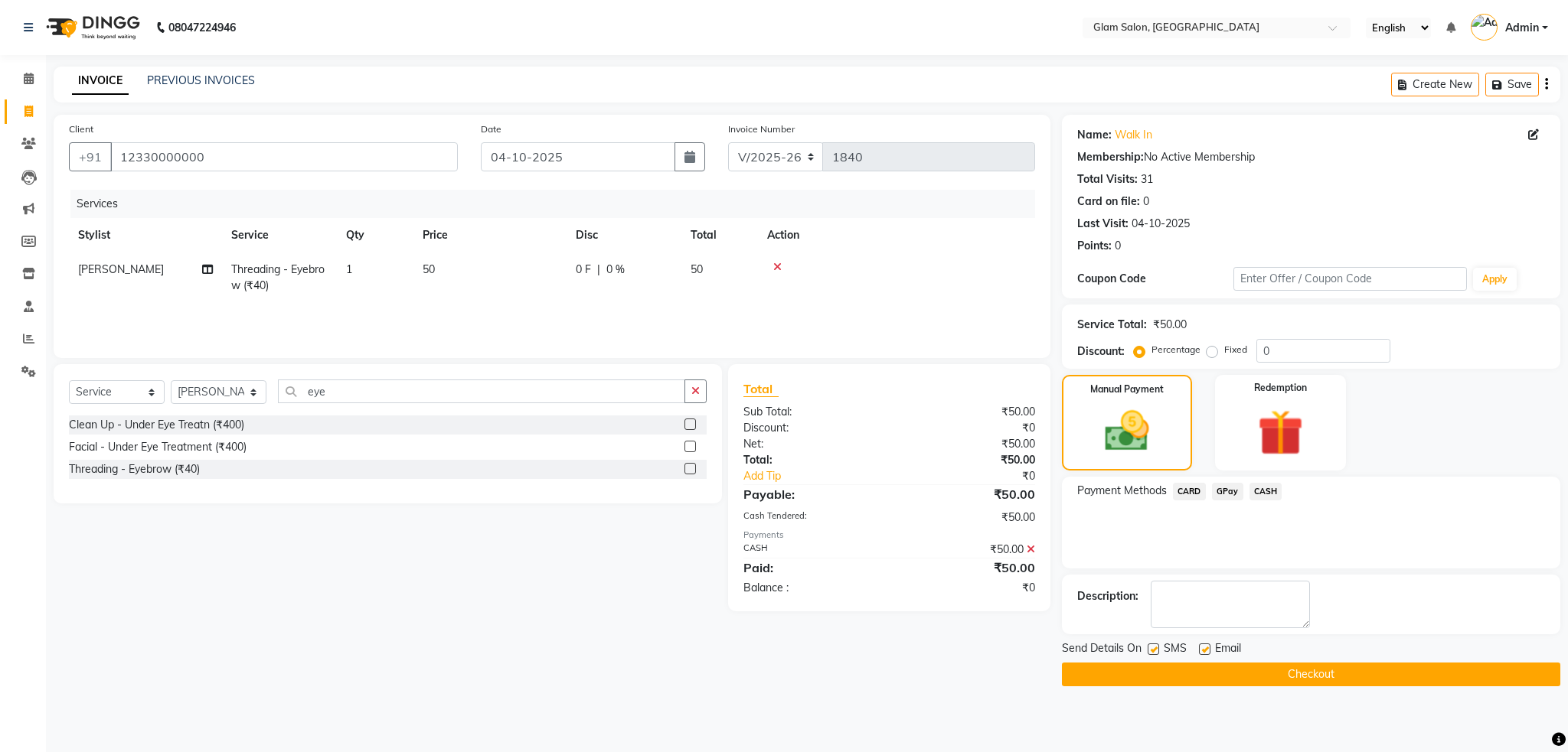
click at [1200, 653] on label at bounding box center [1205, 649] width 11 height 11
click at [1200, 653] on input "checkbox" at bounding box center [1204, 650] width 10 height 10
checkbox input "false"
click at [1154, 646] on label at bounding box center [1153, 649] width 11 height 11
click at [1154, 646] on input "checkbox" at bounding box center [1152, 650] width 10 height 10
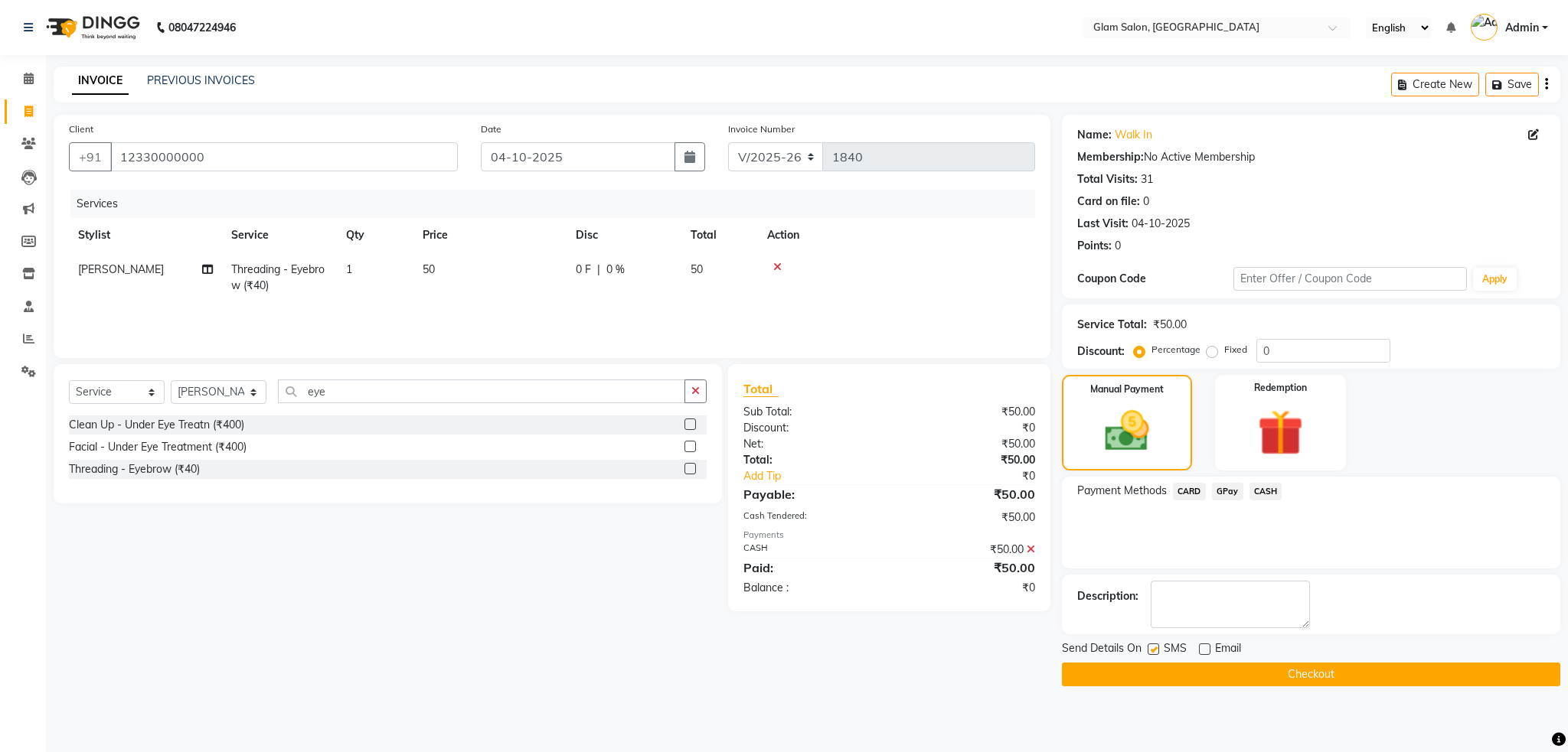
checkbox input "false"
click at [1169, 674] on button "Checkout" at bounding box center [1311, 674] width 498 height 24
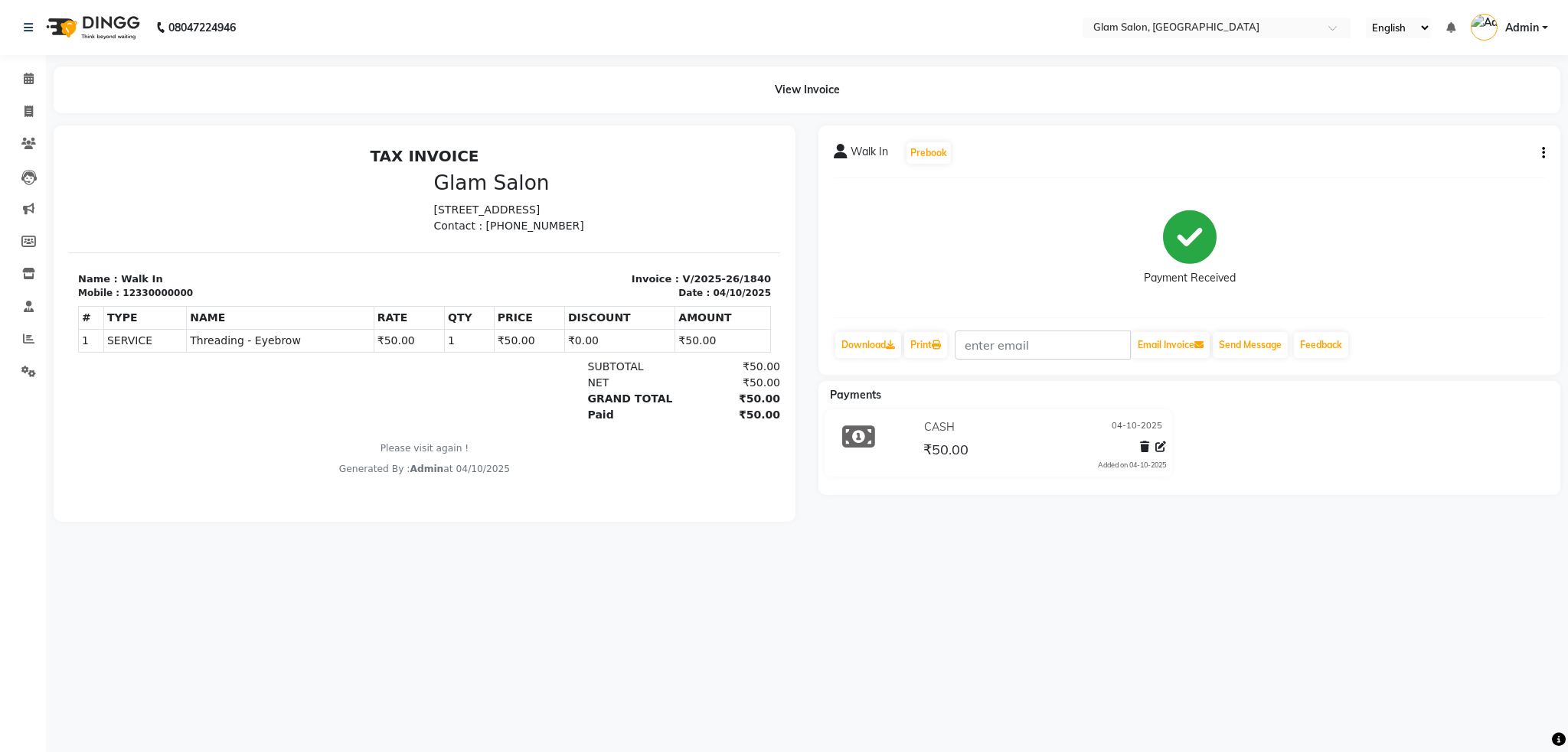
click at [1159, 689] on div "08047224946 Select Location × Glam Salon, Thane English ENGLISH Español العربية…" at bounding box center [784, 376] width 1568 height 752
click at [25, 106] on icon at bounding box center [29, 111] width 9 height 11
select select "service"
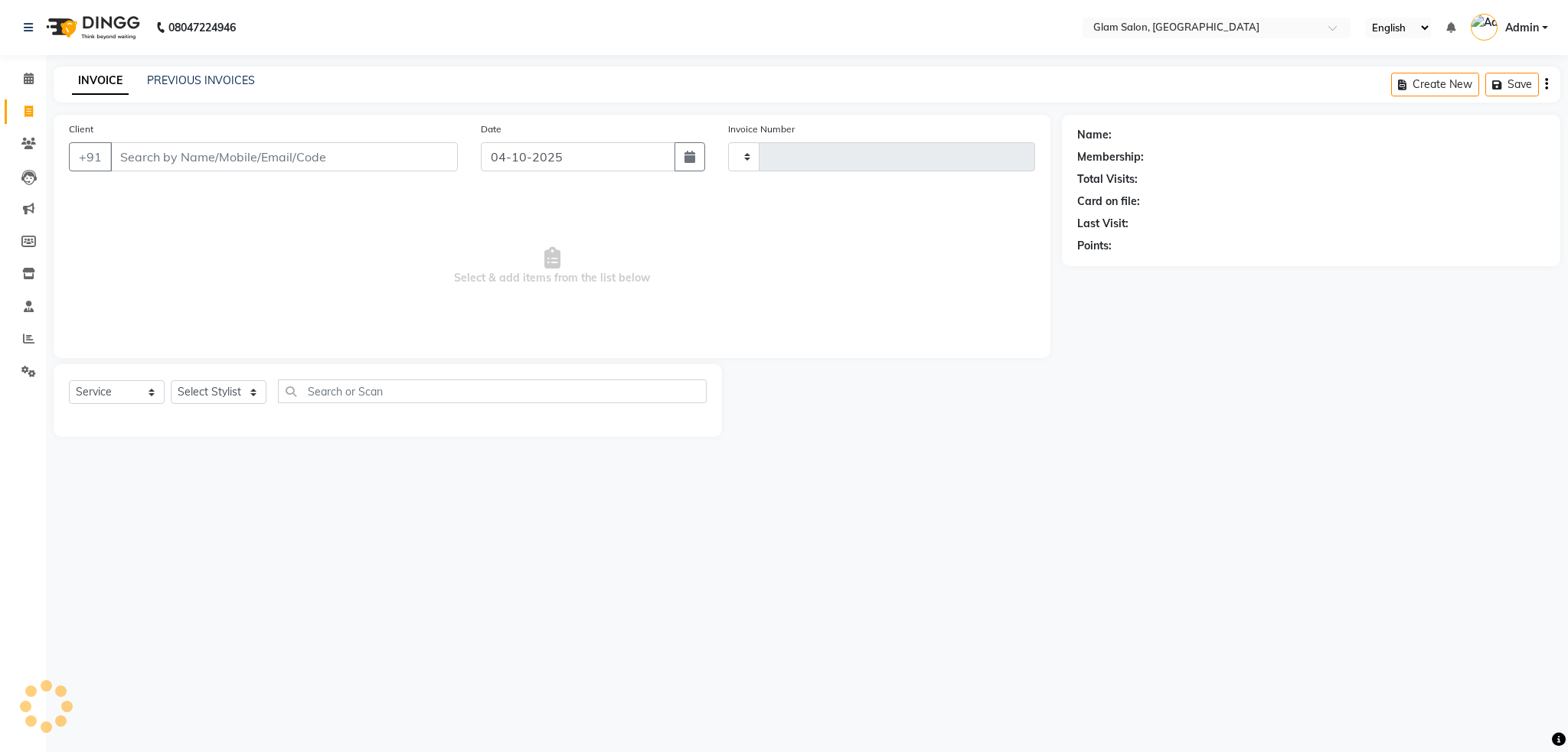
type input "1841"
select select "5447"
click at [225, 158] on input "Client" at bounding box center [283, 157] width 347 height 29
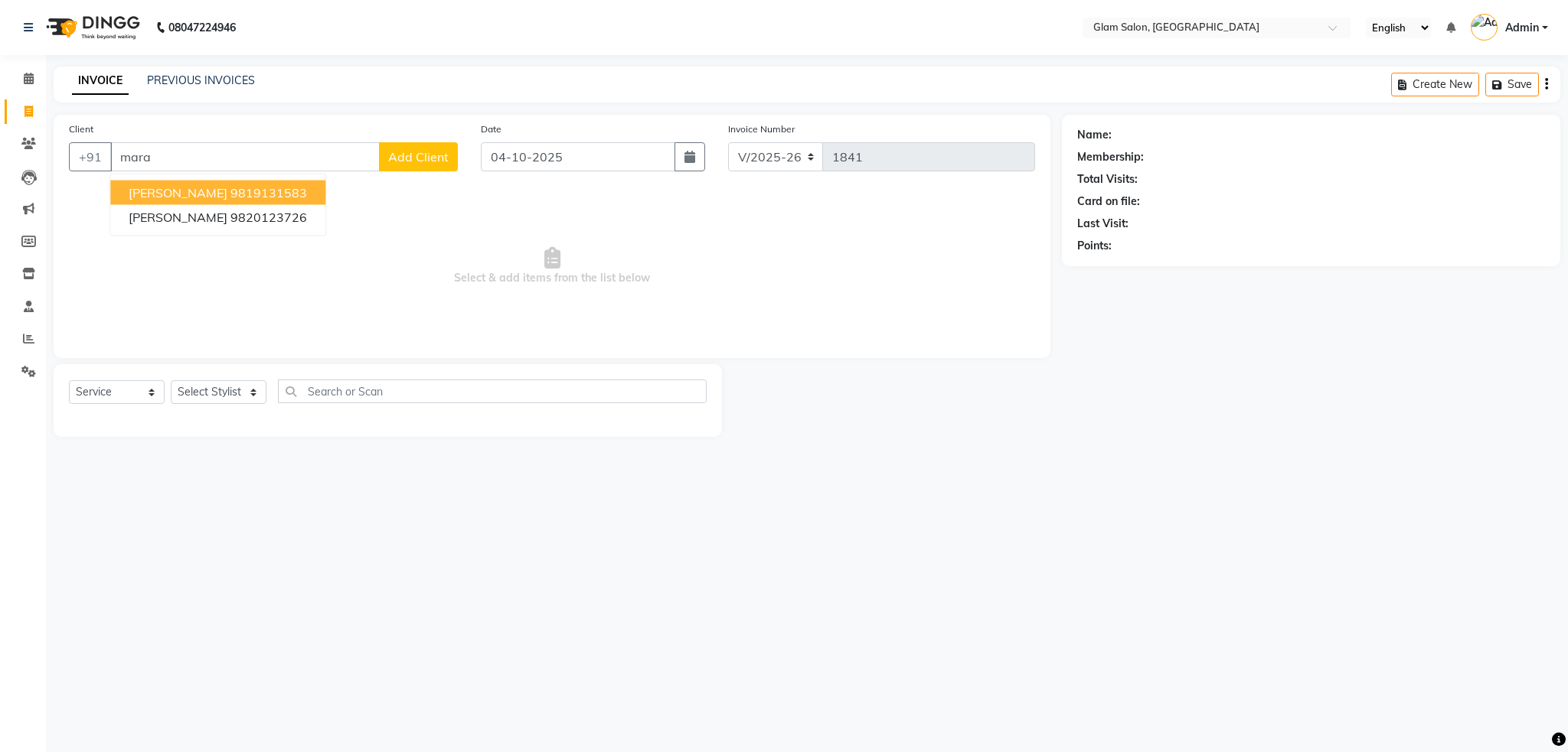
click at [213, 194] on span "[PERSON_NAME]" at bounding box center [178, 193] width 99 height 15
type input "9819131583"
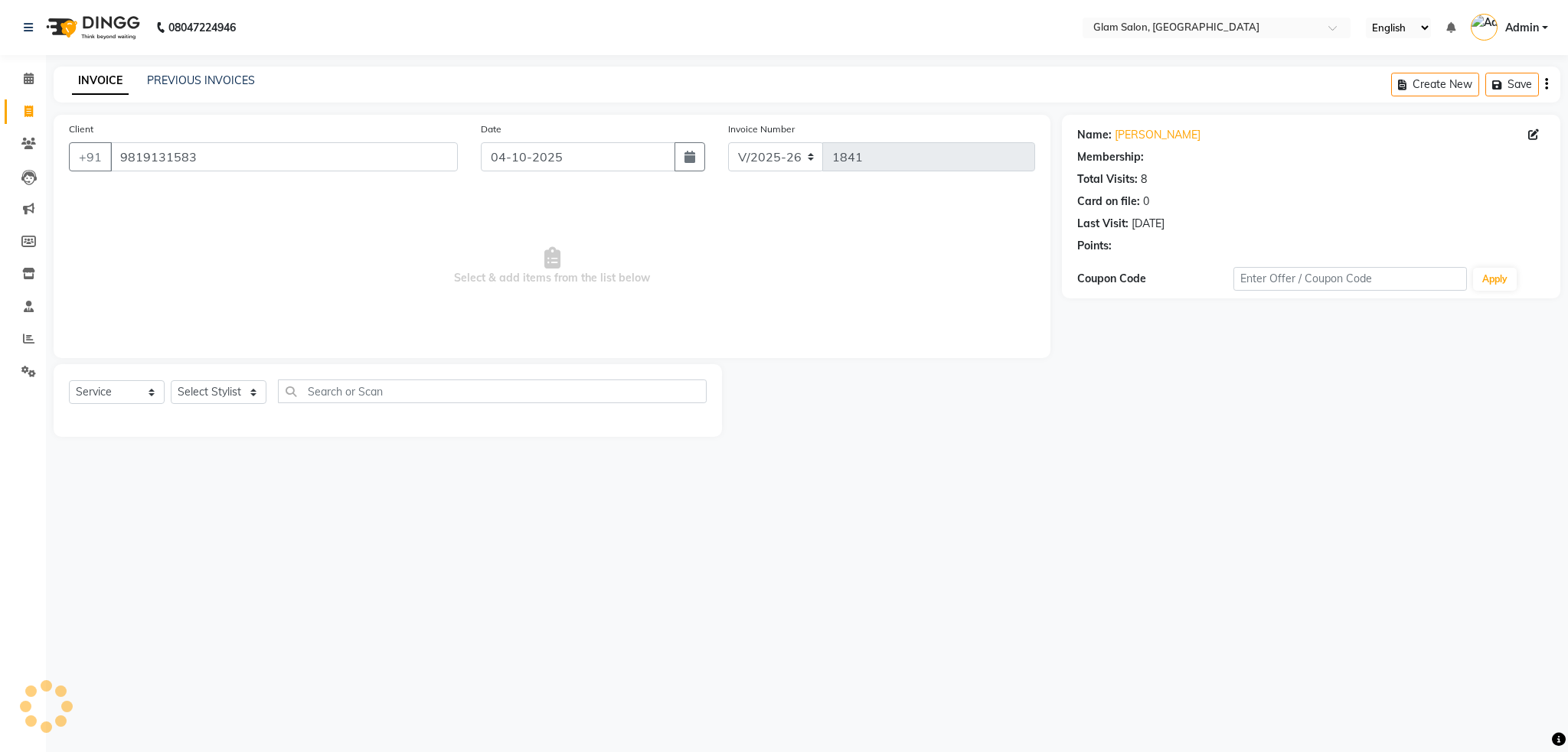
click at [213, 194] on span "Select & add items from the list below" at bounding box center [552, 266] width 966 height 153
click at [251, 395] on select "Select Stylist Akshay [PERSON_NAME] [PERSON_NAME] [PERSON_NAME] [PERSON_NAME]" at bounding box center [219, 392] width 96 height 24
select select "90403"
click at [171, 381] on select "Select Stylist Akshay [PERSON_NAME] [PERSON_NAME] [PERSON_NAME] [PERSON_NAME]" at bounding box center [219, 392] width 96 height 24
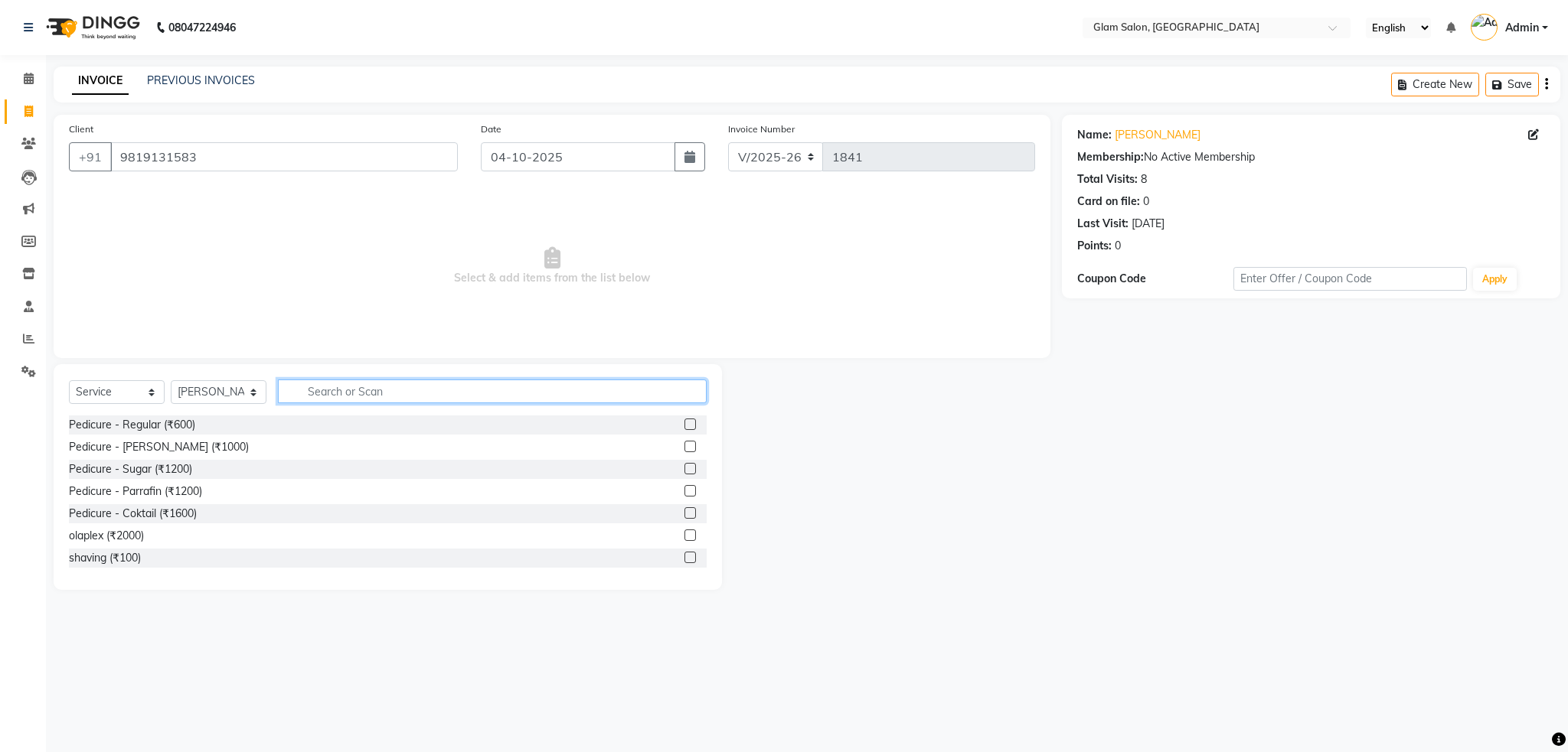
click at [335, 391] on input "text" at bounding box center [492, 391] width 429 height 24
type input "upp"
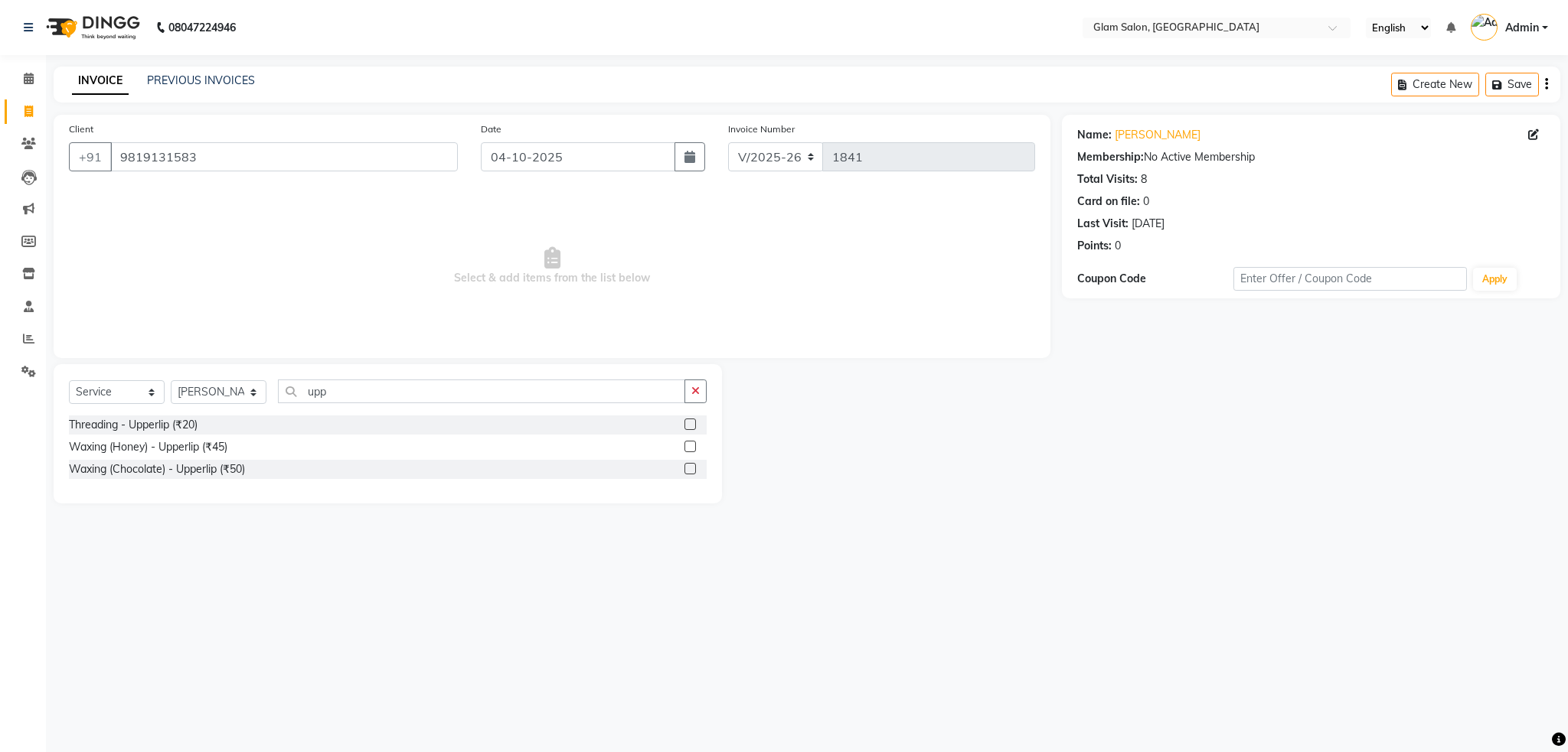
click at [685, 467] on label at bounding box center [690, 469] width 11 height 11
click at [685, 467] on input "checkbox" at bounding box center [689, 470] width 10 height 10
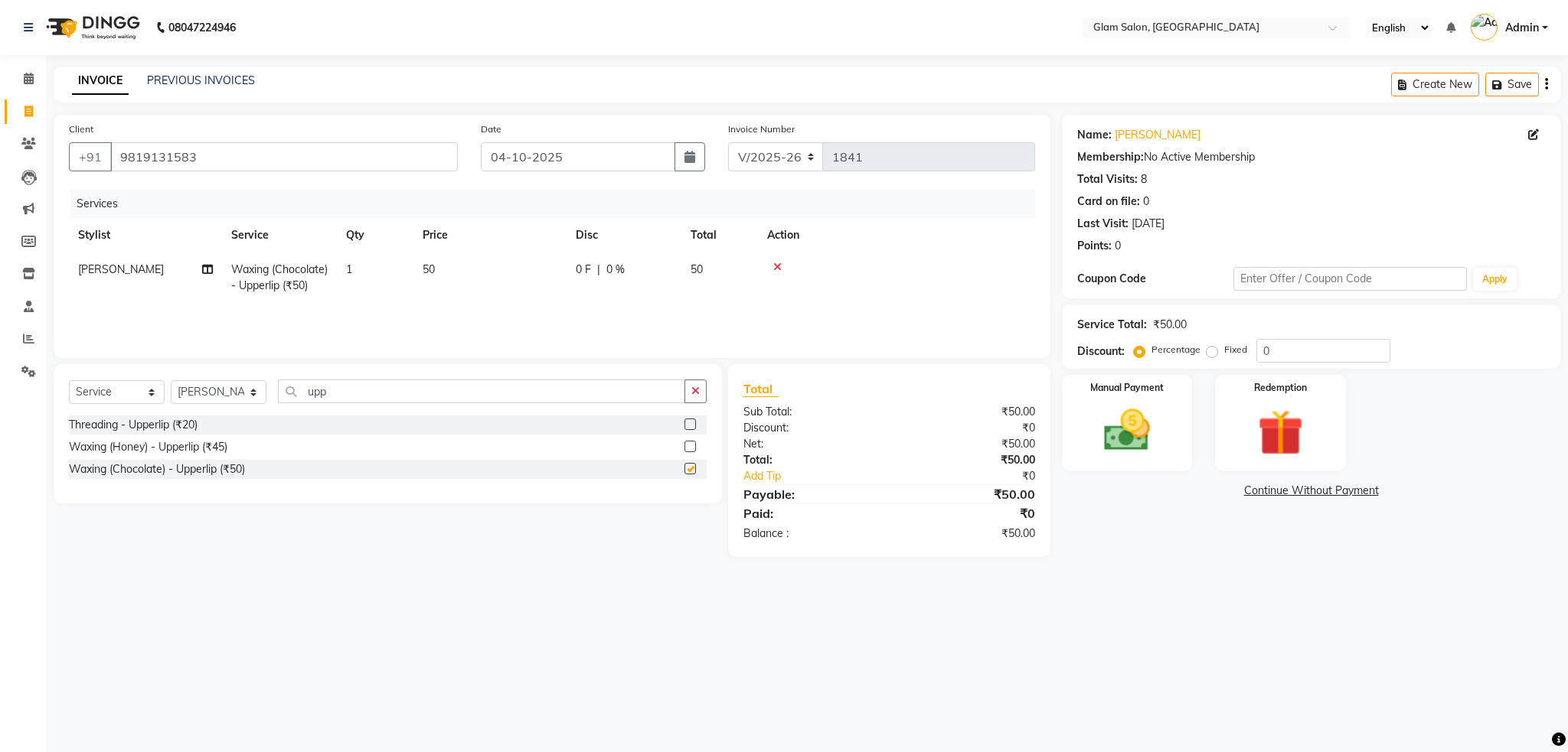
checkbox input "false"
click at [432, 257] on td "50" at bounding box center [490, 278] width 153 height 50
select select "90403"
click at [530, 275] on input "50" at bounding box center [562, 273] width 135 height 24
type input "5"
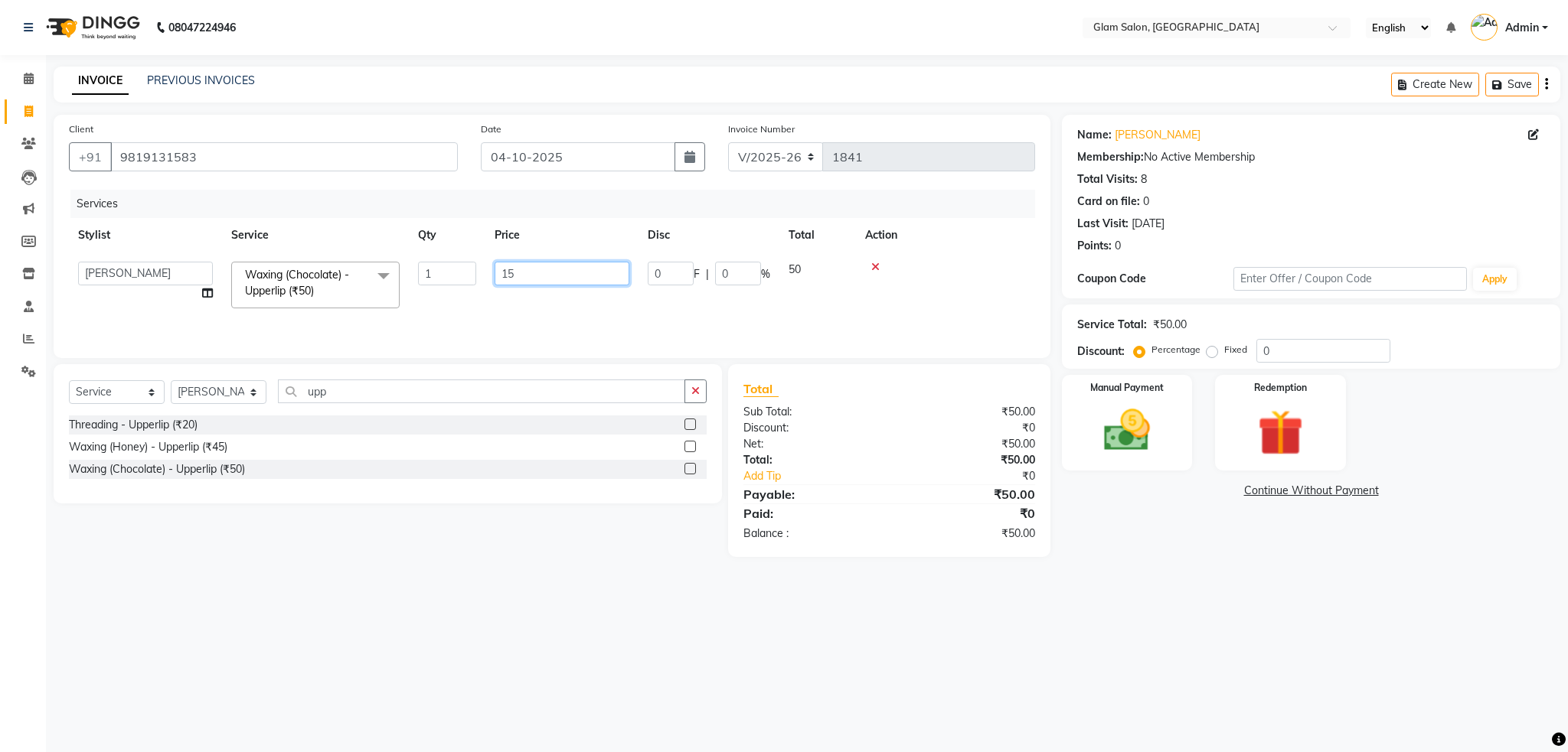
type input "150"
click at [571, 287] on tr "[PERSON_NAME] Waxing (Chocolate) - Upperlip (₹50) 1 150 0 F | 0 % 150" at bounding box center [552, 278] width 966 height 50
click at [1129, 401] on div "Manual Payment" at bounding box center [1127, 423] width 135 height 100
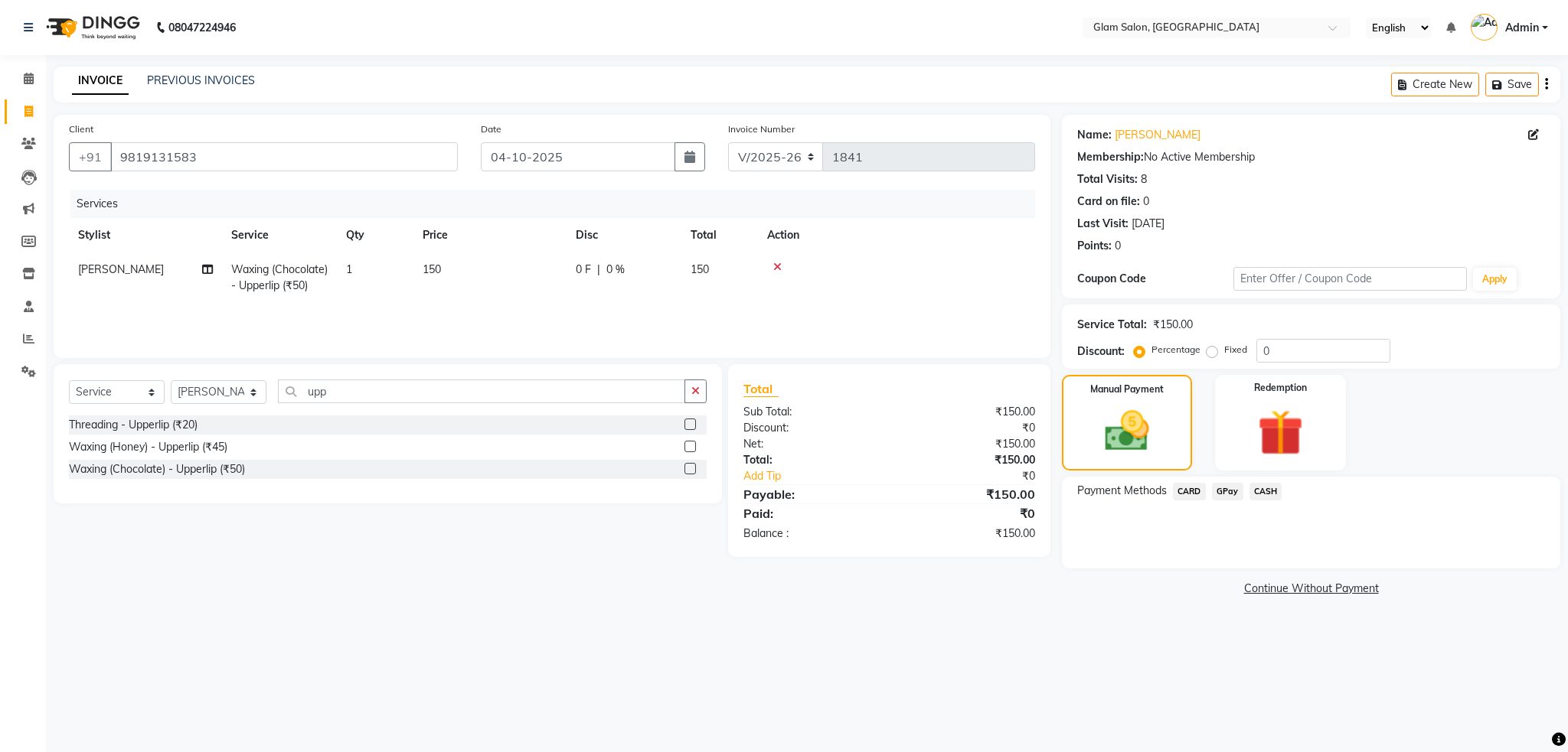
click at [1252, 487] on span "CASH" at bounding box center [1266, 492] width 33 height 18
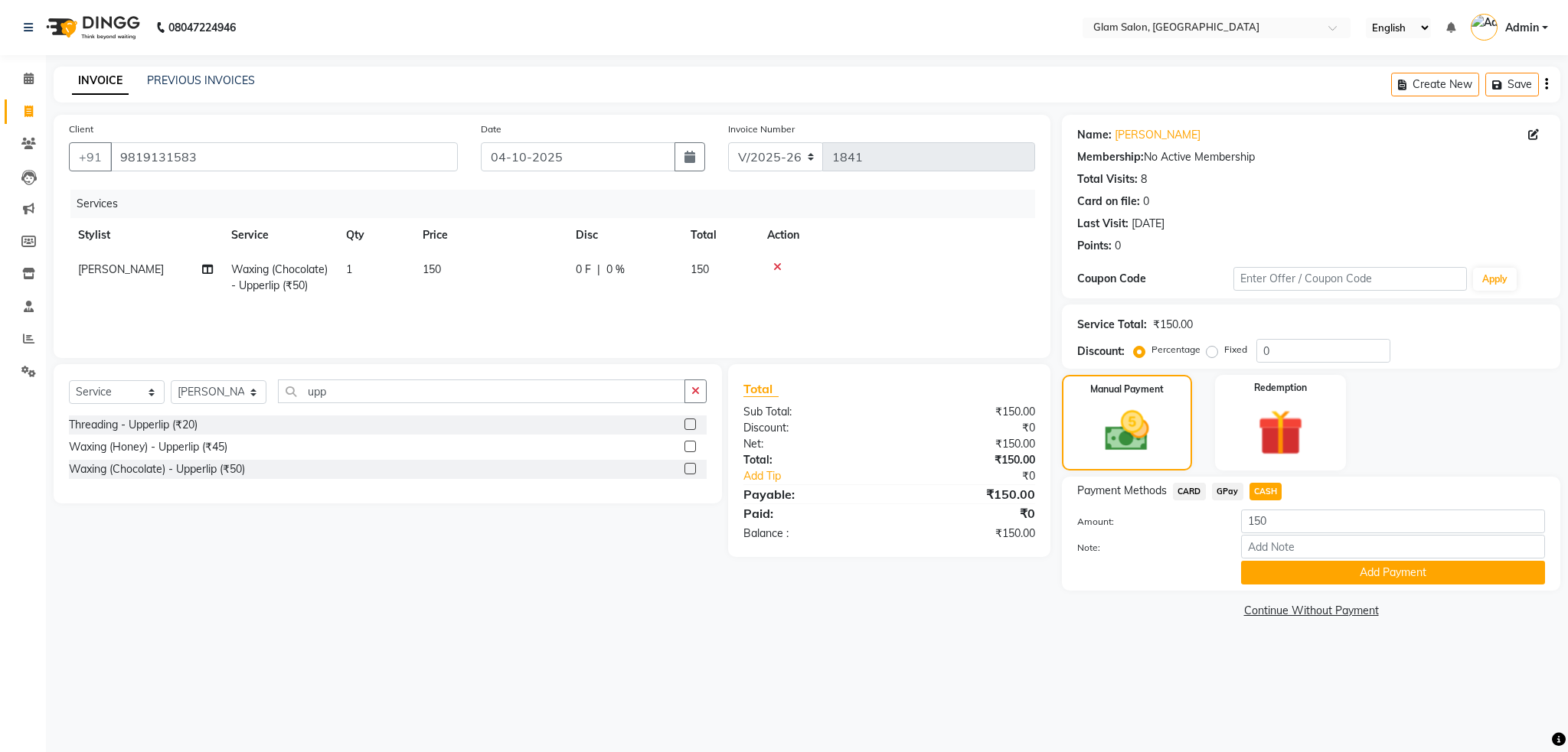
click at [1264, 488] on span "CASH" at bounding box center [1266, 492] width 33 height 18
click at [1299, 567] on button "Add Payment" at bounding box center [1393, 572] width 304 height 24
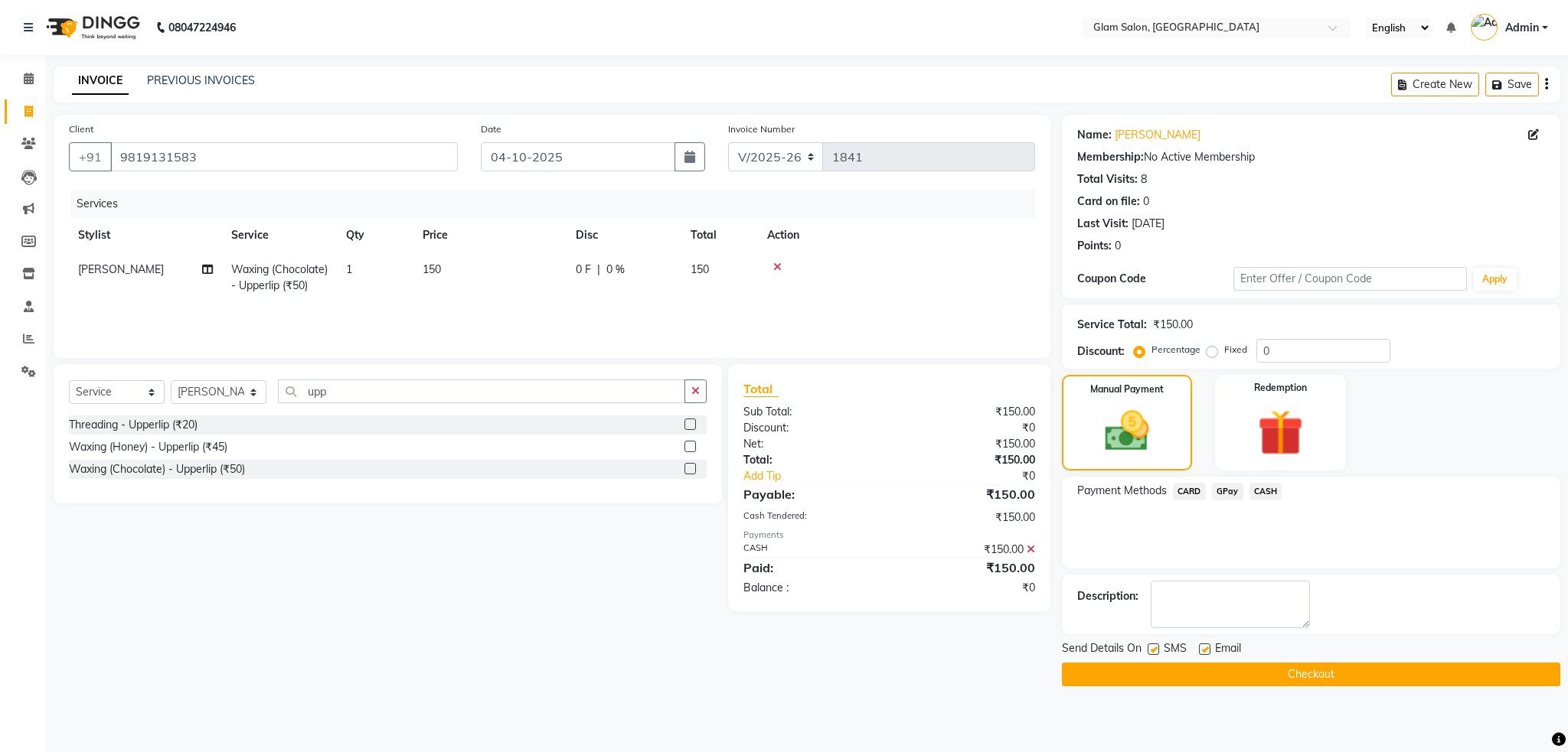
click at [1210, 648] on div "Email" at bounding box center [1226, 650] width 54 height 19
click at [1158, 649] on label at bounding box center [1153, 649] width 11 height 11
click at [1157, 649] on input "checkbox" at bounding box center [1152, 650] width 10 height 10
checkbox input "false"
click at [1212, 646] on div "Email" at bounding box center [1226, 650] width 54 height 19
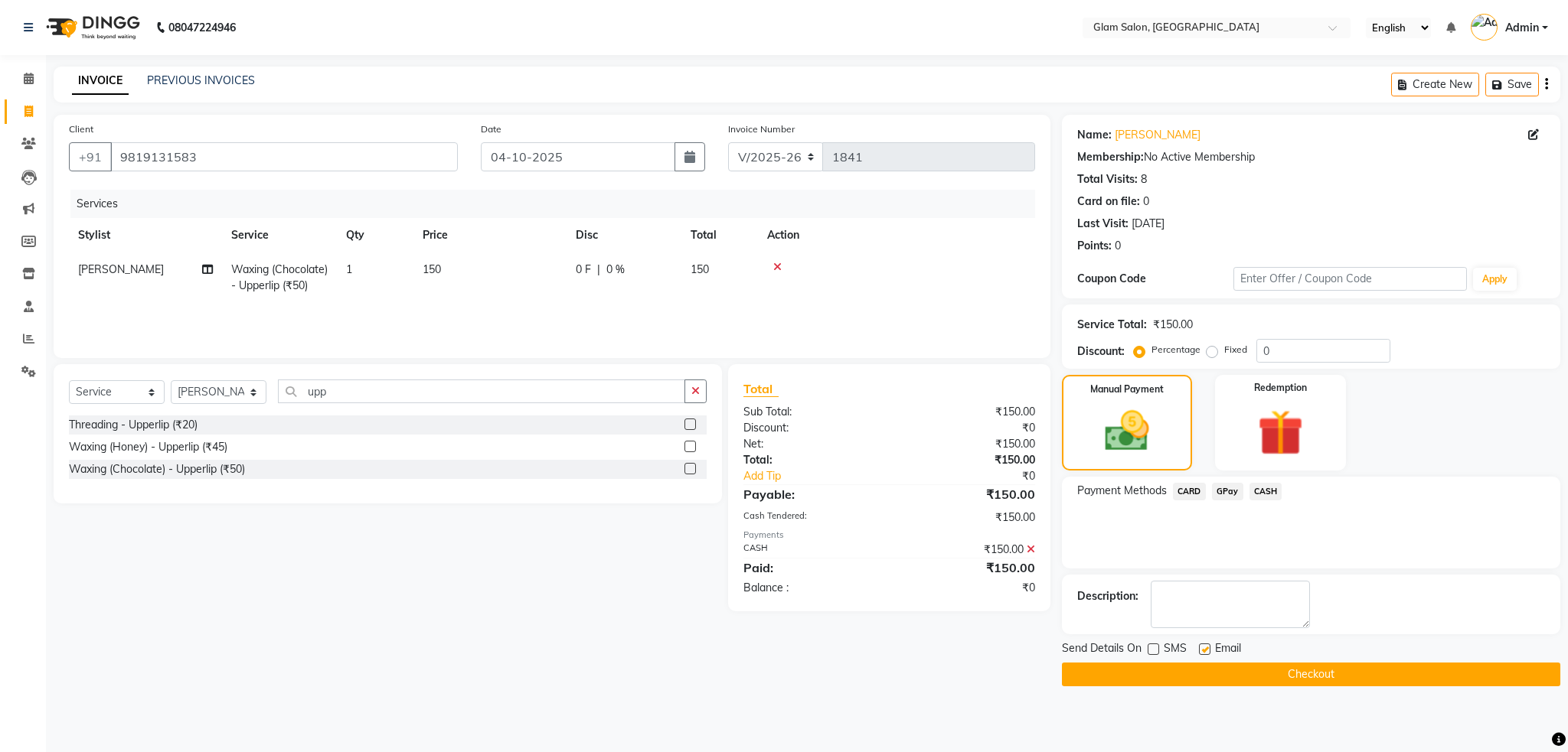
click at [1206, 649] on label at bounding box center [1205, 649] width 11 height 11
click at [1206, 649] on input "checkbox" at bounding box center [1204, 650] width 10 height 10
checkbox input "false"
click at [1212, 675] on button "Checkout" at bounding box center [1311, 674] width 498 height 24
